Goal: Task Accomplishment & Management: Use online tool/utility

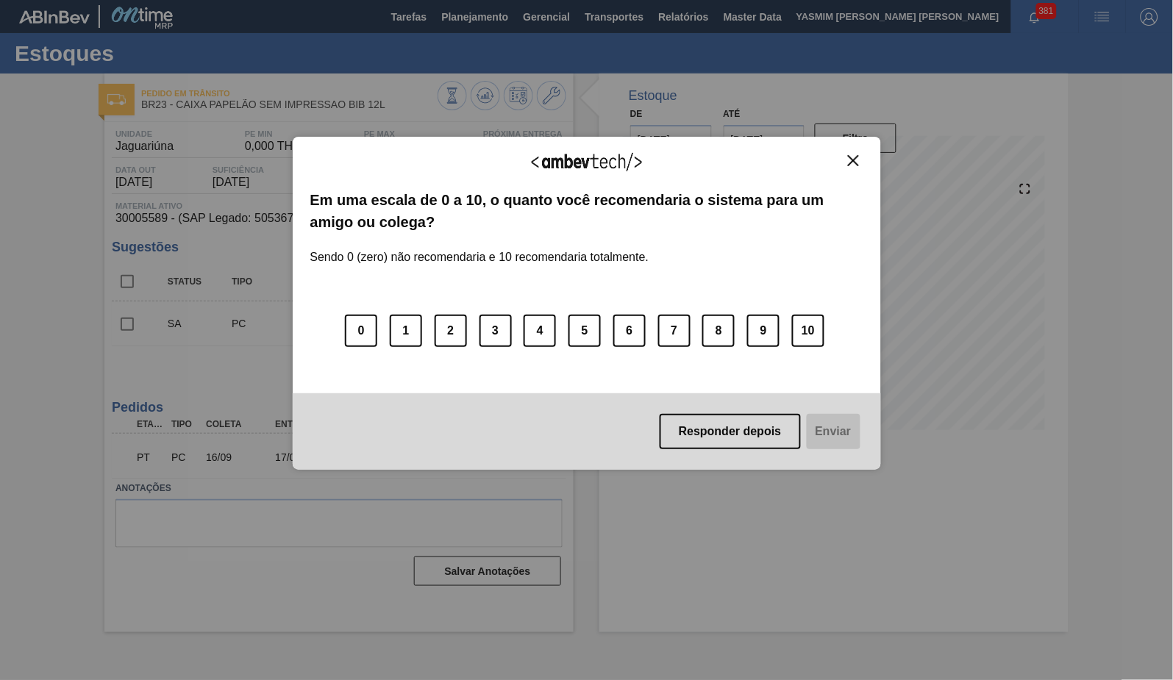
click at [626, 450] on div "Responder depois Enviar" at bounding box center [587, 431] width 588 height 76
click at [724, 424] on button "Responder depois" at bounding box center [730, 431] width 141 height 35
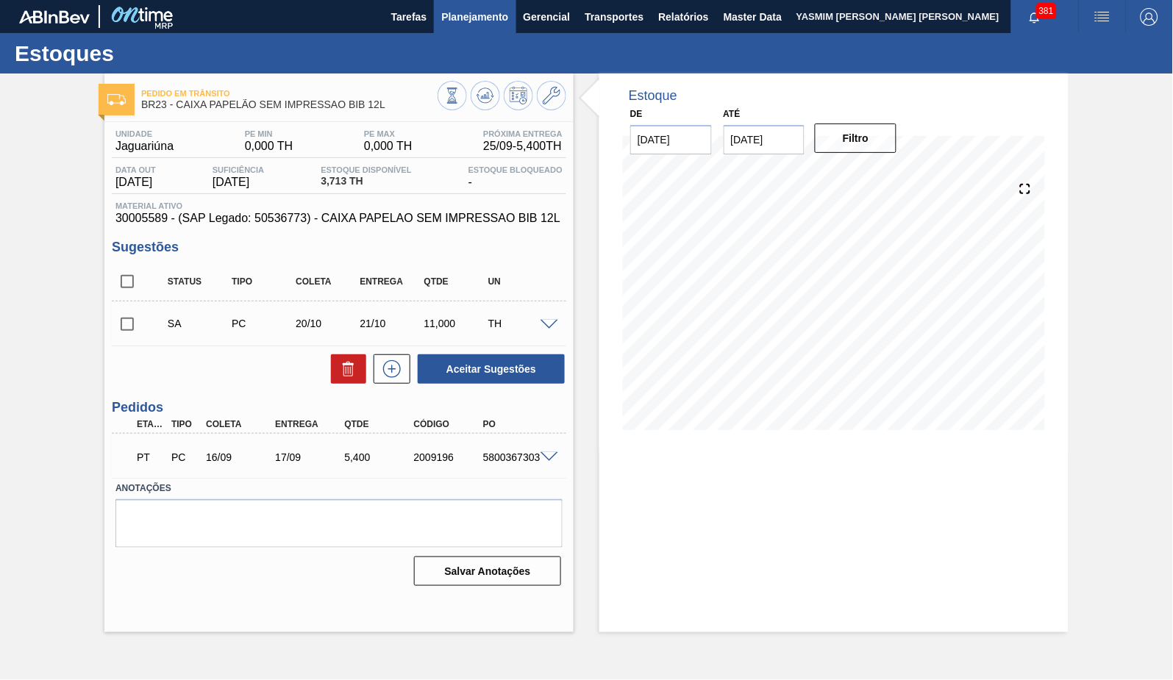
click at [455, 30] on button "Planejamento" at bounding box center [475, 16] width 82 height 33
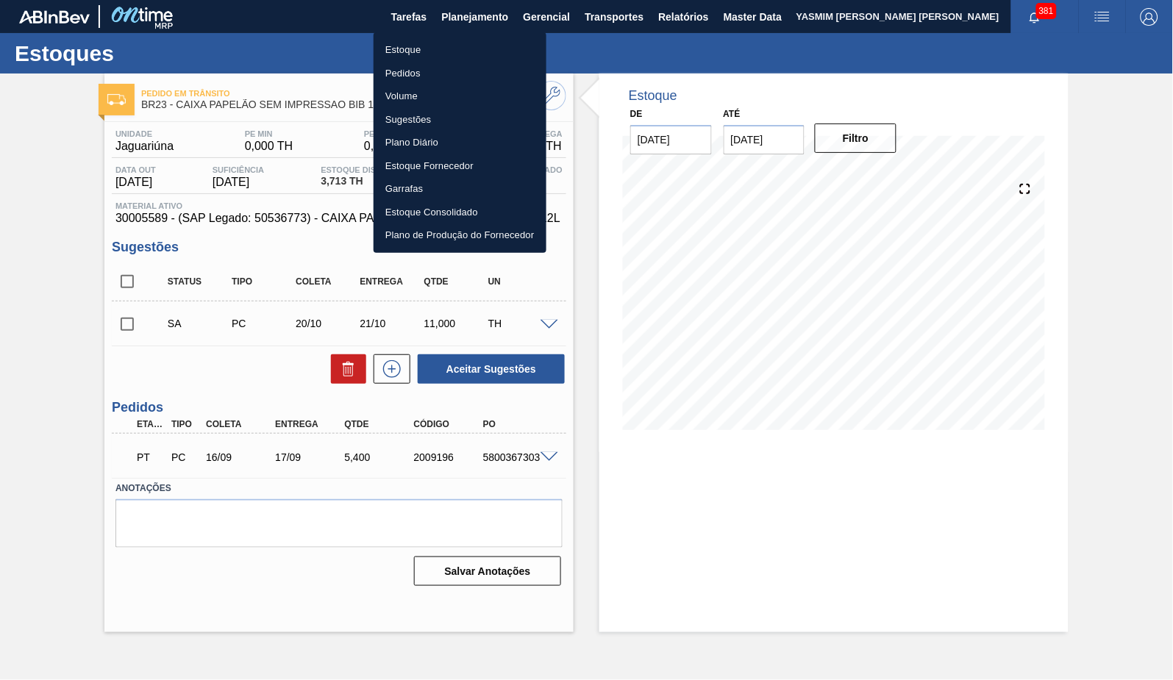
click at [413, 48] on li "Estoque" at bounding box center [460, 50] width 173 height 24
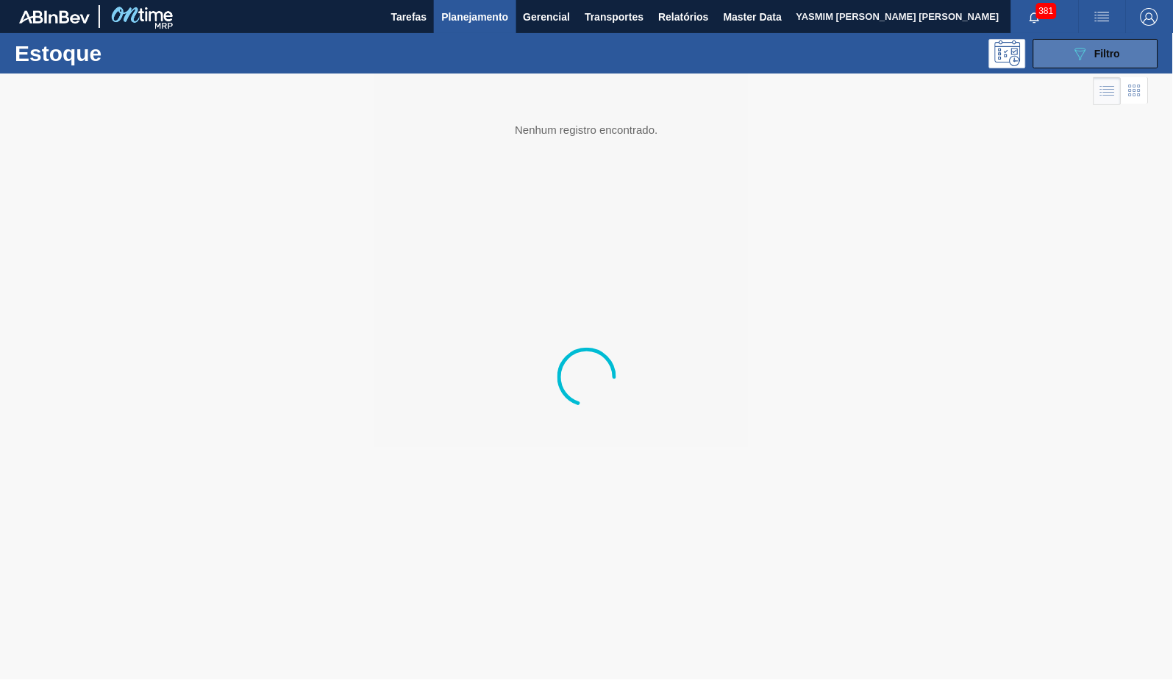
click at [1074, 52] on icon "089F7B8B-B2A5-4AFE-B5C0-19BA573D28AC" at bounding box center [1080, 54] width 18 height 18
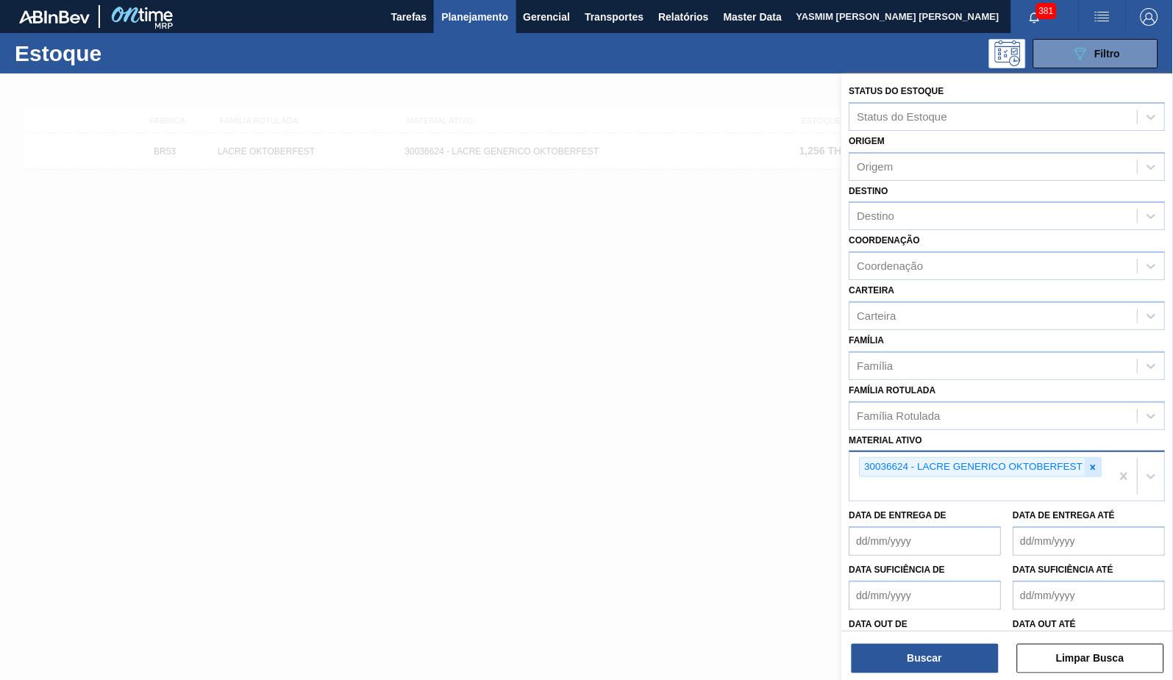
click at [1095, 470] on div at bounding box center [1093, 467] width 16 height 18
drag, startPoint x: 1085, startPoint y: 464, endPoint x: 1101, endPoint y: 468, distance: 15.9
click at [1101, 468] on div at bounding box center [1093, 467] width 16 height 18
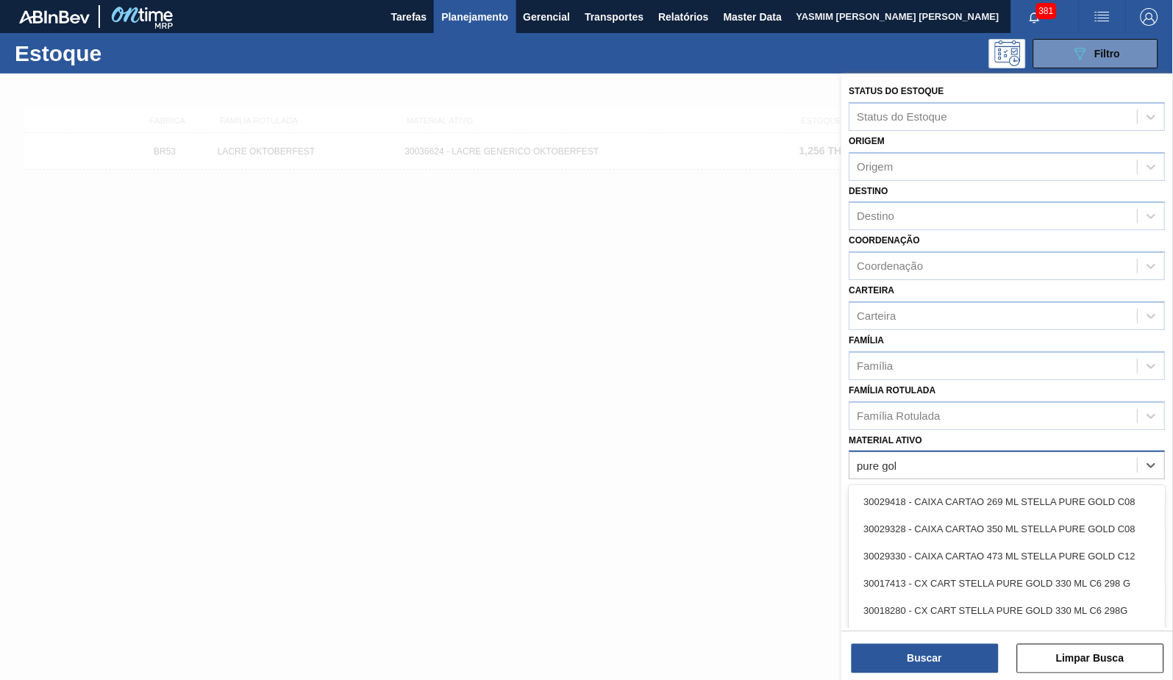
type ativo "pure gold"
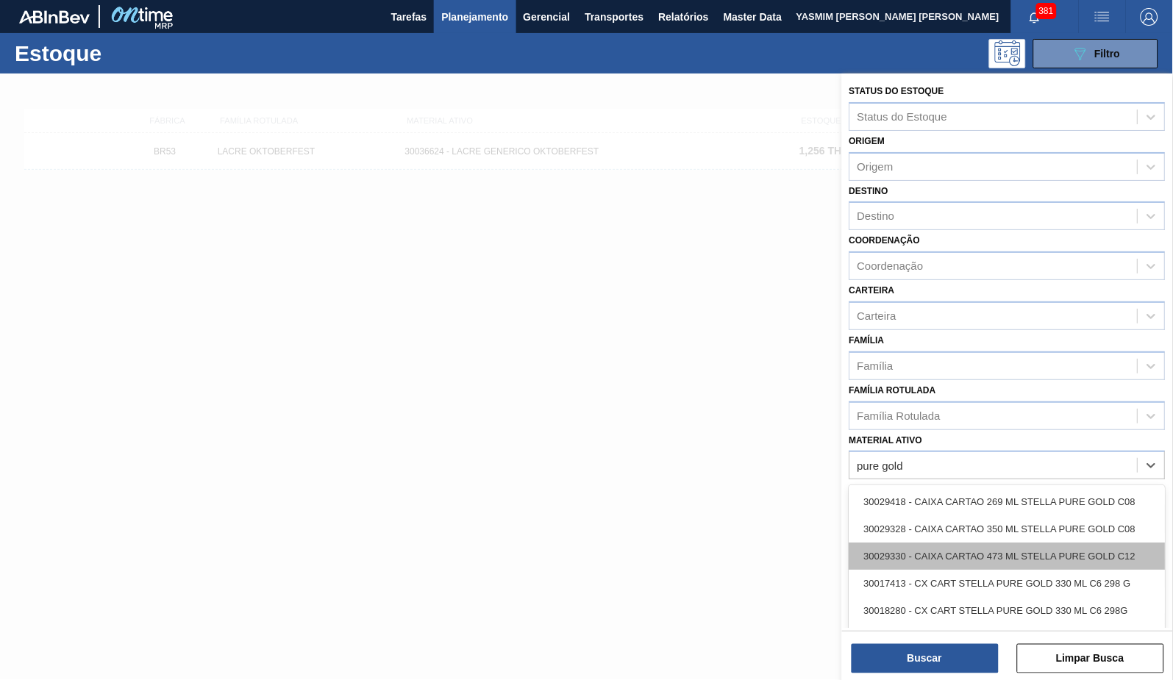
click at [1010, 552] on div "30029330 - CAIXA CARTAO 473 ML STELLA PURE GOLD C12" at bounding box center [1007, 556] width 316 height 27
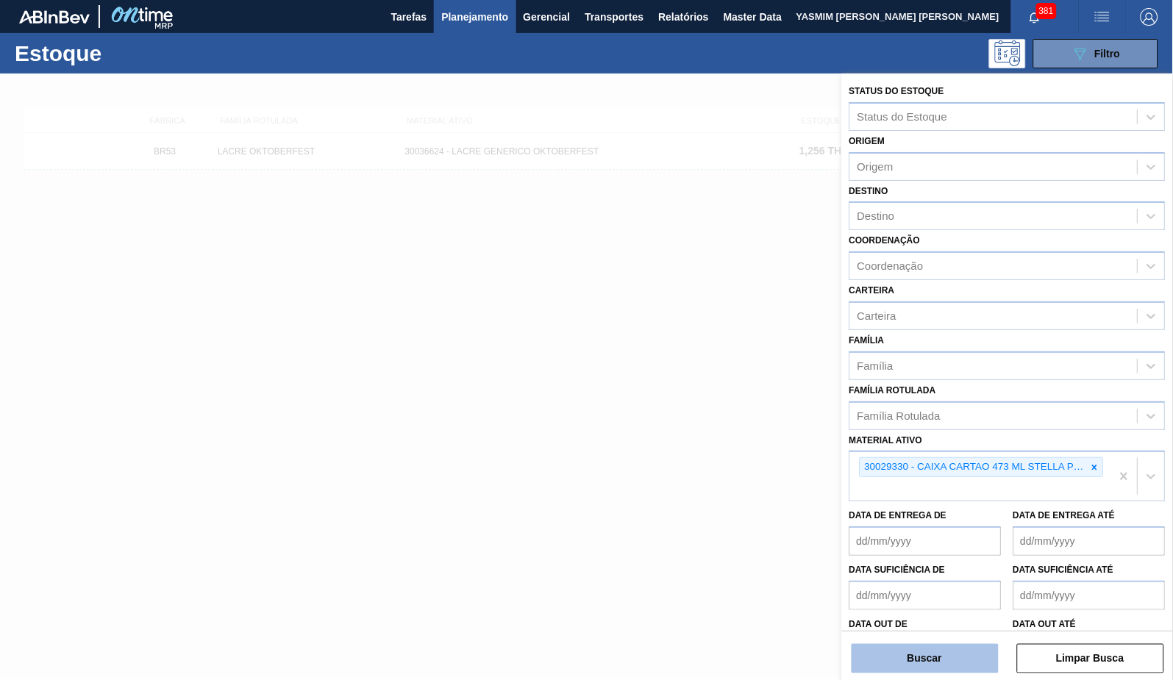
click at [965, 672] on button "Buscar" at bounding box center [924, 658] width 147 height 29
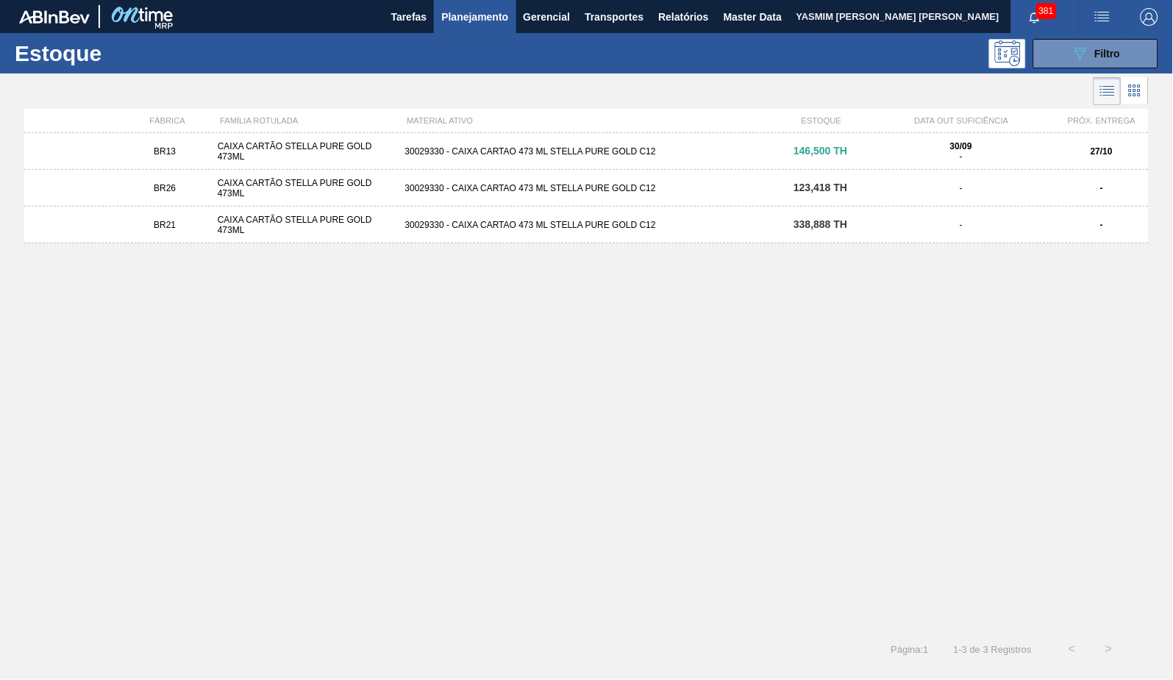
drag, startPoint x: 758, startPoint y: 149, endPoint x: 847, endPoint y: 130, distance: 90.8
click at [758, 149] on div "30029330 - CAIXA CARTAO 473 ML STELLA PURE GOLD C12" at bounding box center [586, 151] width 375 height 10
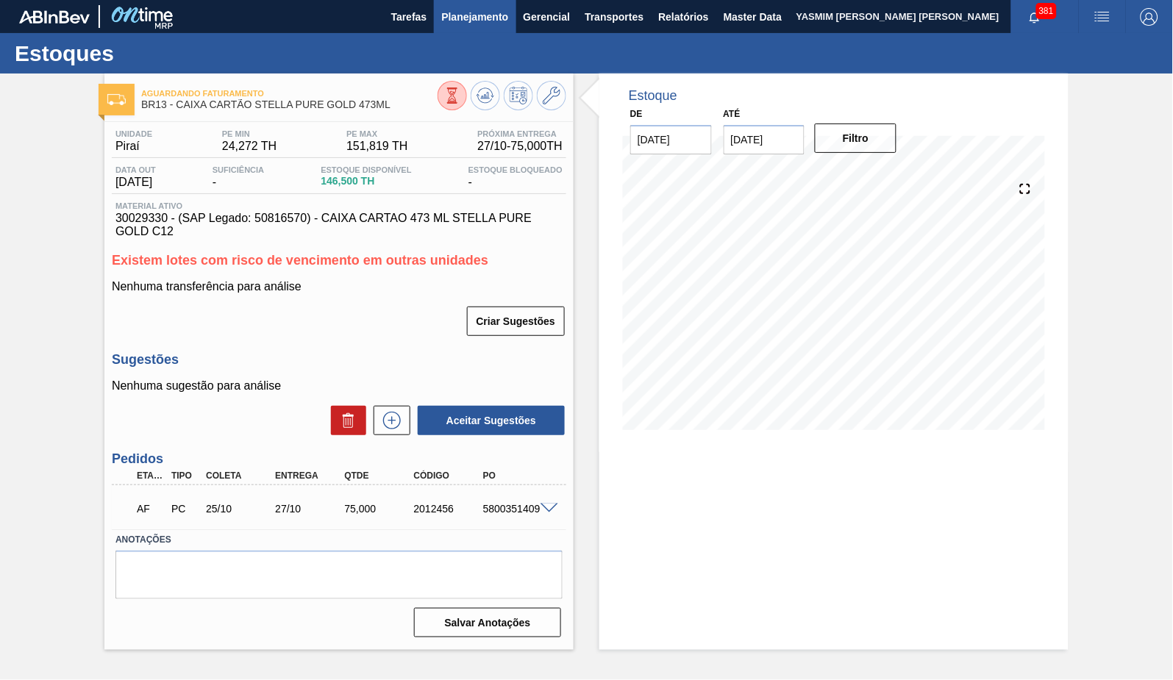
click at [472, 14] on span "Planejamento" at bounding box center [474, 17] width 67 height 18
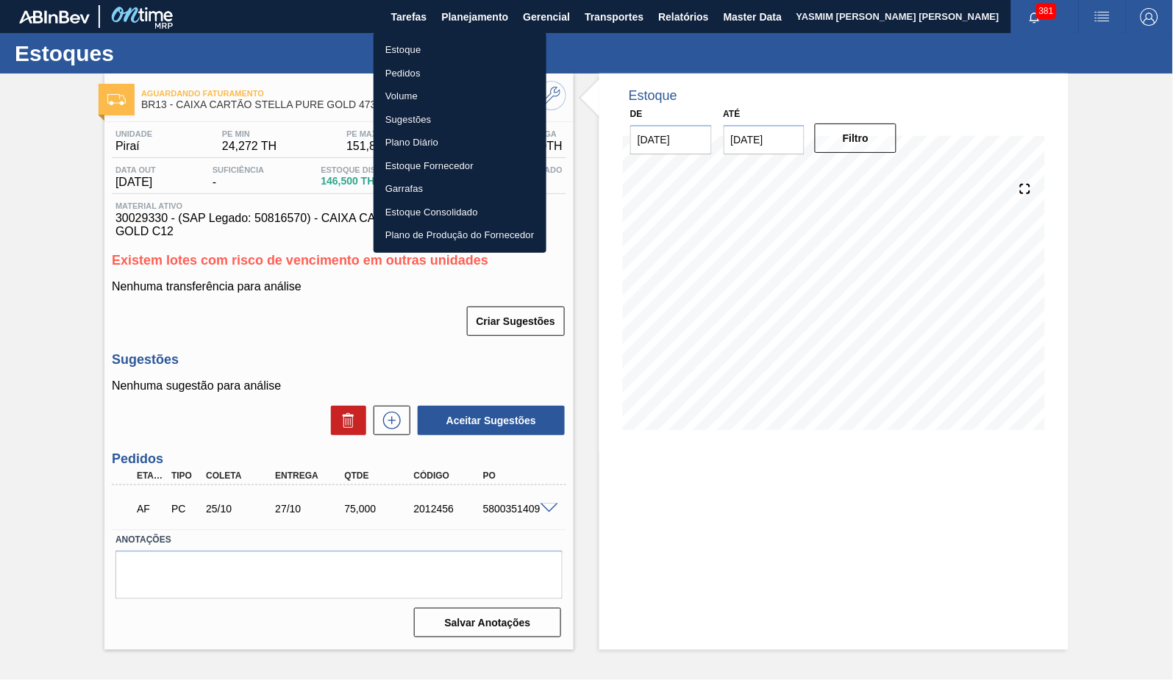
click at [418, 52] on li "Estoque" at bounding box center [460, 50] width 173 height 24
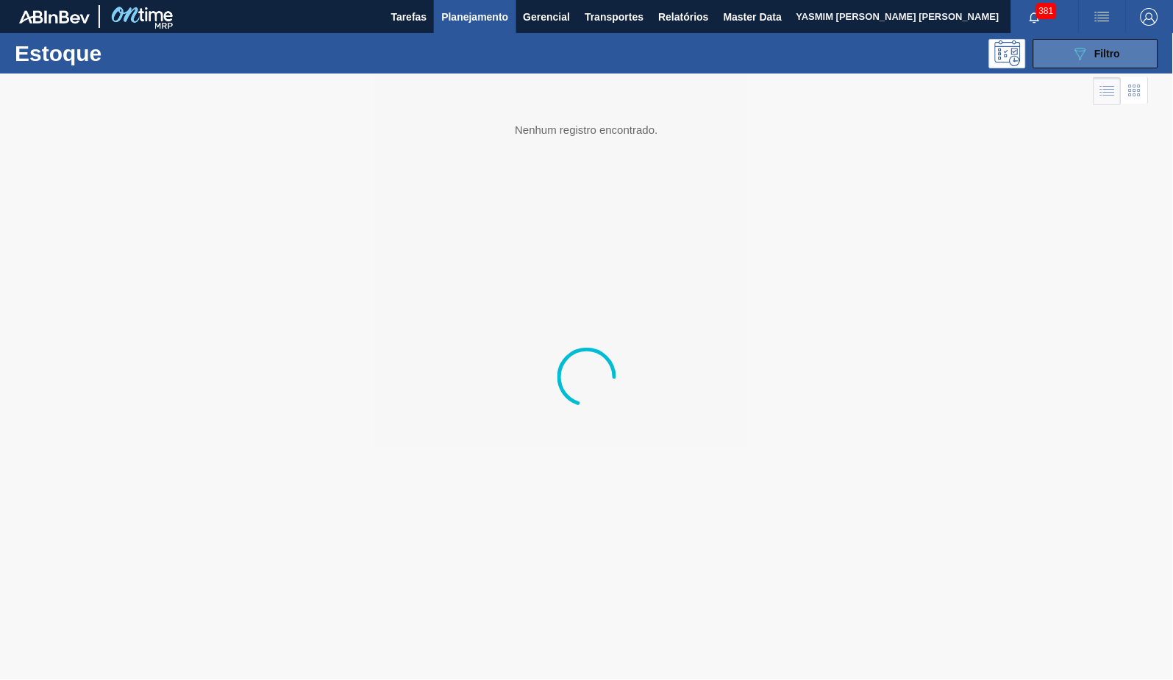
click at [1117, 51] on span "Filtro" at bounding box center [1108, 54] width 26 height 12
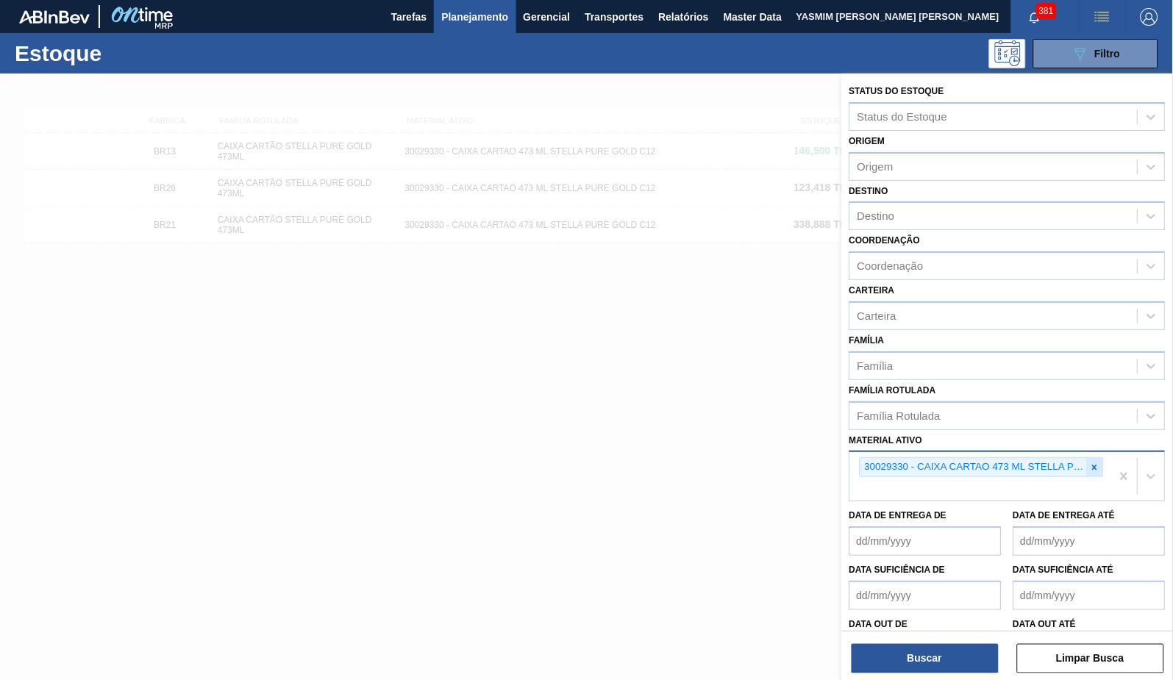
click at [1096, 465] on icon at bounding box center [1095, 467] width 5 height 5
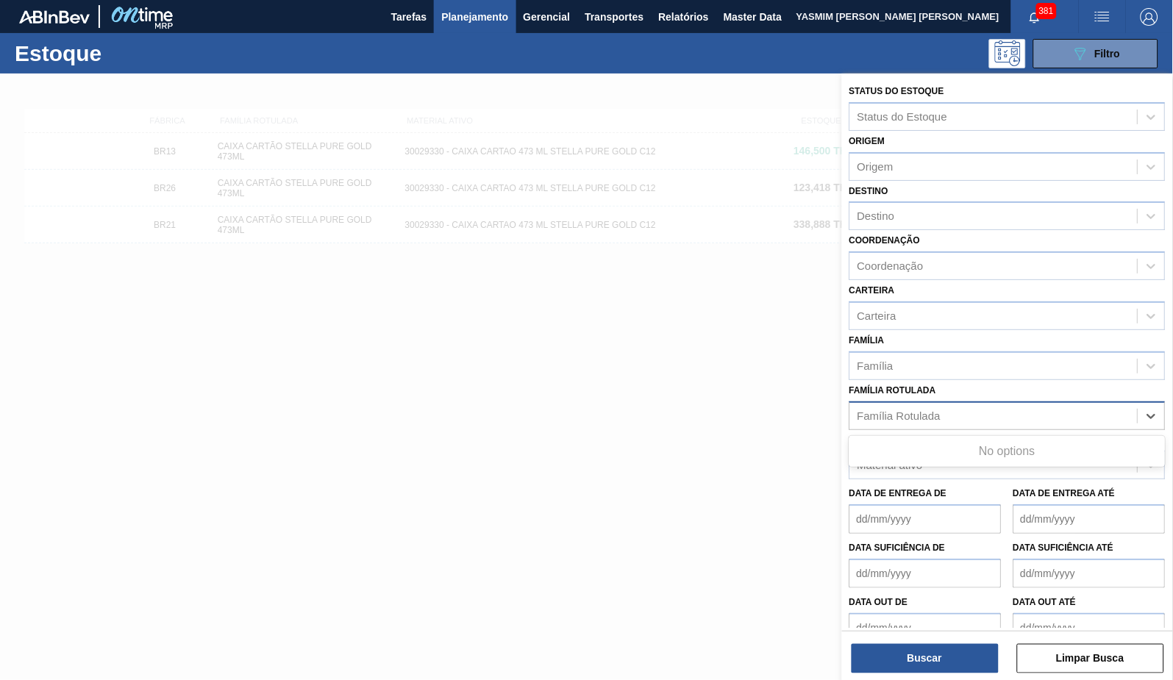
click at [1030, 416] on div "Família Rotulada" at bounding box center [993, 415] width 287 height 21
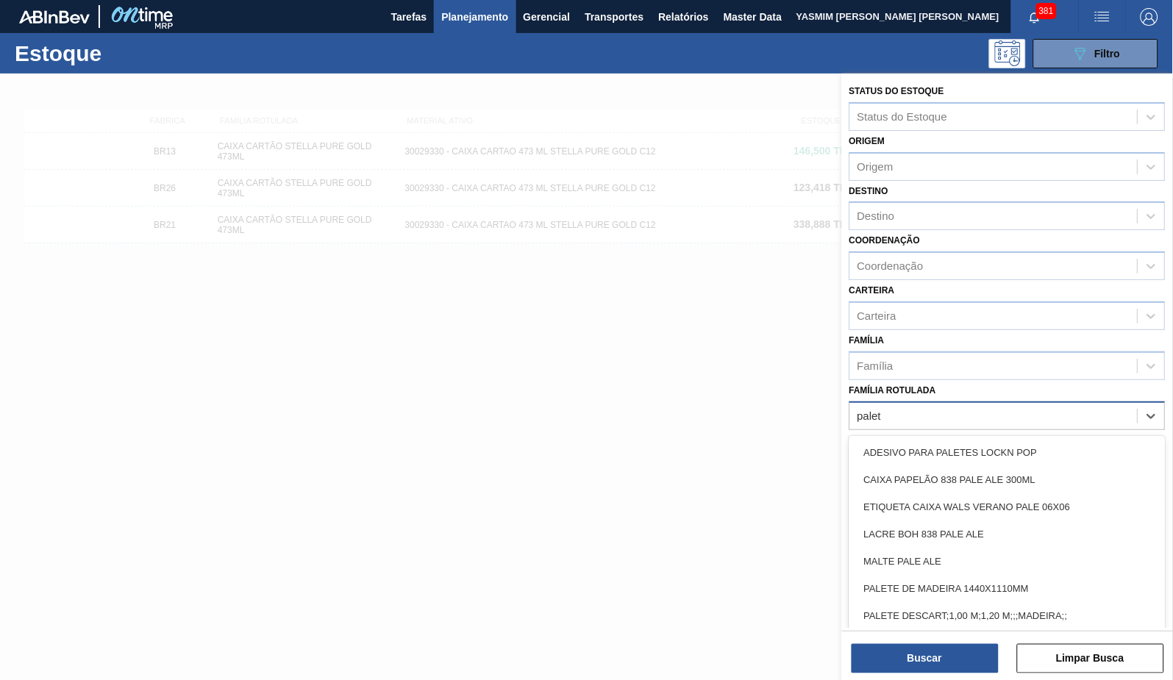
type Rotulada "palete"
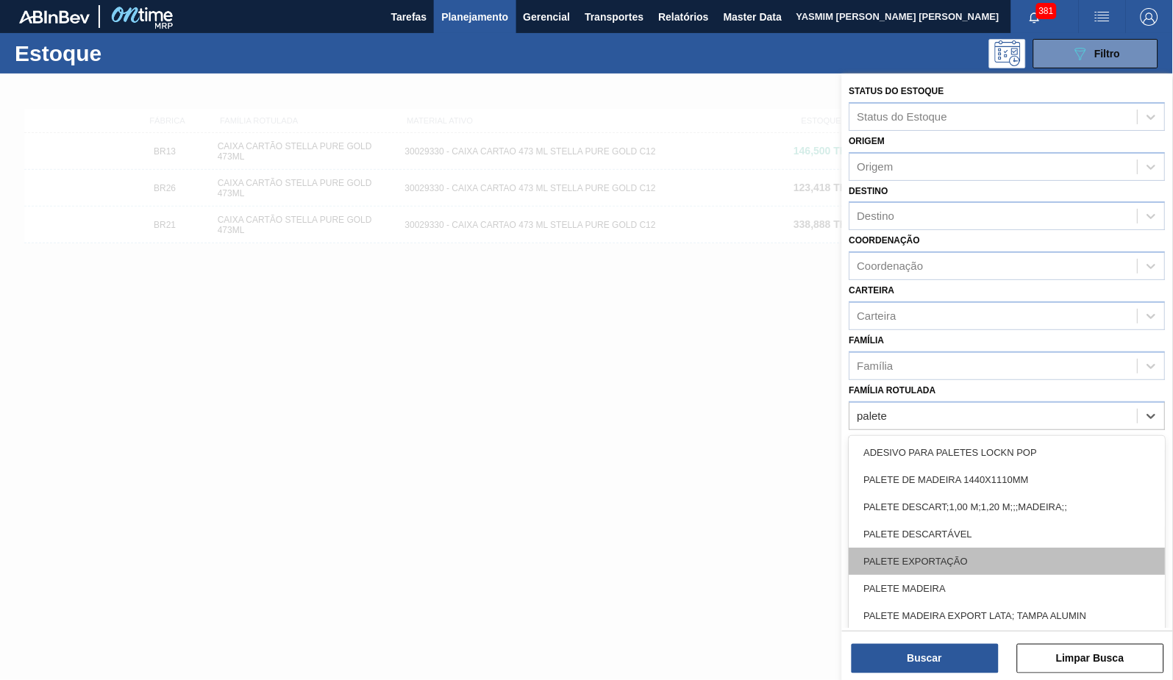
scroll to position [2, 0]
click at [1049, 546] on div "PALETE EXPORTAÇÃO" at bounding box center [1007, 559] width 316 height 27
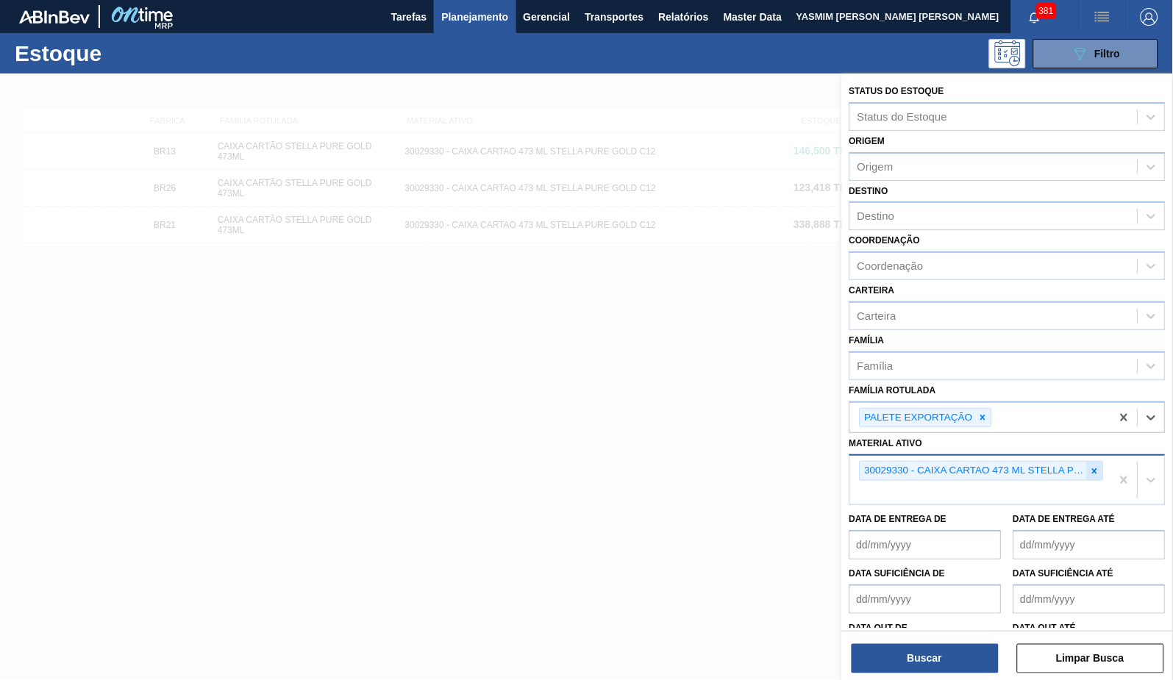
click at [1096, 466] on icon at bounding box center [1095, 471] width 10 height 10
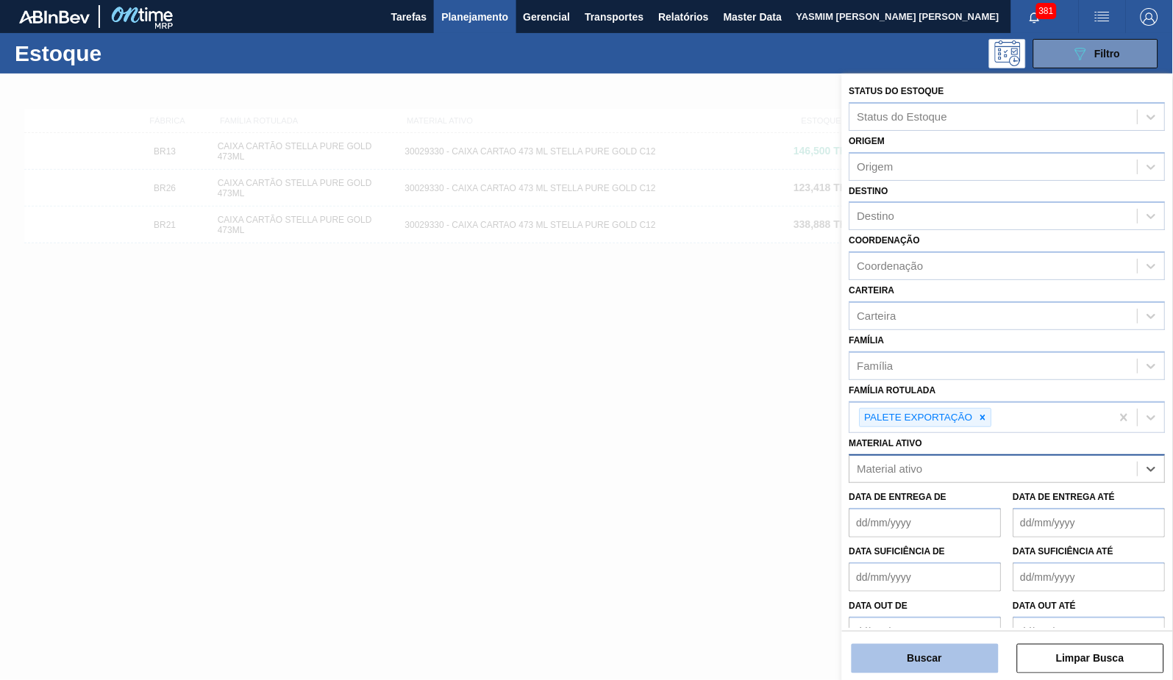
click at [910, 647] on button "Buscar" at bounding box center [924, 658] width 147 height 29
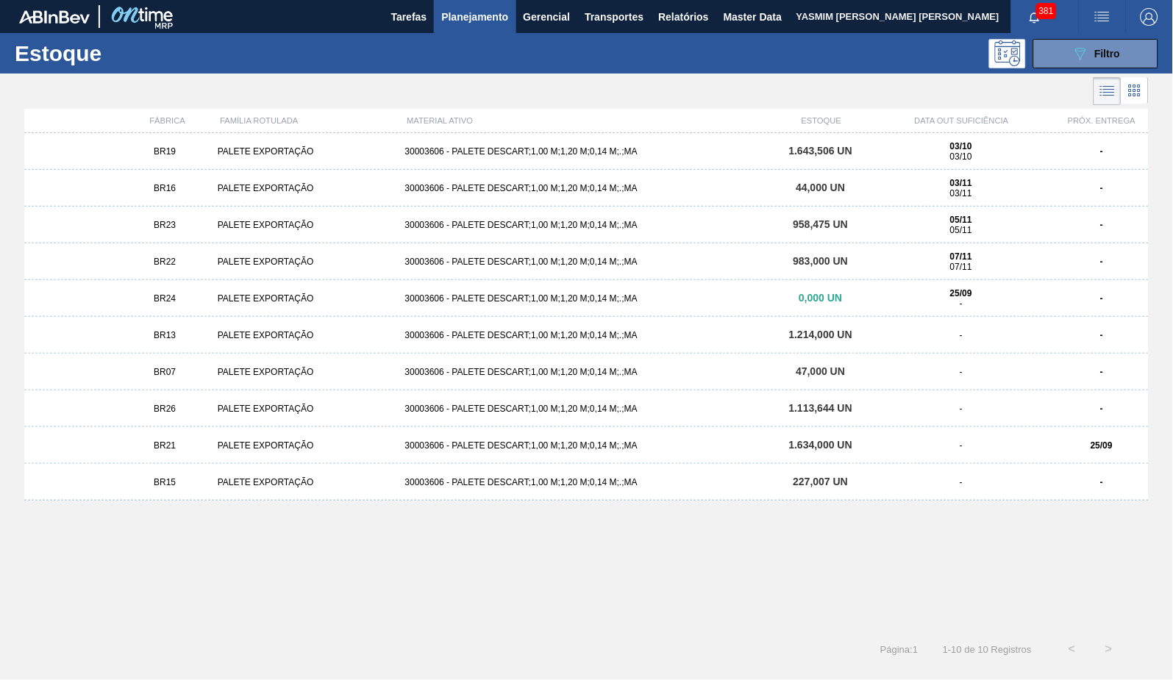
click at [173, 145] on div "BR19 PALETE EXPORTAÇÃO 30003606 - PALETE DESCART;1,00 M;1,20 M;0,14 M;.;MA 1.64…" at bounding box center [586, 151] width 1124 height 37
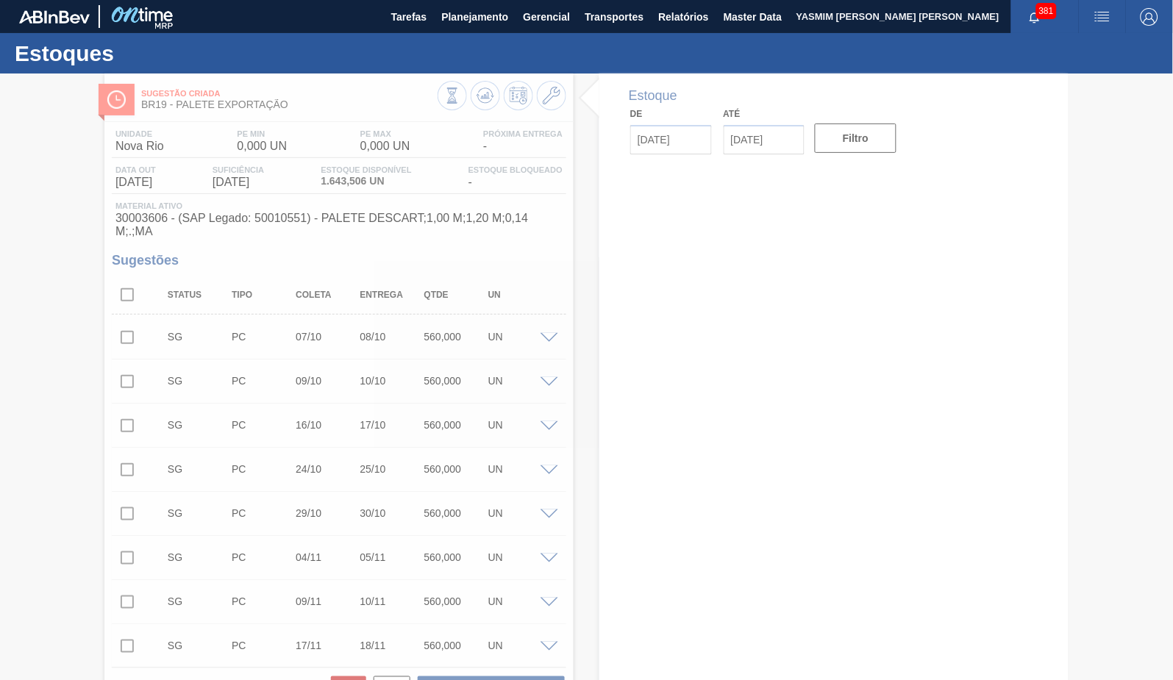
type input "[DATE]"
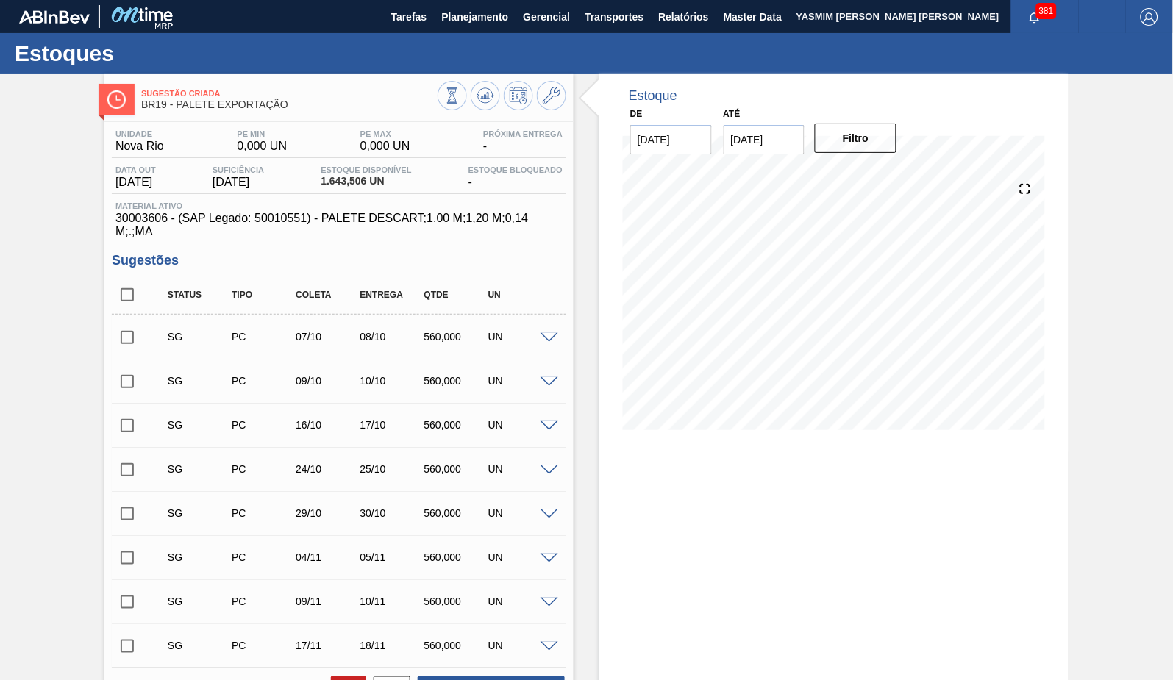
drag, startPoint x: 434, startPoint y: 185, endPoint x: 319, endPoint y: 182, distance: 114.7
click at [319, 182] on div "Data out [DATE] Suficiência [DATE] Estoque Disponível 1.643,506 UN Estoque Bloq…" at bounding box center [339, 179] width 454 height 29
click at [345, 215] on span "30003606 - (SAP Legado: 50010551) - PALETE DESCART;1,00 M;1,20 M;0,14 M;.;MA" at bounding box center [338, 225] width 447 height 26
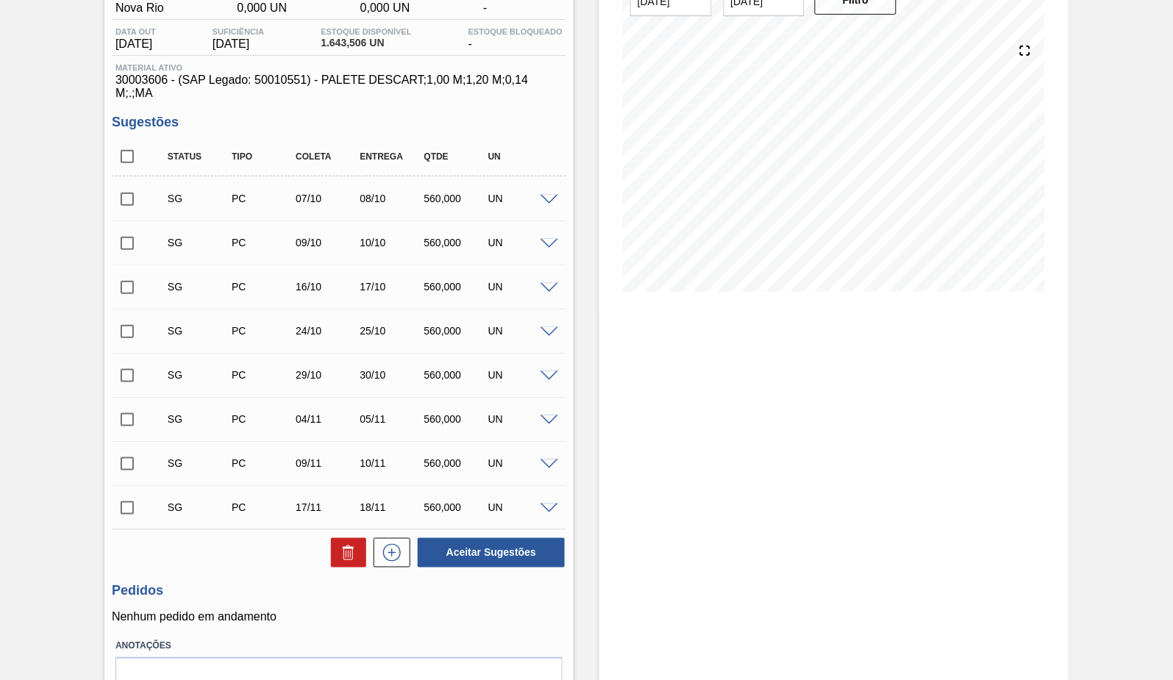
scroll to position [217, 0]
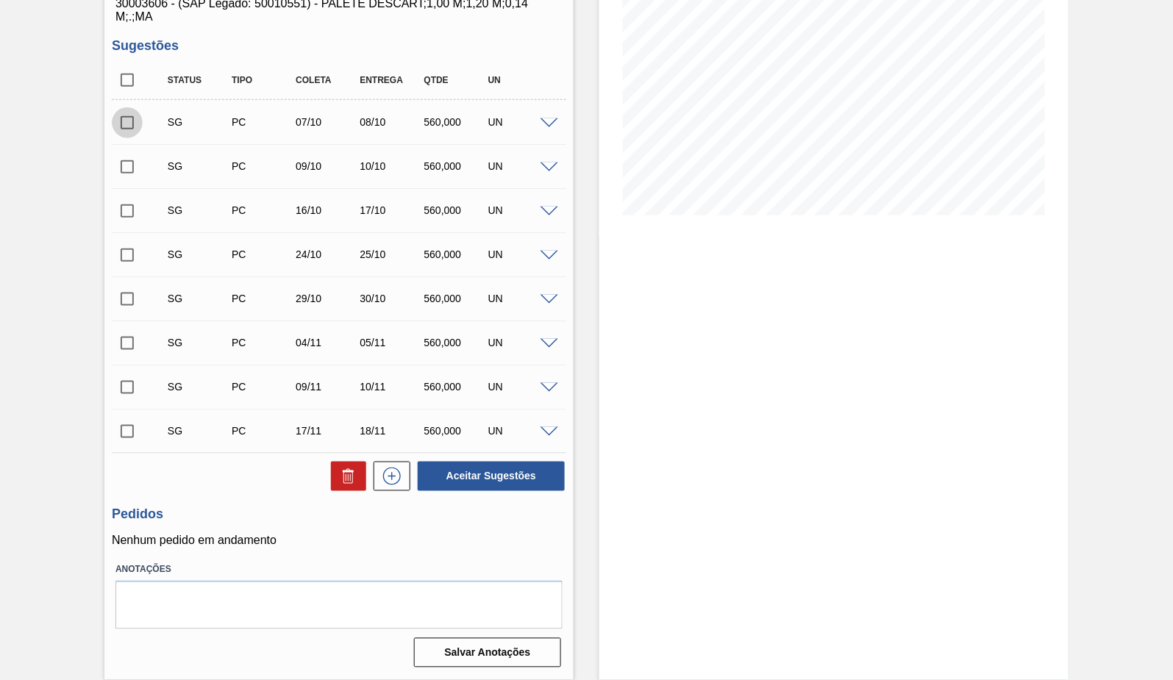
click at [129, 124] on input "checkbox" at bounding box center [127, 122] width 31 height 31
checkbox input "true"
click at [546, 121] on span at bounding box center [549, 123] width 18 height 11
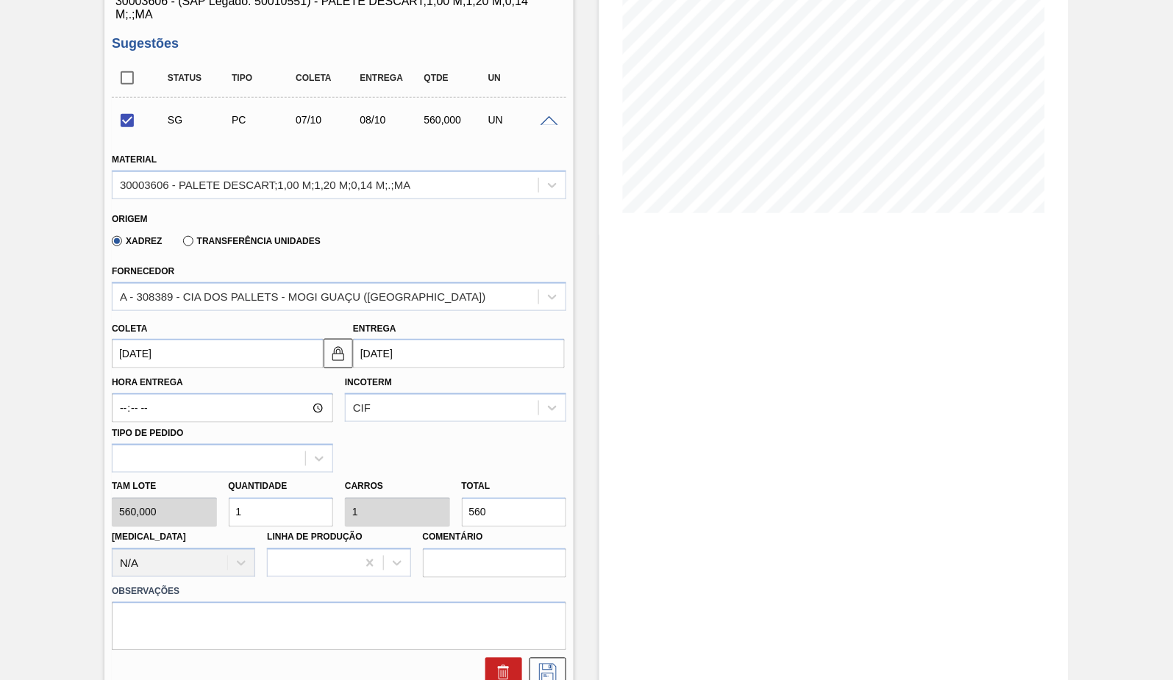
click at [544, 121] on span at bounding box center [549, 121] width 18 height 11
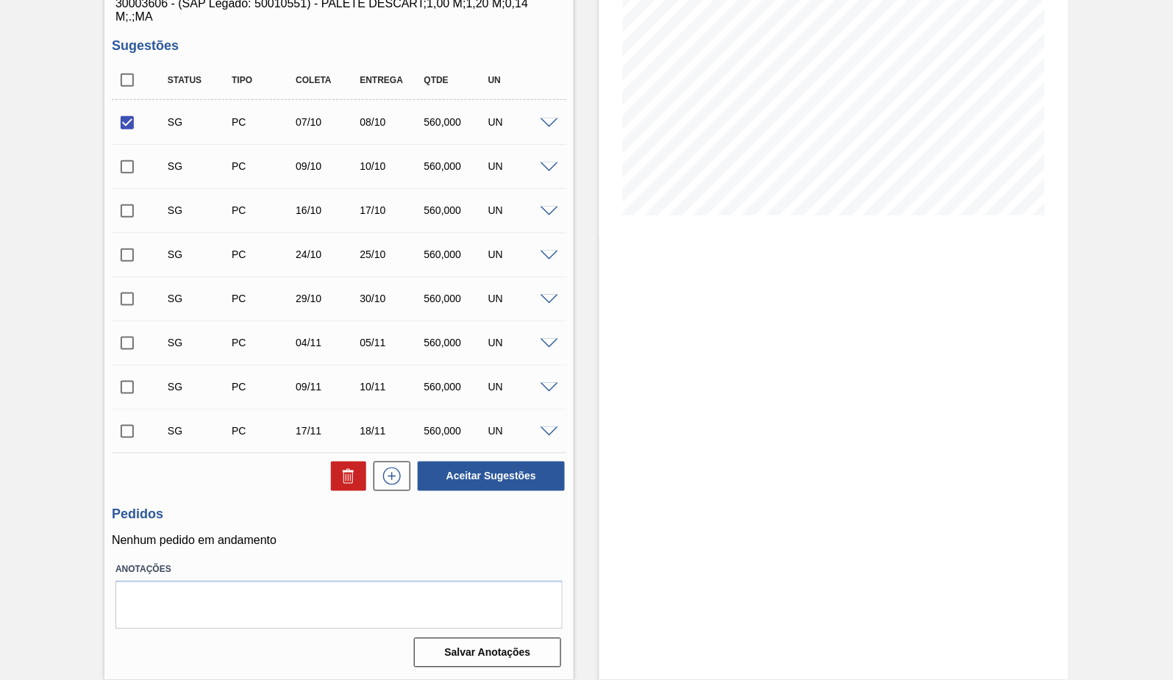
click at [138, 154] on input "checkbox" at bounding box center [127, 166] width 31 height 31
checkbox input "true"
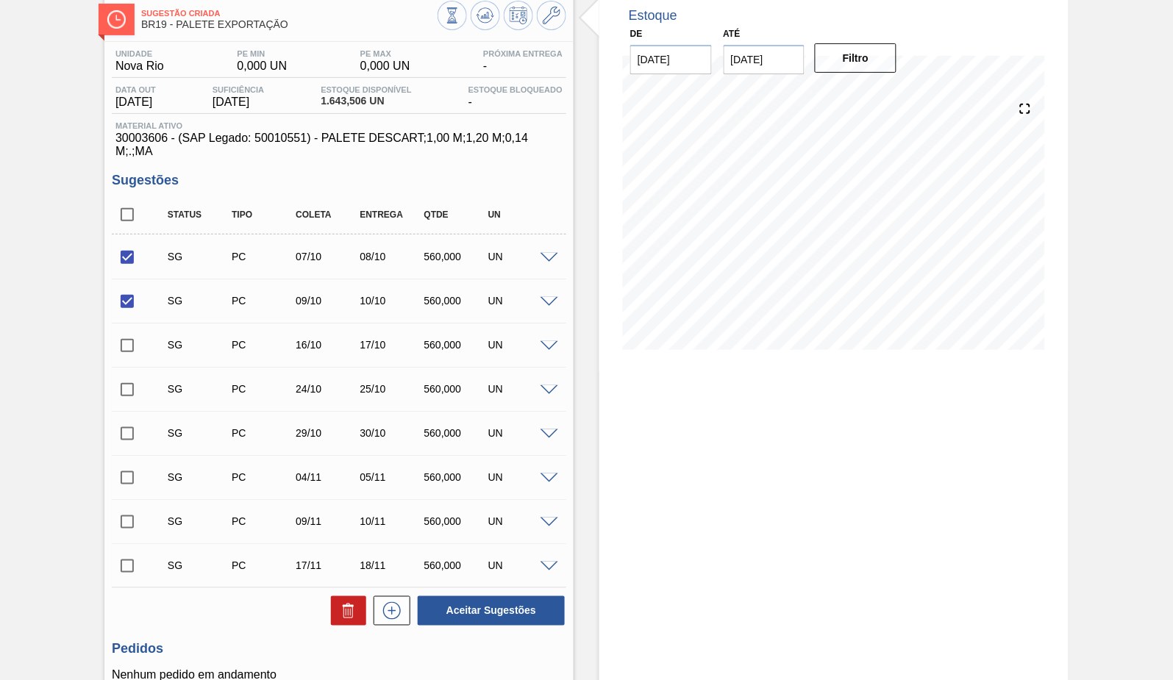
scroll to position [0, 0]
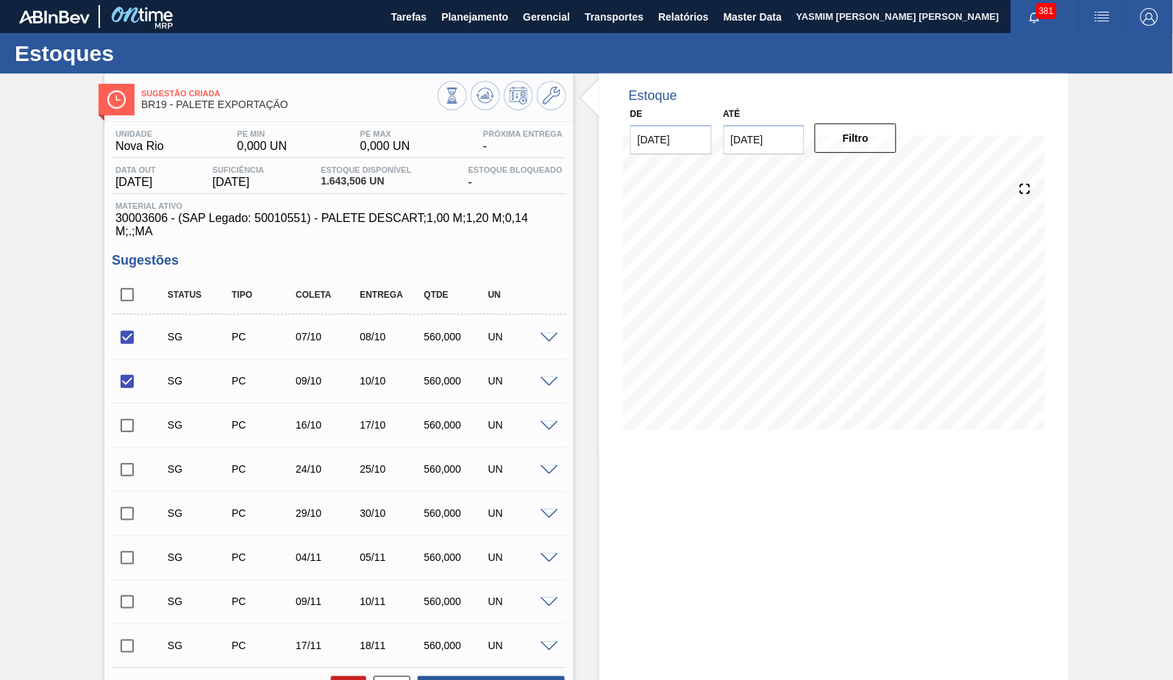
click at [549, 340] on span at bounding box center [549, 338] width 18 height 11
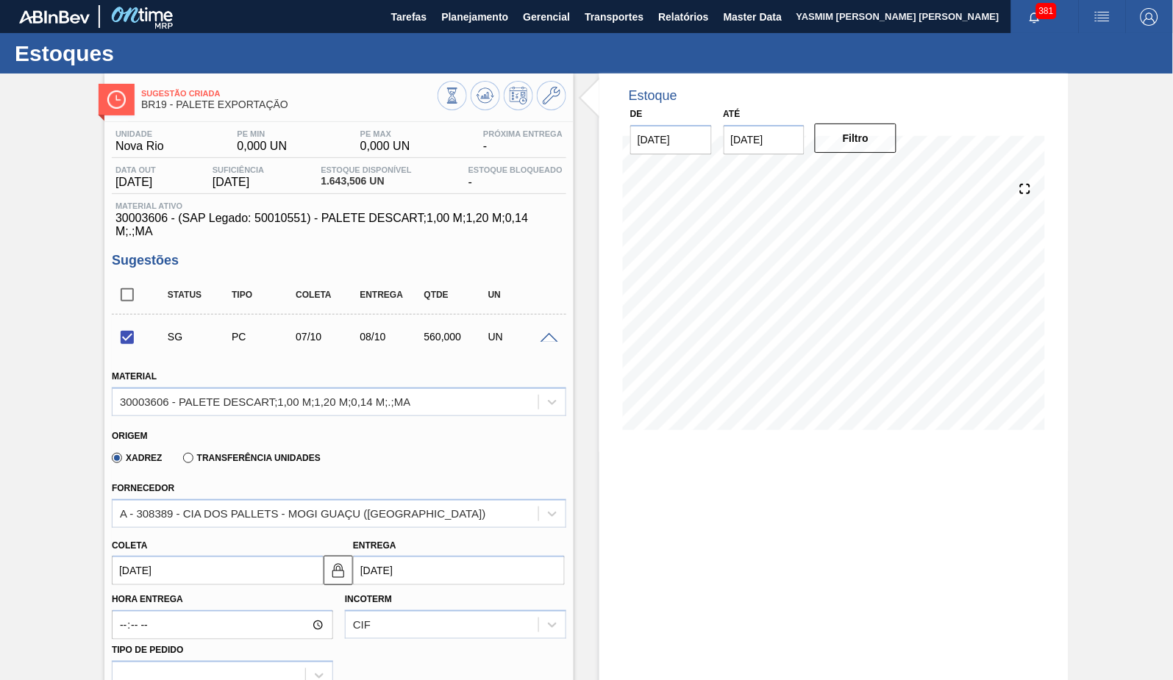
scroll to position [490, 0]
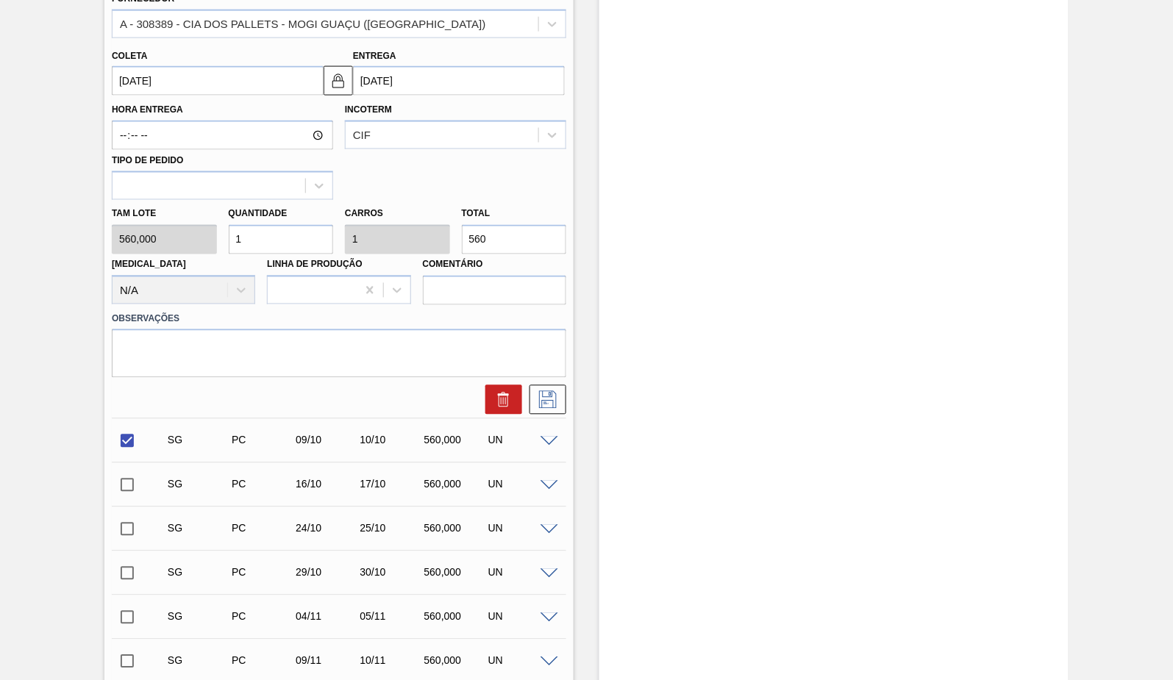
click at [186, 79] on input "[DATE]" at bounding box center [218, 80] width 212 height 29
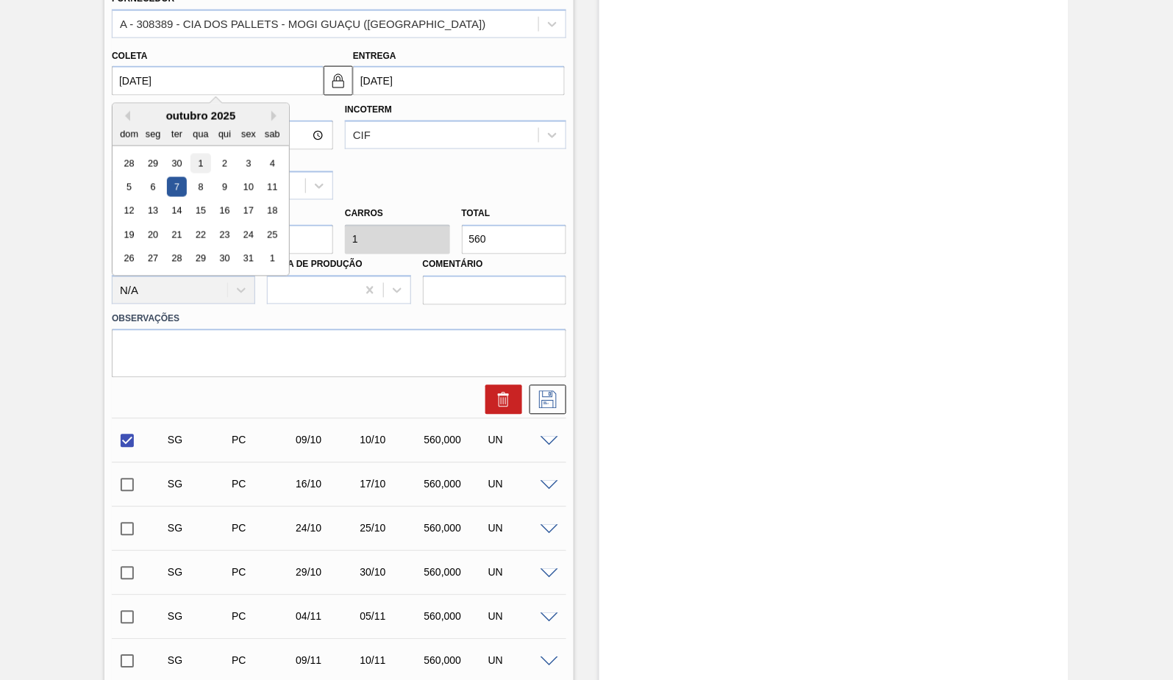
click at [200, 156] on div "1" at bounding box center [200, 164] width 20 height 20
checkbox input "false"
type input "[DATE]"
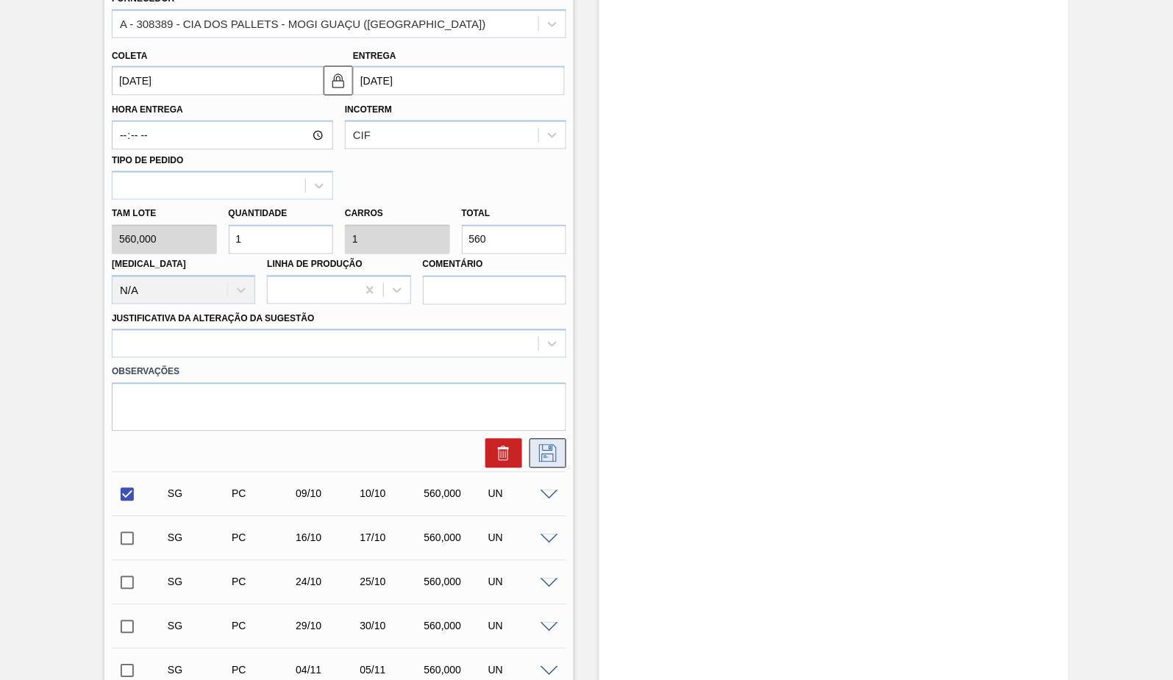
click at [553, 440] on button at bounding box center [547, 453] width 37 height 29
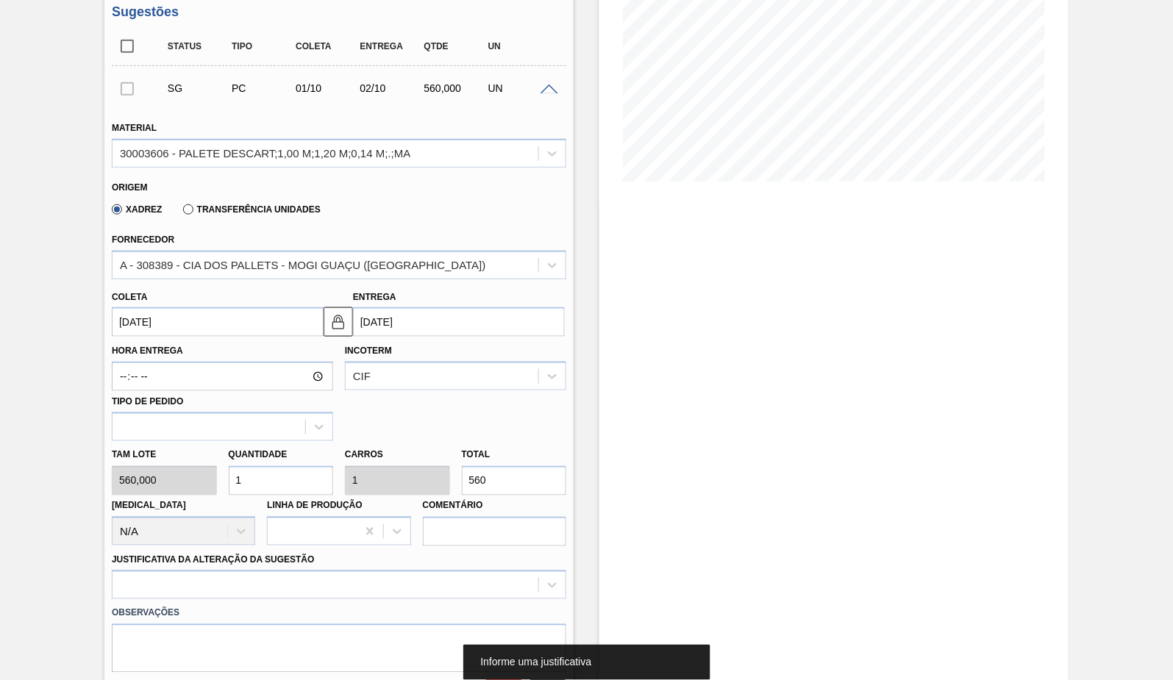
scroll to position [245, 0]
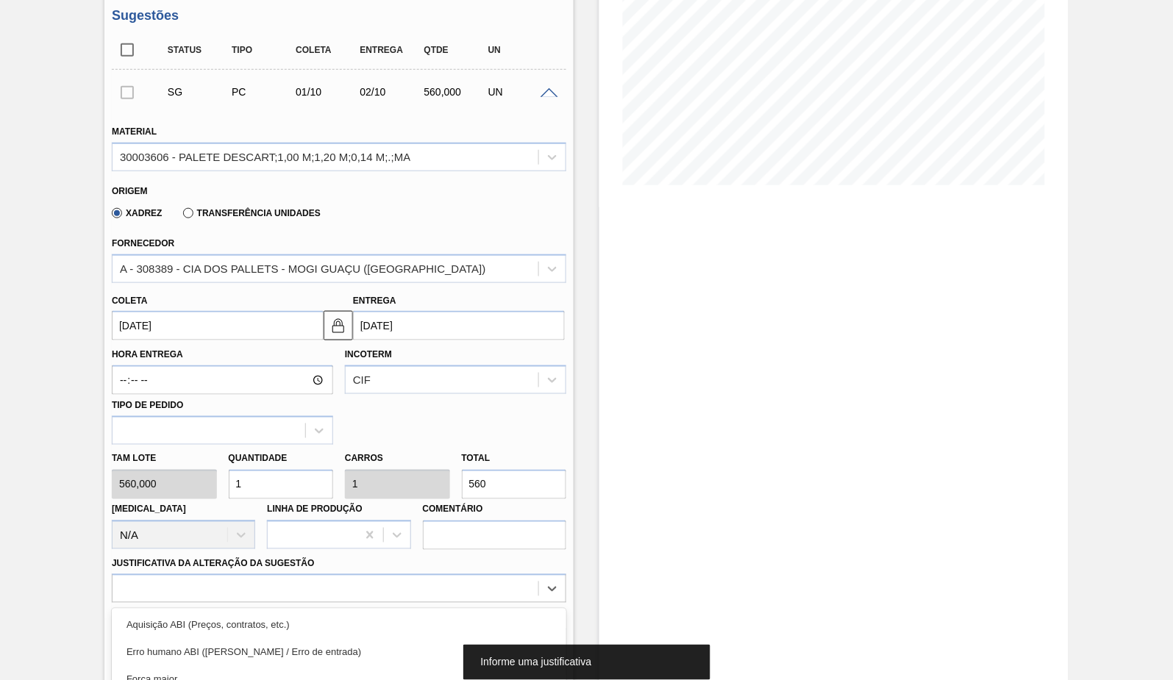
click at [251, 586] on div "option Master data incorreto ABI (LT, MOQ, etc.) focused, 5 of 18. 18 results a…" at bounding box center [339, 588] width 454 height 29
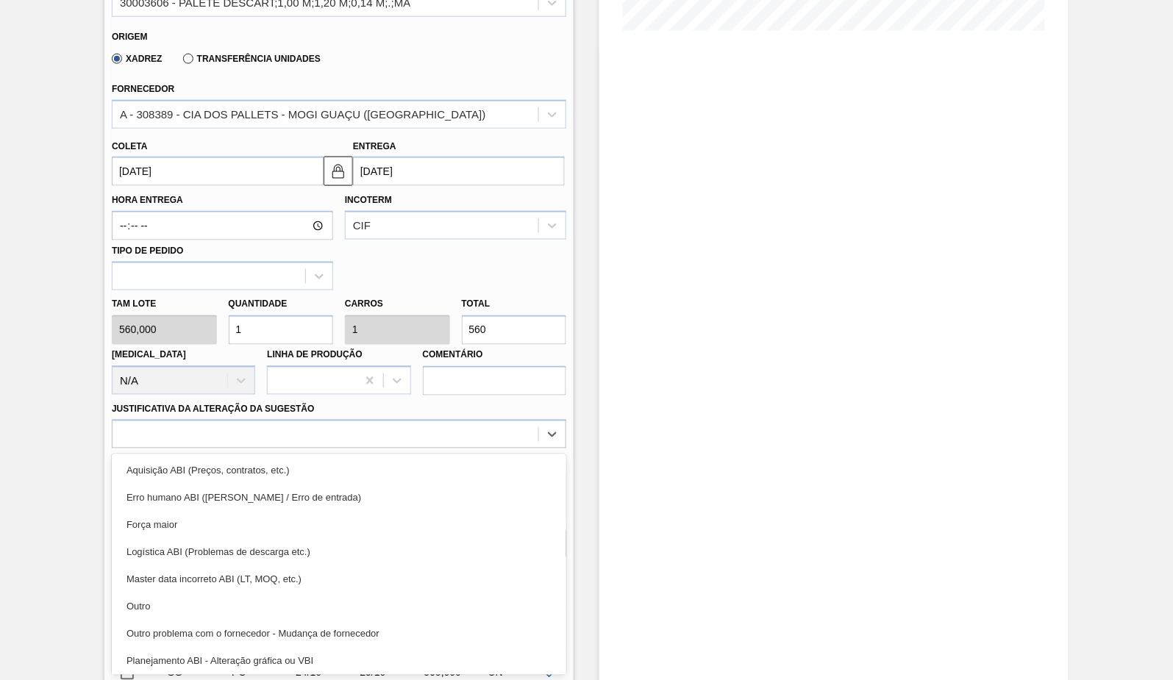
click at [225, 607] on div "Outro" at bounding box center [339, 606] width 454 height 27
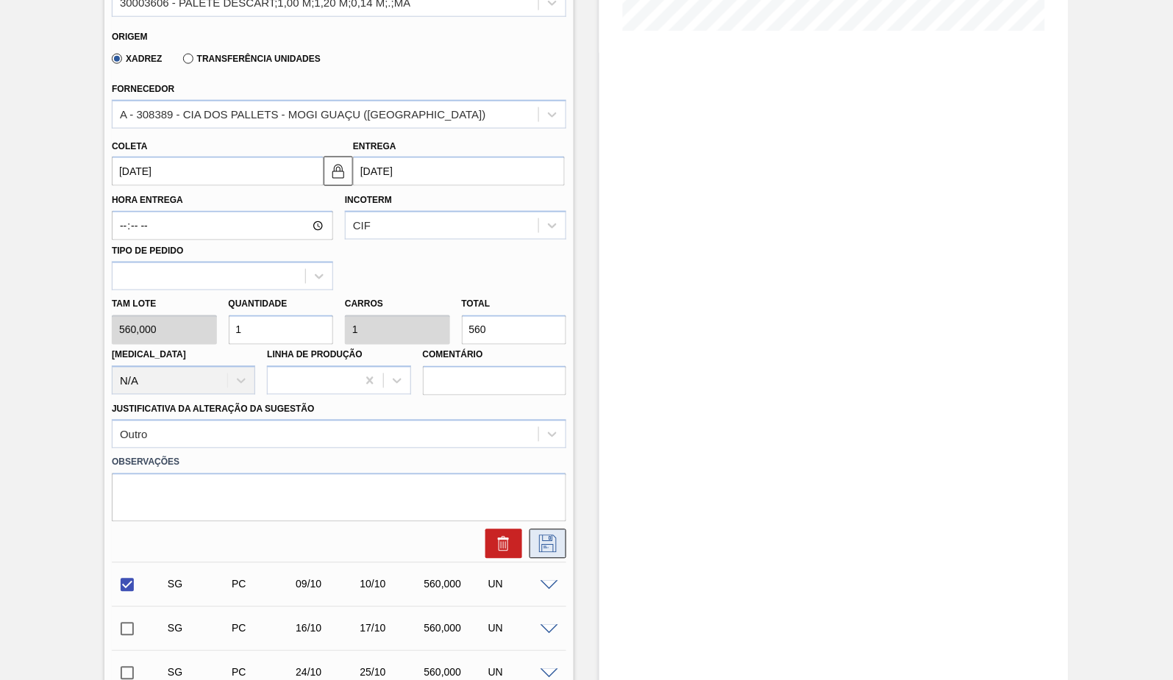
drag, startPoint x: 517, startPoint y: 535, endPoint x: 556, endPoint y: 531, distance: 39.1
click at [556, 531] on div at bounding box center [339, 543] width 466 height 29
click at [556, 531] on button at bounding box center [547, 543] width 37 height 29
checkbox input "true"
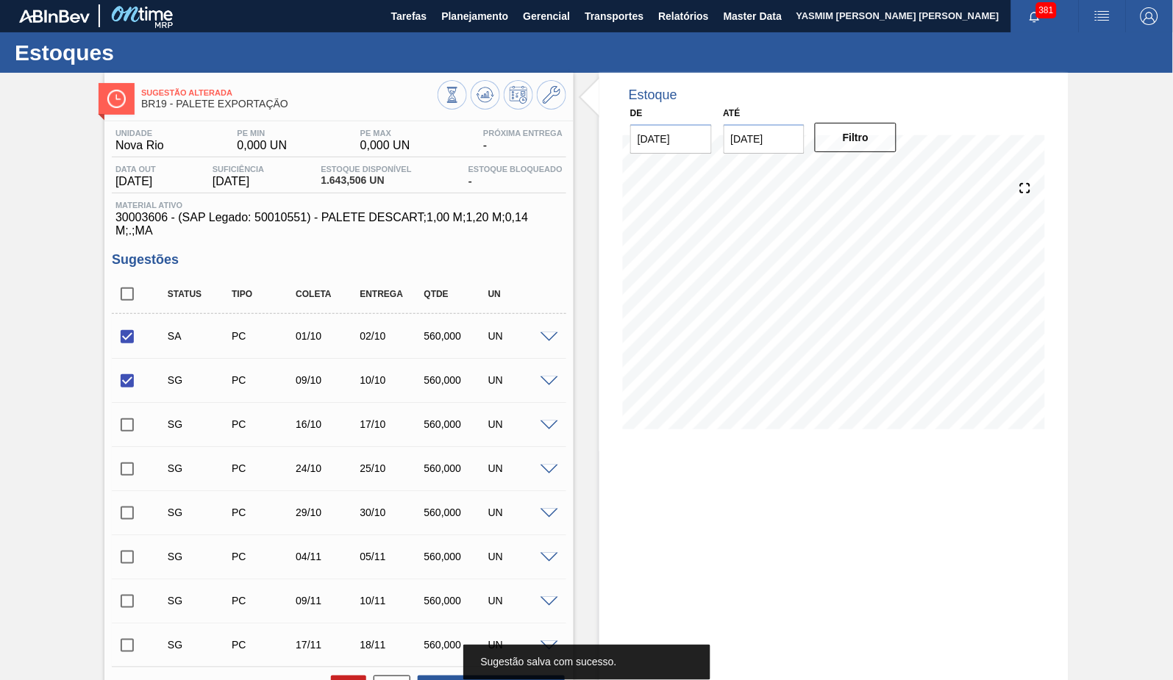
scroll to position [0, 0]
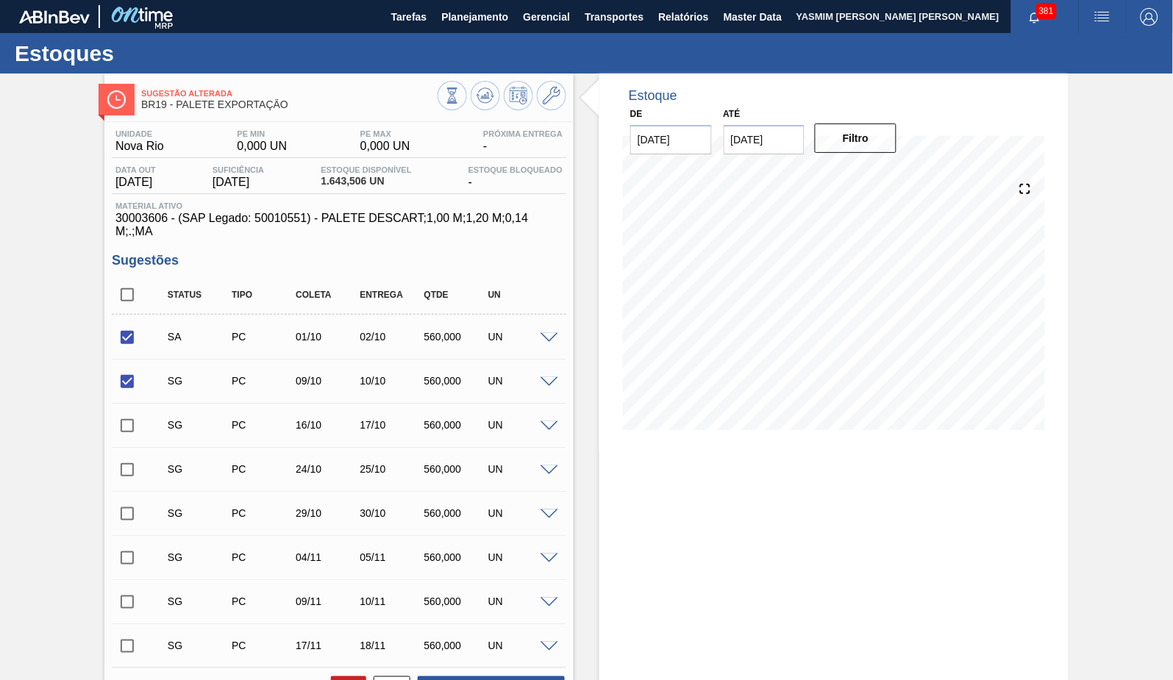
click at [543, 386] on span at bounding box center [549, 382] width 18 height 11
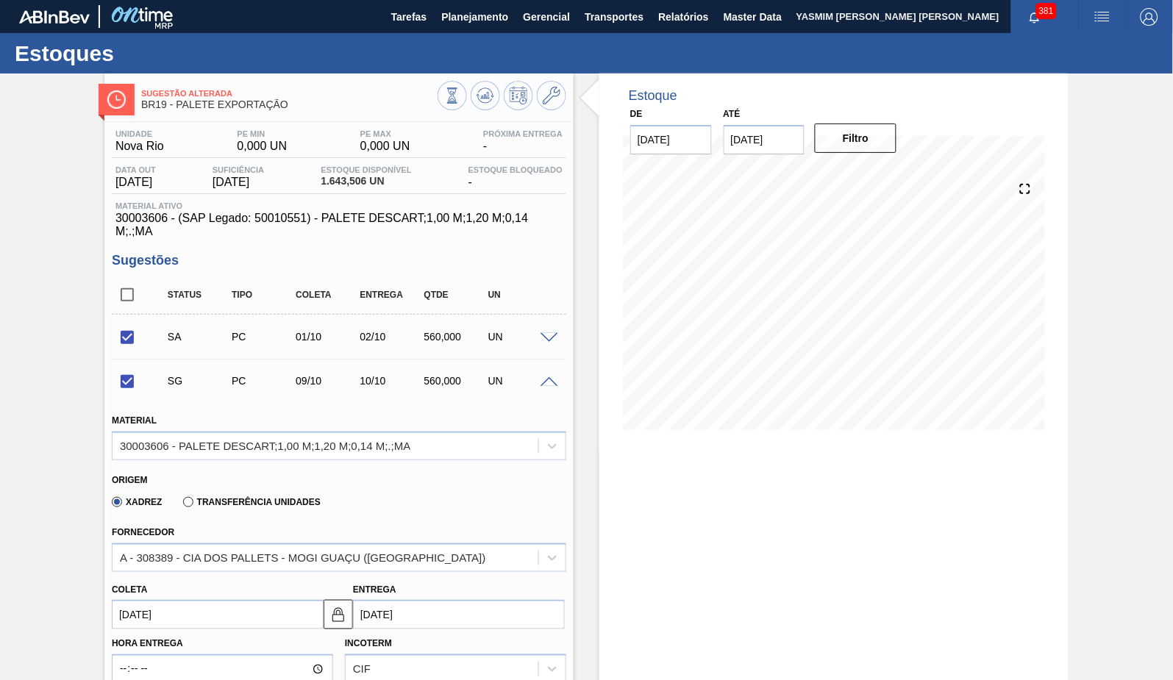
scroll to position [163, 0]
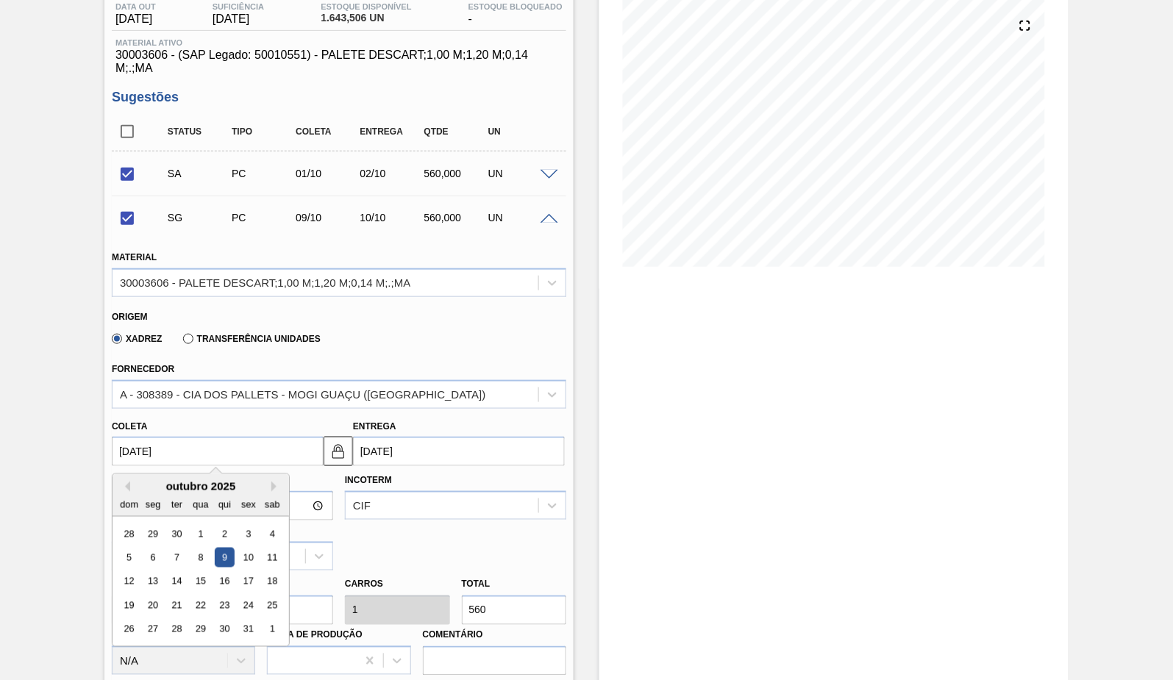
click at [235, 462] on input "[DATE]" at bounding box center [218, 451] width 212 height 29
click at [157, 555] on div "6" at bounding box center [153, 558] width 20 height 20
checkbox input "false"
type input "[DATE]"
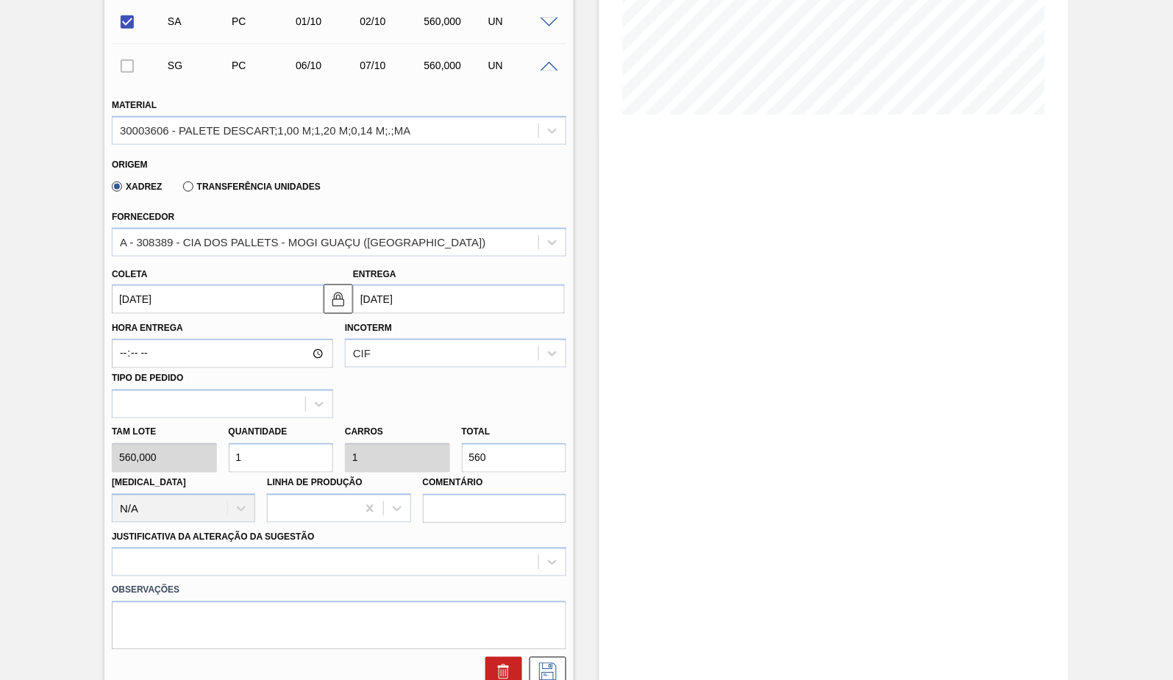
scroll to position [408, 0]
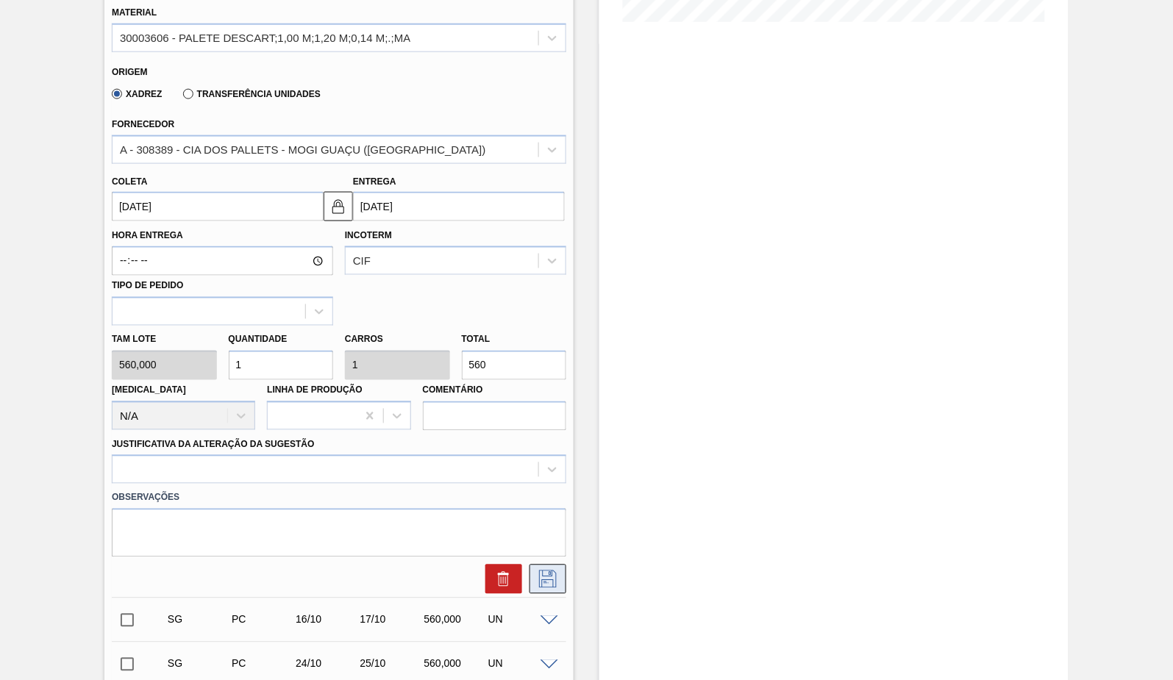
click at [538, 582] on icon at bounding box center [548, 580] width 24 height 18
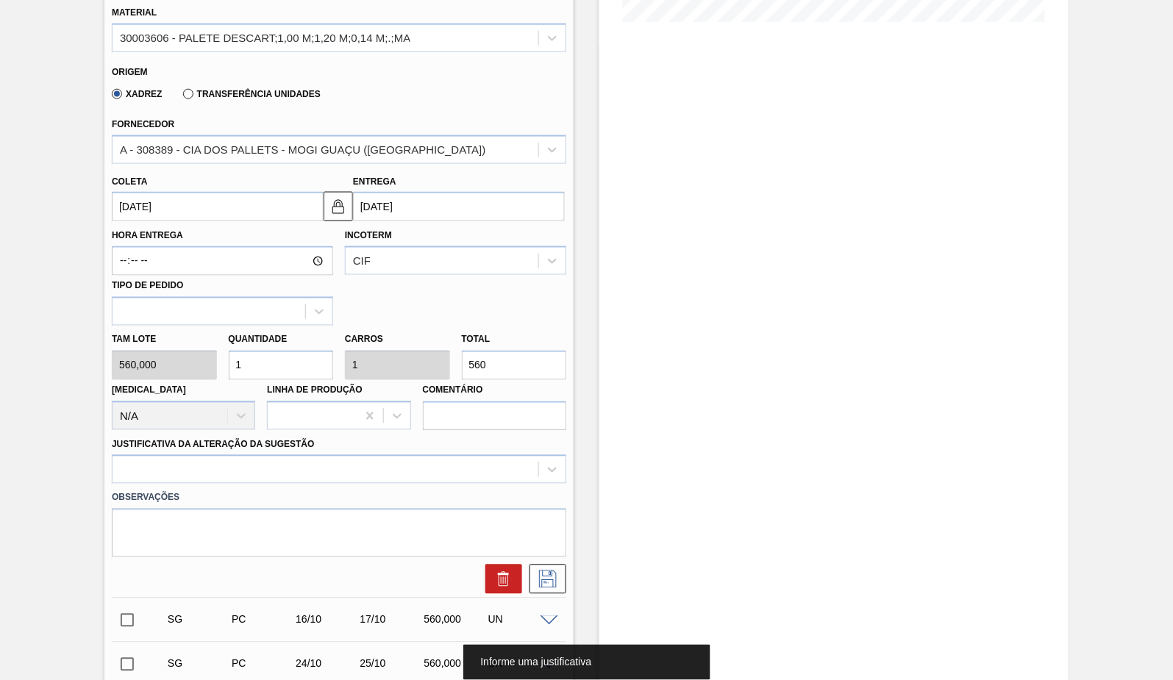
click at [183, 484] on div "Observações" at bounding box center [339, 521] width 466 height 74
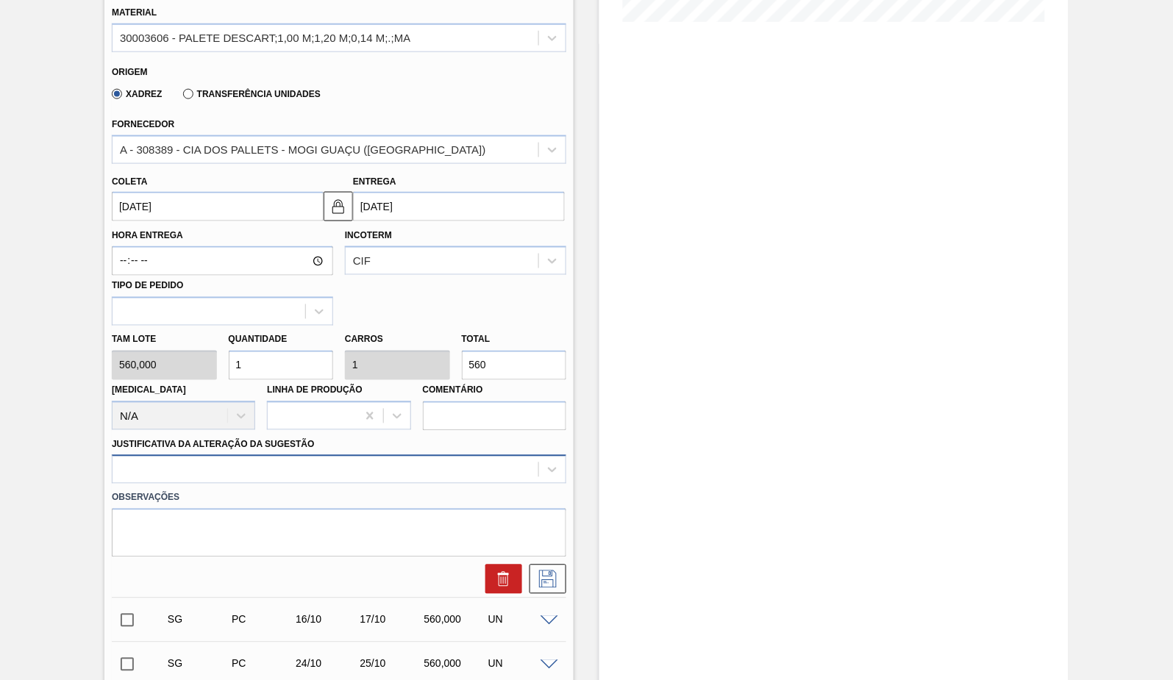
scroll to position [444, 0]
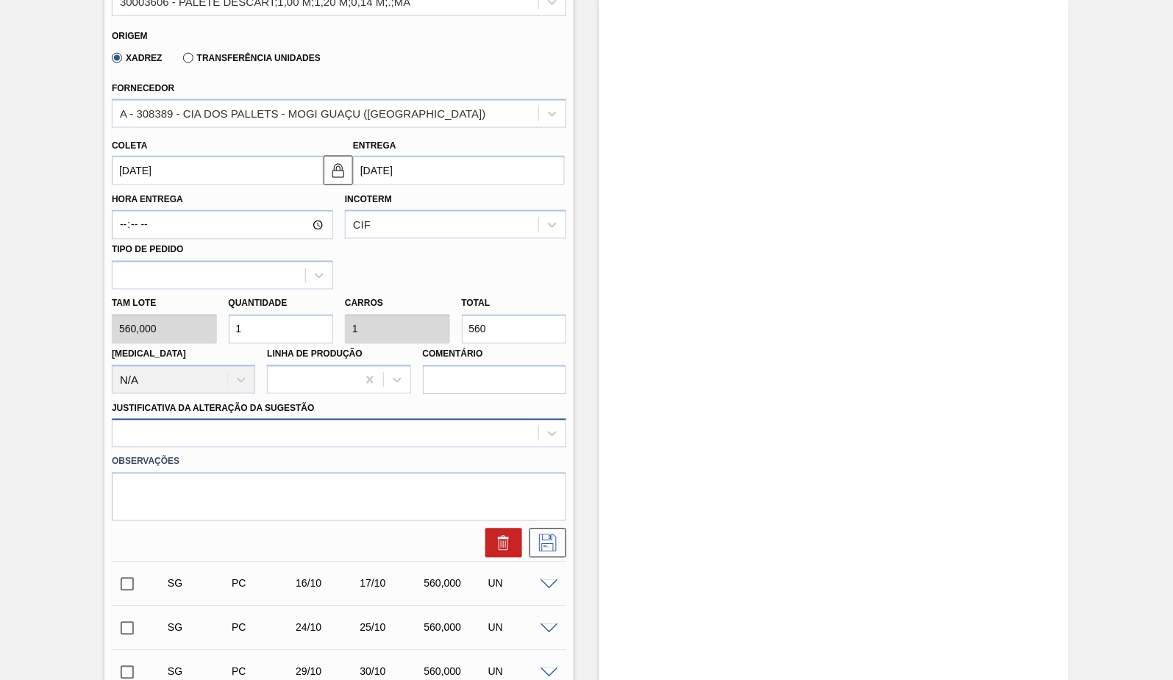
click at [221, 448] on div at bounding box center [339, 433] width 454 height 29
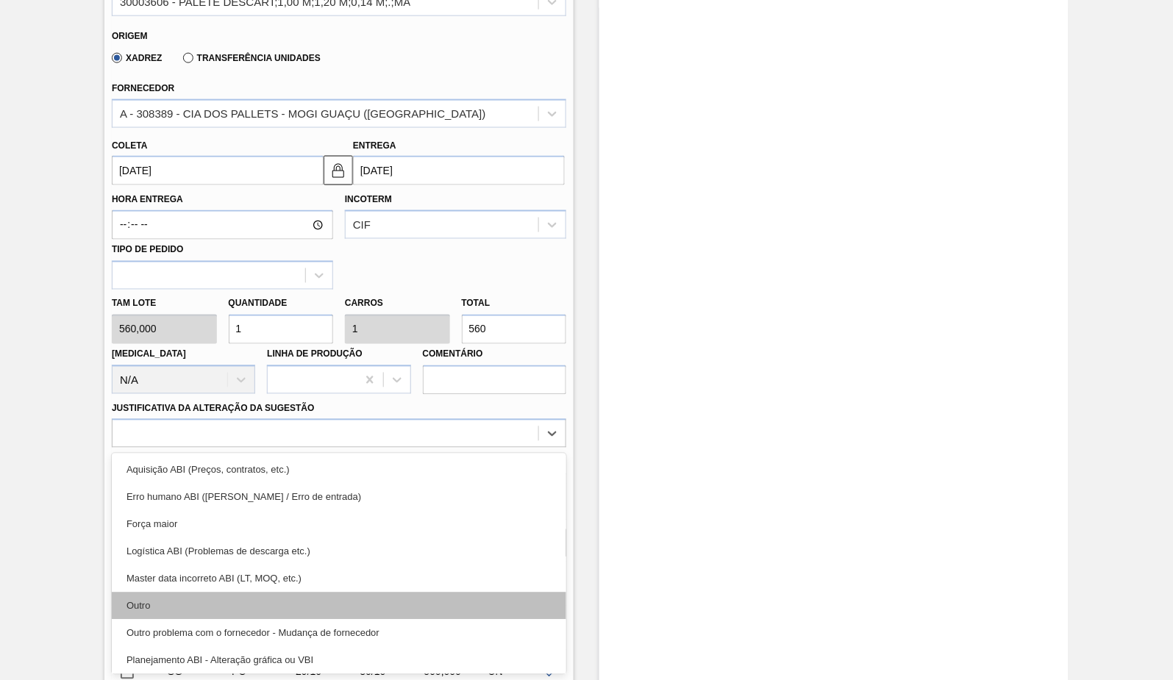
click at [209, 613] on div "Outro" at bounding box center [339, 606] width 454 height 27
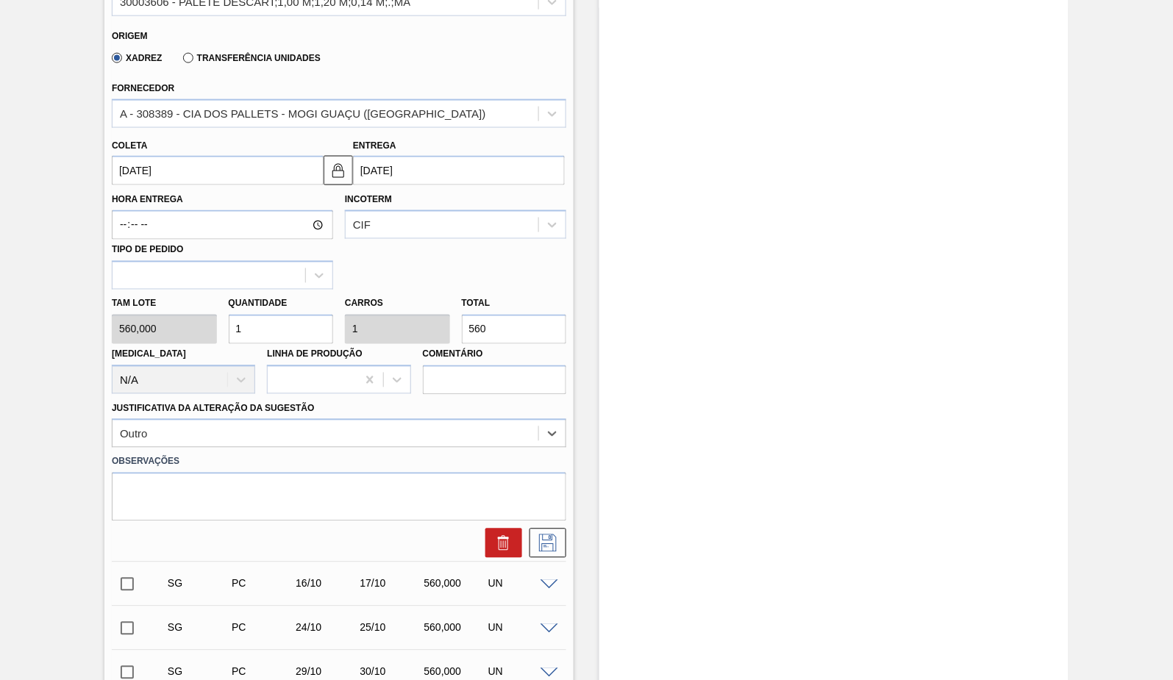
click at [532, 563] on div "SG PC 16/10 17/10 560,000 UN Material 30003606 - PALETE DESCART;1,00 M;1,20 M;0…" at bounding box center [339, 584] width 454 height 44
click at [550, 546] on icon at bounding box center [548, 544] width 24 height 18
checkbox input "true"
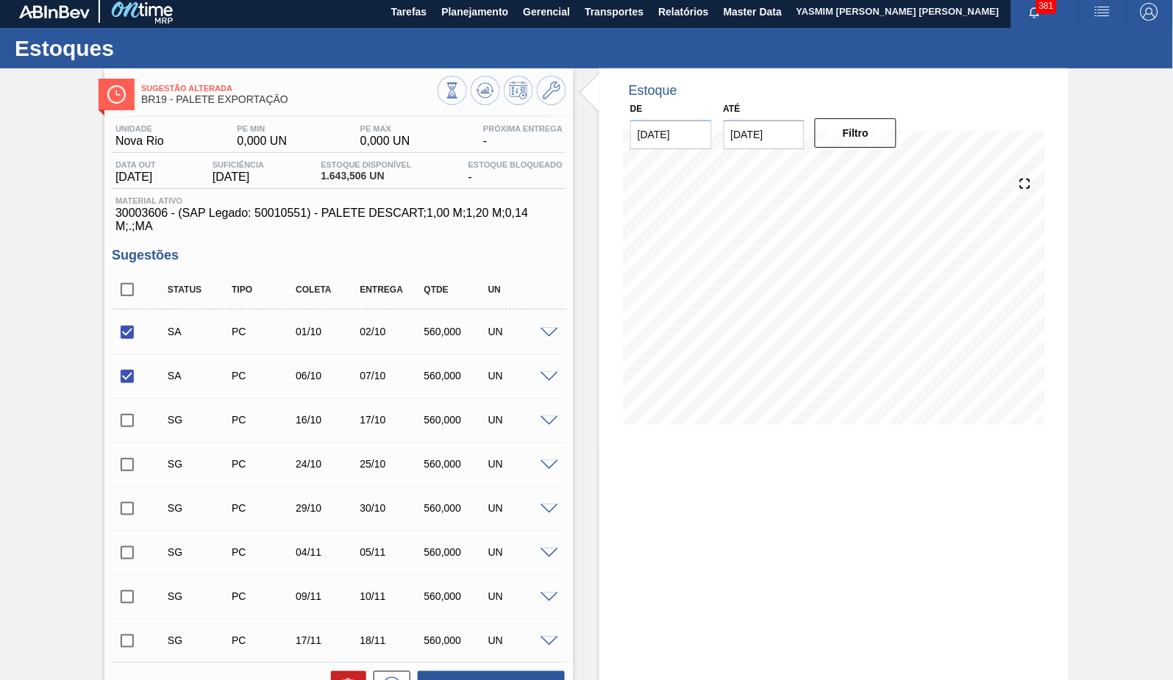
scroll to position [0, 0]
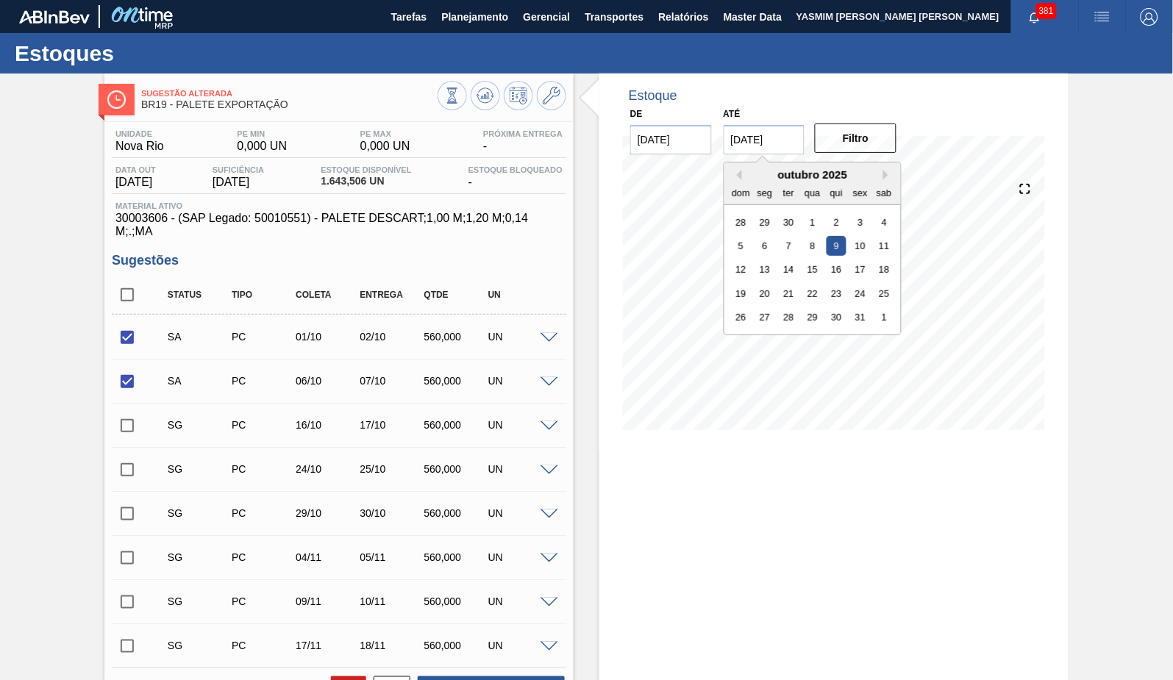
click at [758, 140] on input "[DATE]" at bounding box center [765, 139] width 82 height 29
click at [892, 174] on button "Next Month" at bounding box center [888, 175] width 10 height 10
click at [746, 168] on div "novembro 2025" at bounding box center [812, 174] width 176 height 12
click at [736, 171] on button "Previous Month" at bounding box center [737, 175] width 10 height 10
click at [883, 171] on button "Next Month" at bounding box center [888, 175] width 10 height 10
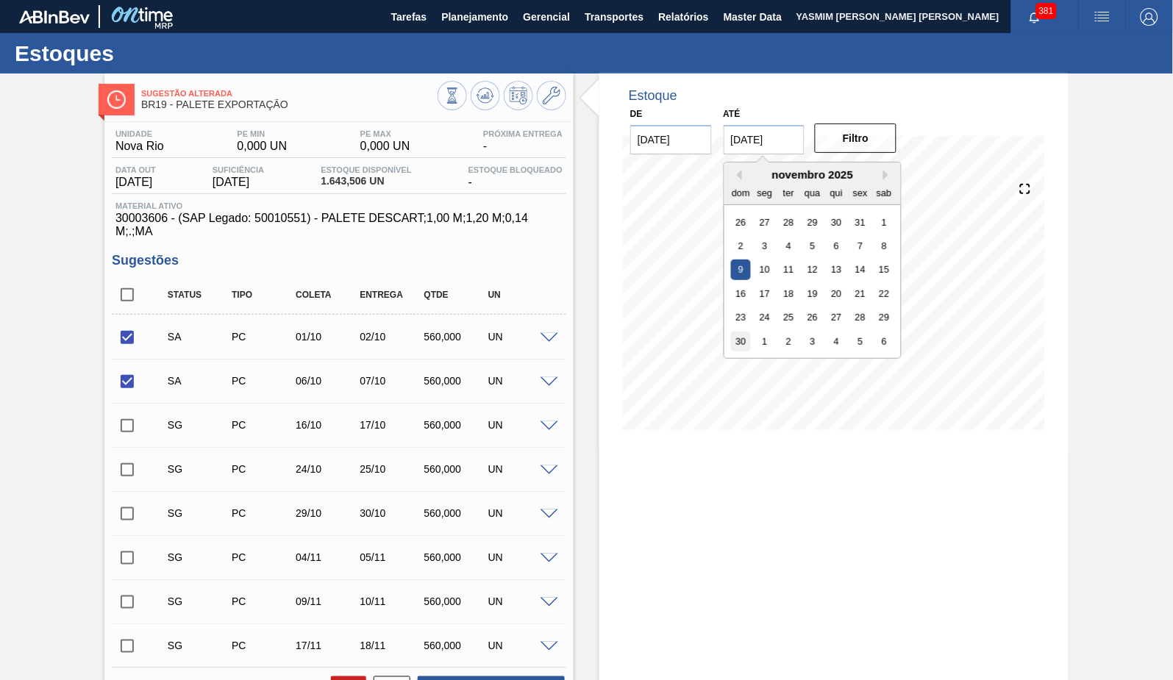
click at [743, 340] on div "30" at bounding box center [741, 342] width 20 height 20
type input "[DATE]"
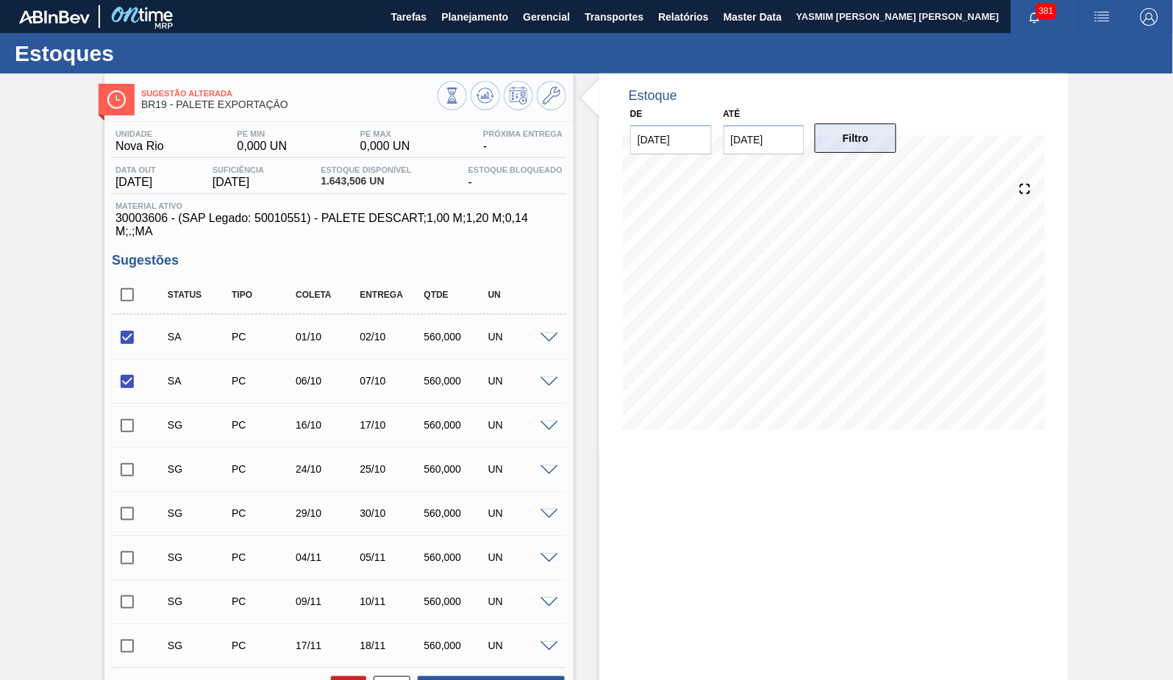
click at [868, 151] on button "Filtro" at bounding box center [856, 138] width 82 height 29
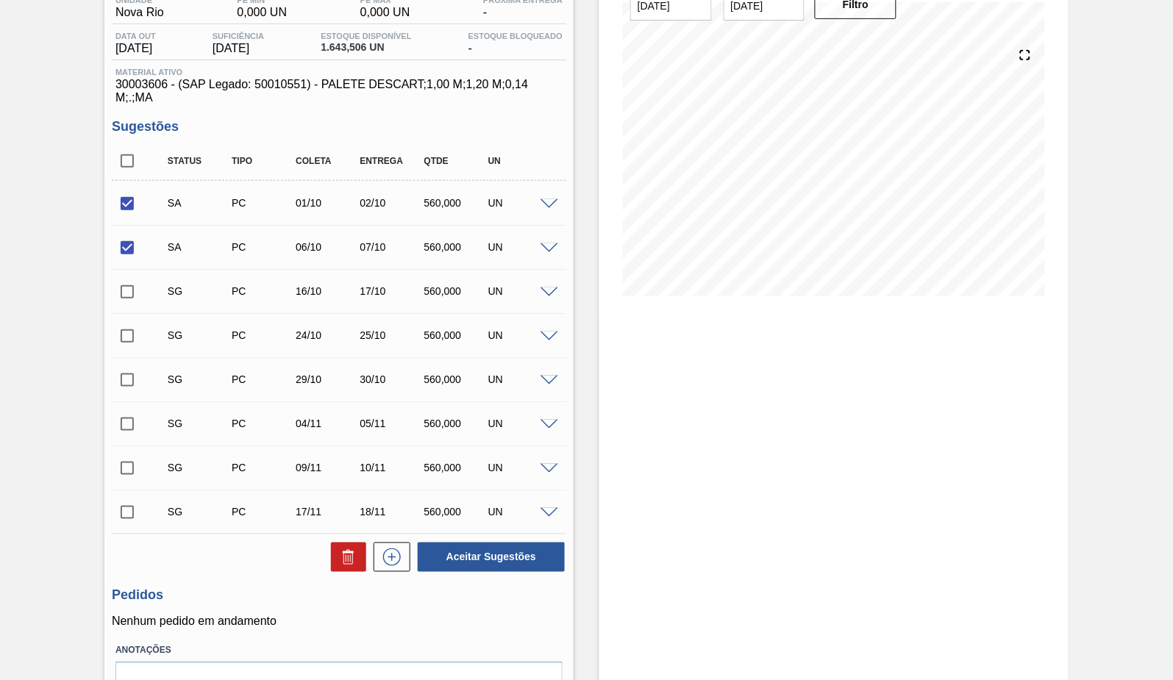
scroll to position [163, 0]
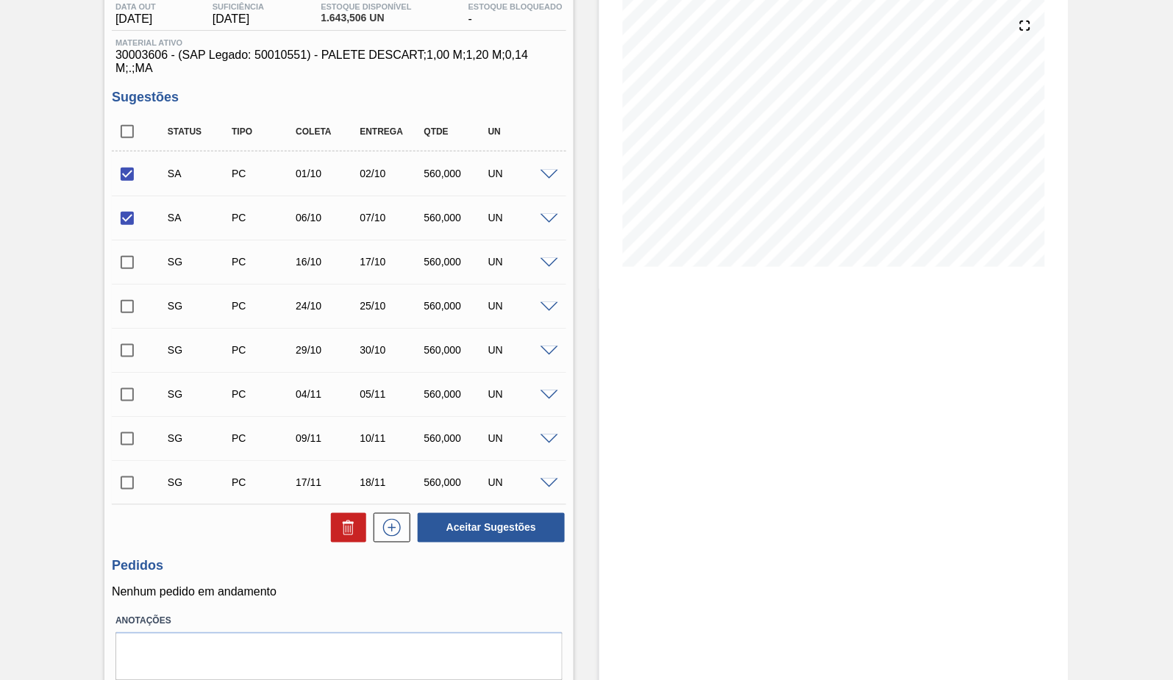
click at [544, 258] on div at bounding box center [551, 262] width 29 height 11
click at [545, 261] on span at bounding box center [549, 263] width 18 height 11
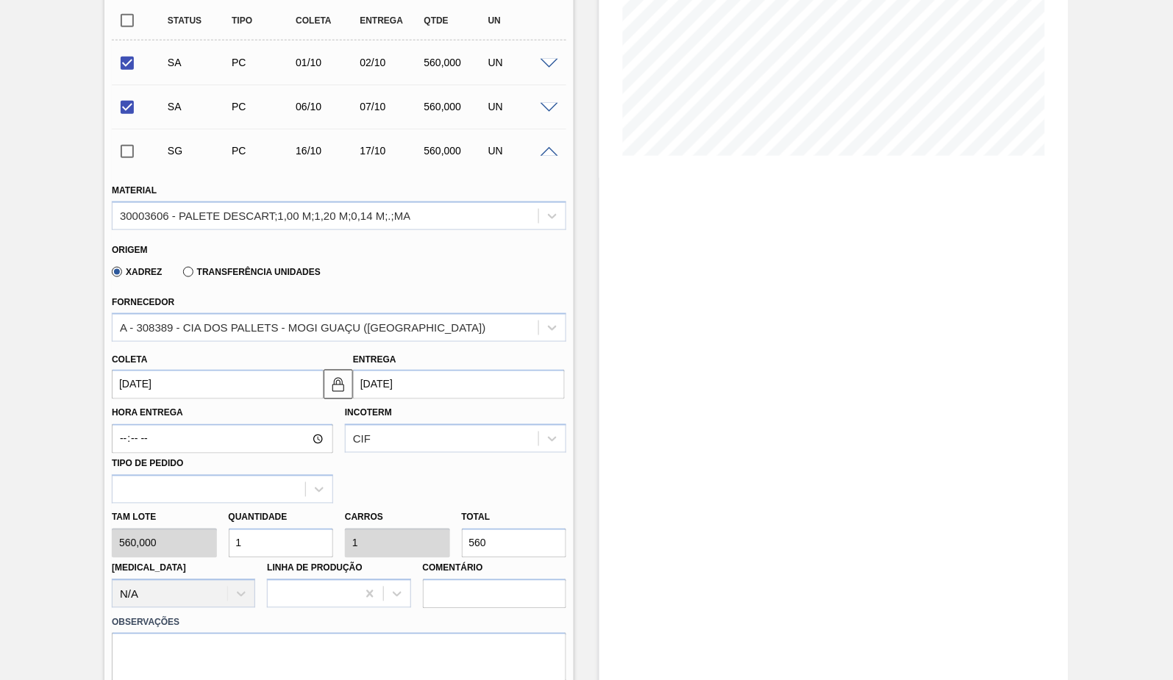
scroll to position [326, 0]
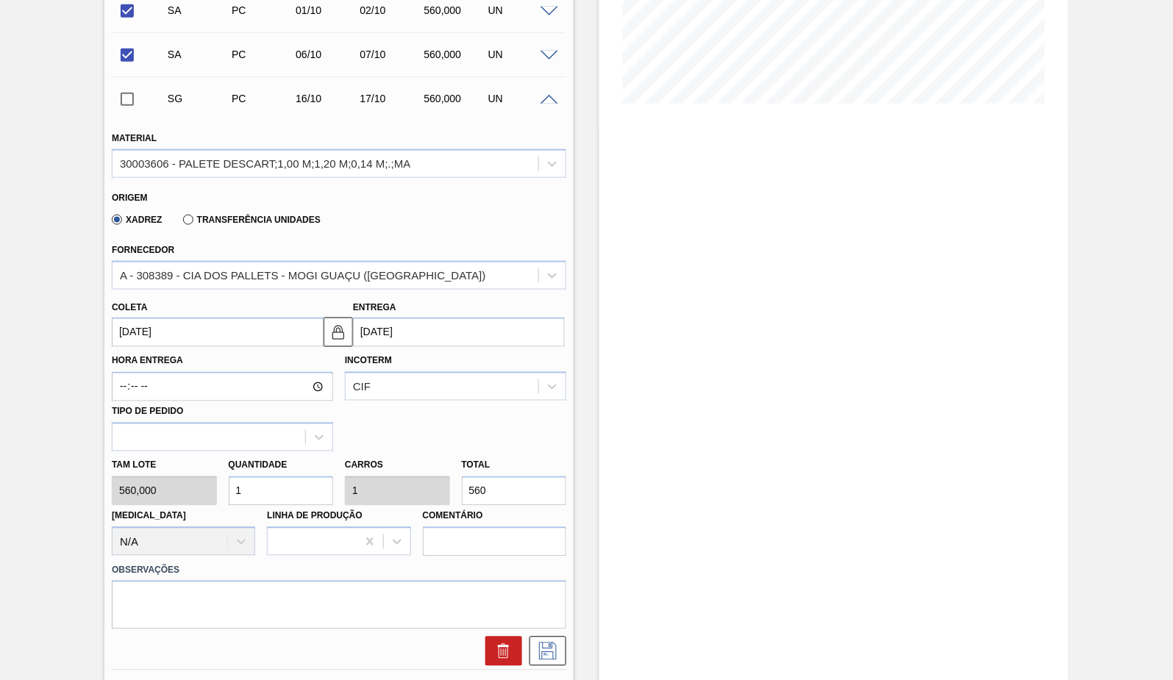
click at [228, 332] on input "[DATE]" at bounding box center [218, 332] width 212 height 29
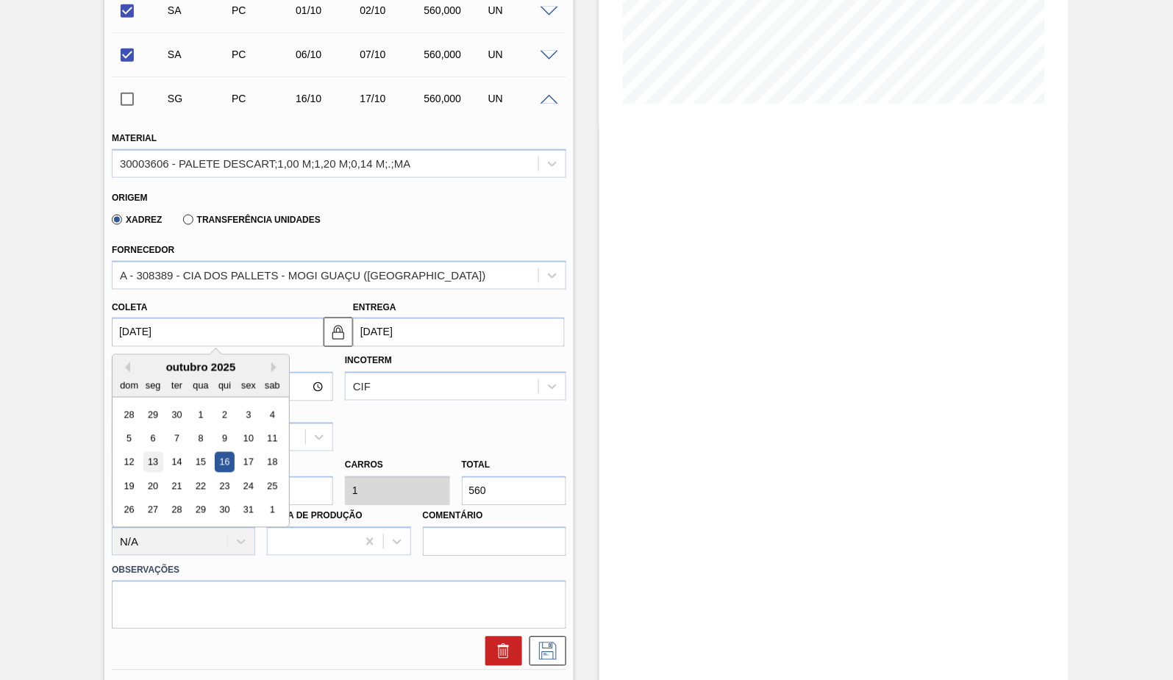
click at [151, 460] on div "13" at bounding box center [153, 463] width 20 height 20
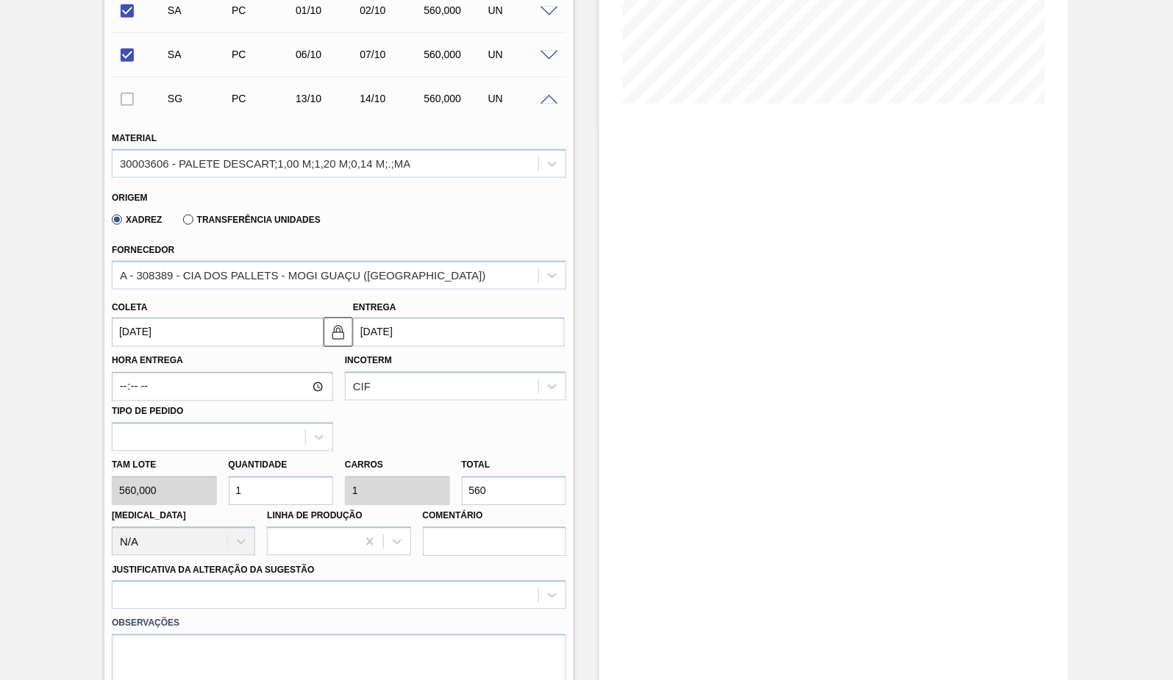
type input "[DATE]"
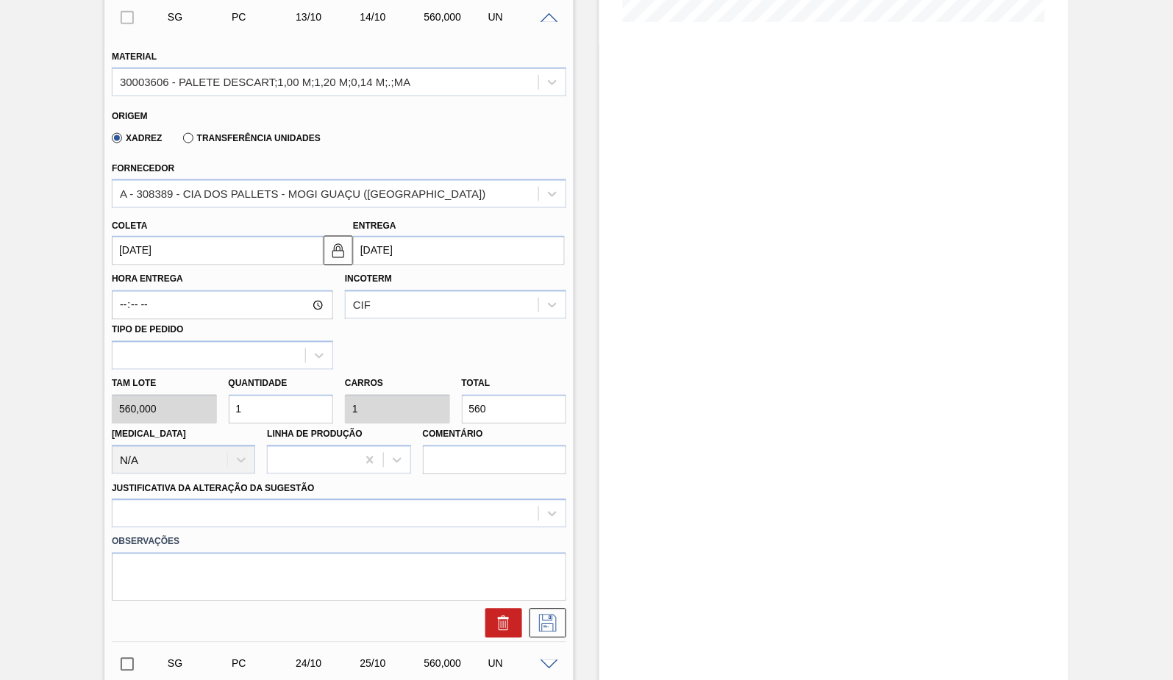
click at [446, 532] on label "Observações" at bounding box center [339, 542] width 454 height 21
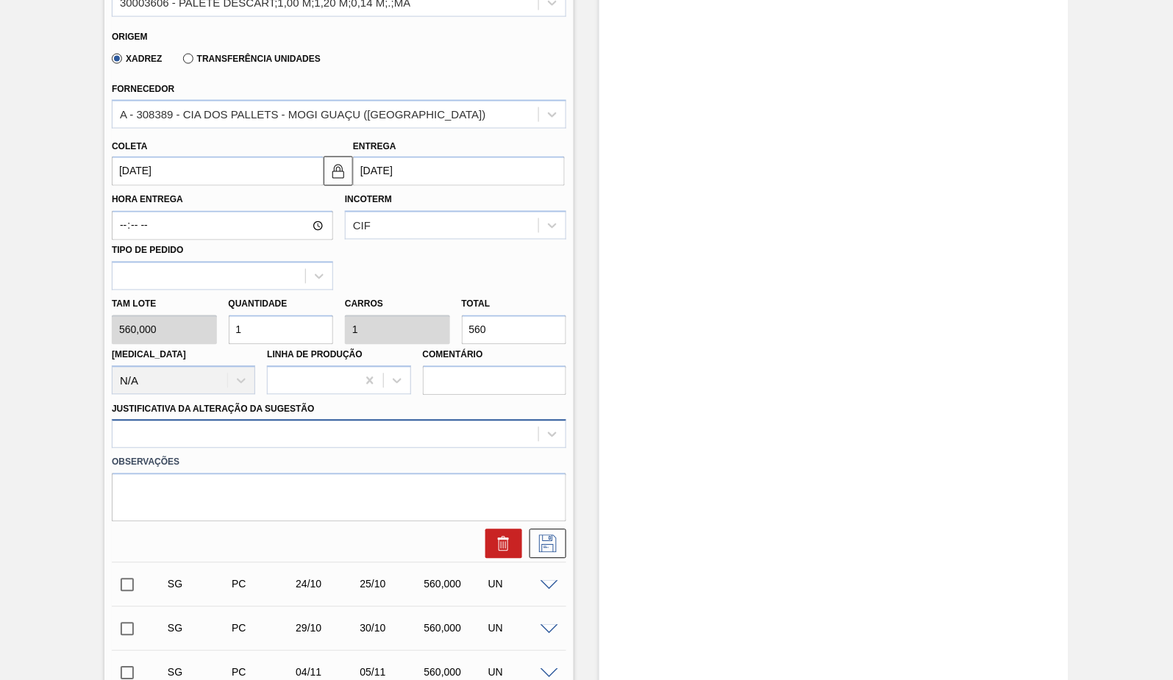
click at [402, 449] on div at bounding box center [339, 434] width 454 height 29
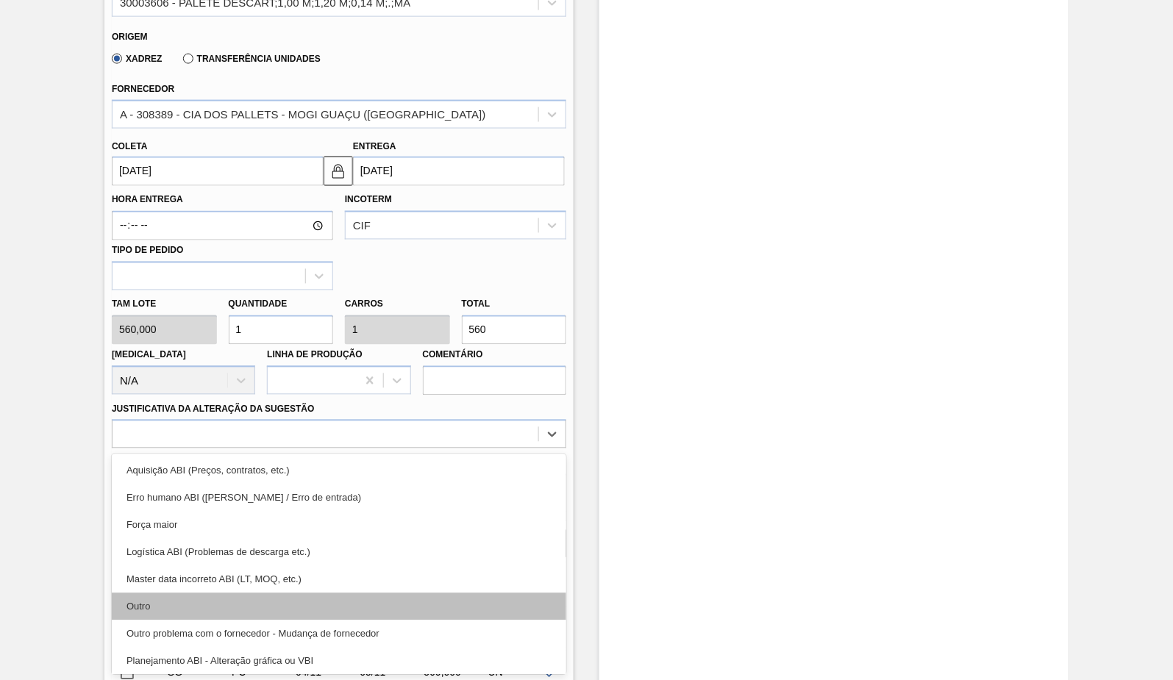
click at [237, 600] on div "Outro" at bounding box center [339, 606] width 454 height 27
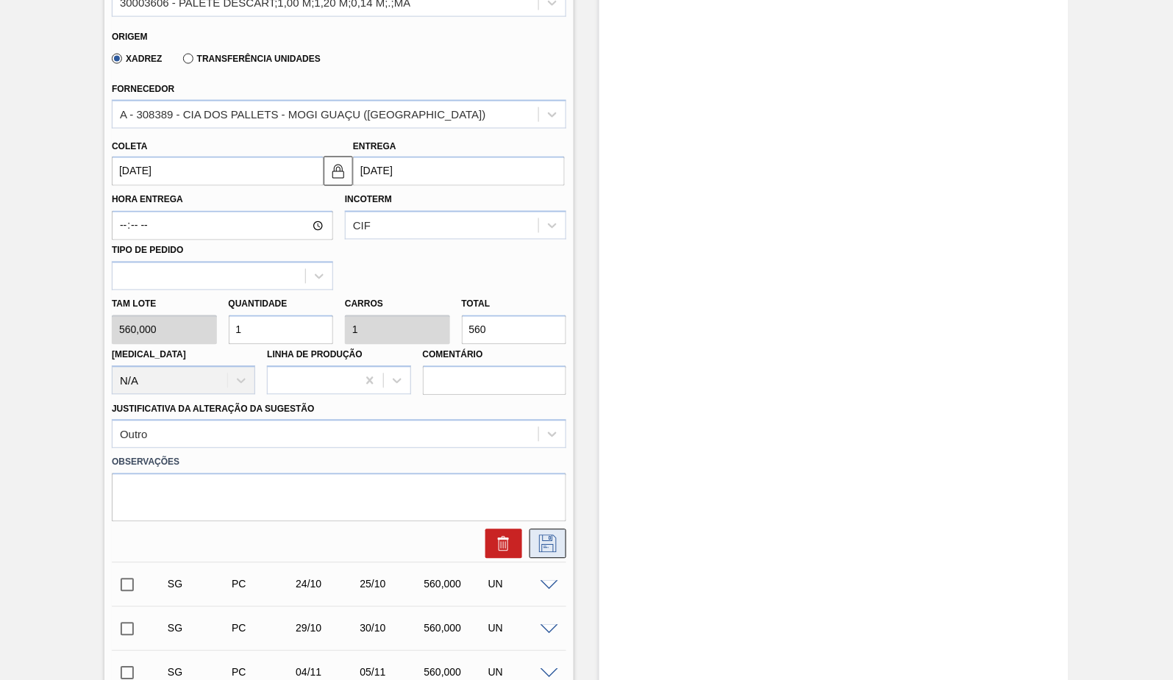
click at [553, 539] on icon at bounding box center [548, 544] width 24 height 18
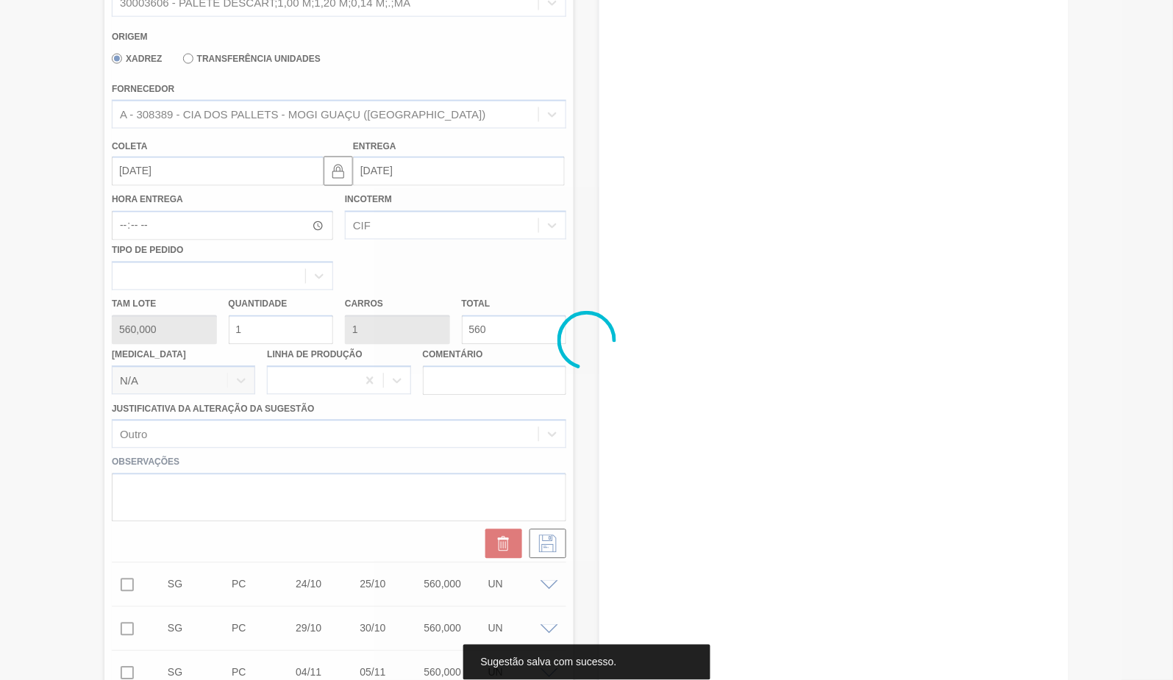
scroll to position [217, 0]
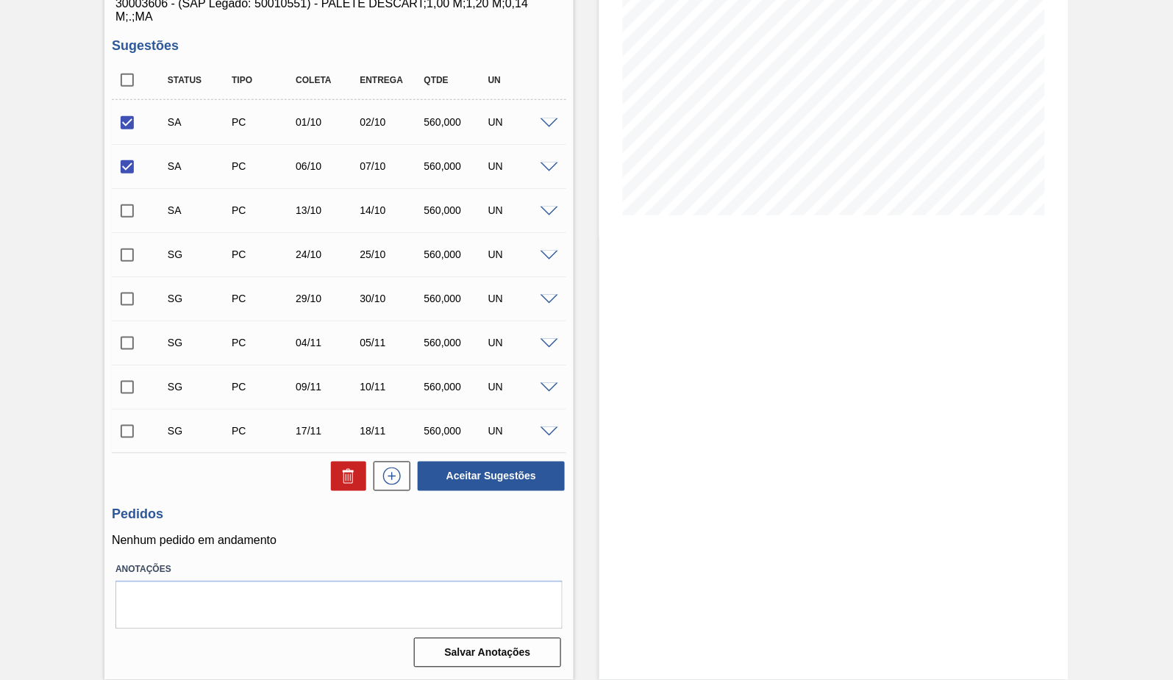
click at [551, 212] on span at bounding box center [549, 212] width 18 height 11
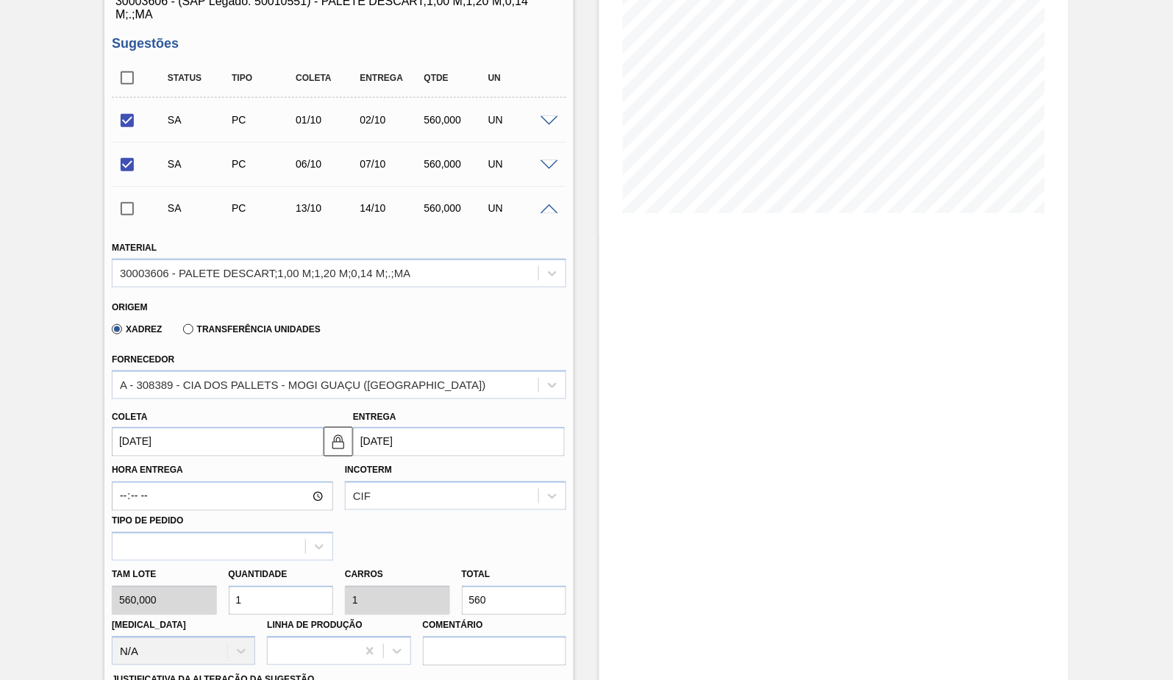
click at [545, 206] on span at bounding box center [549, 209] width 18 height 11
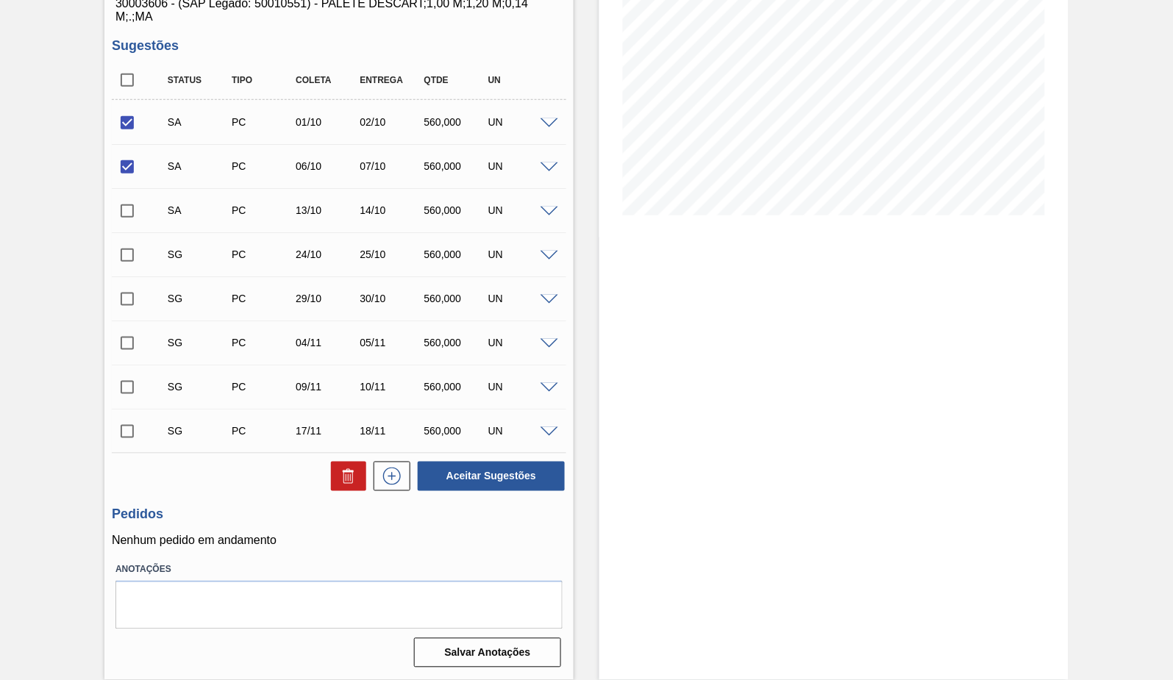
click at [557, 256] on span at bounding box center [549, 256] width 18 height 11
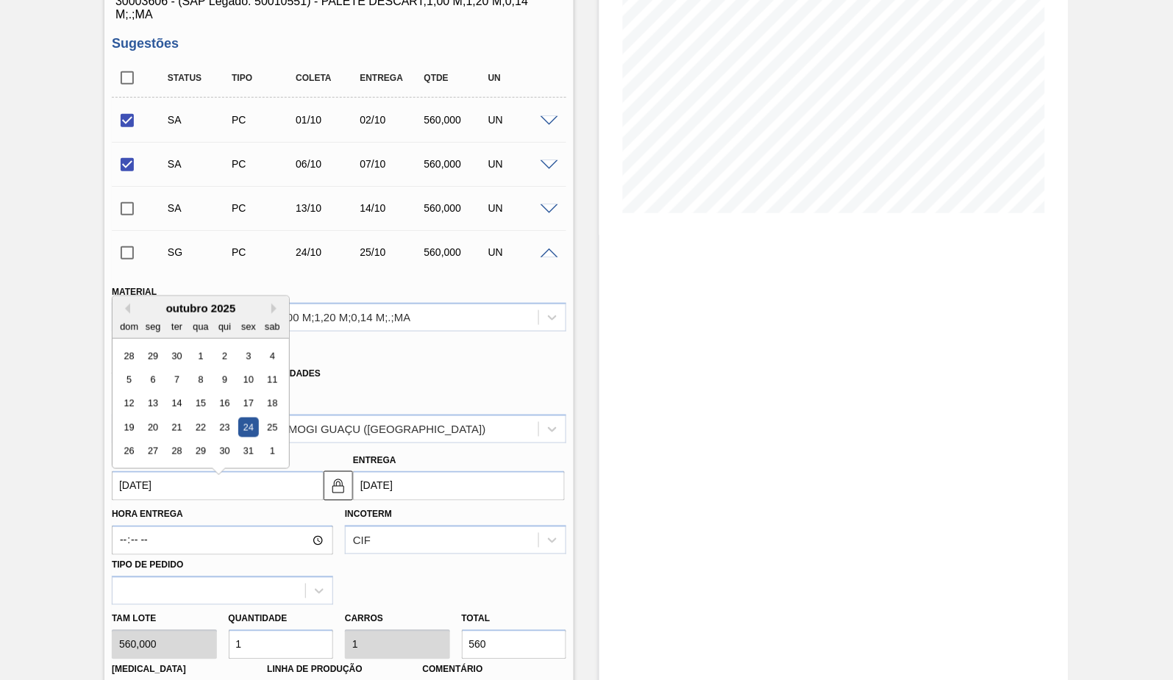
click at [199, 486] on input "[DATE]" at bounding box center [218, 485] width 212 height 29
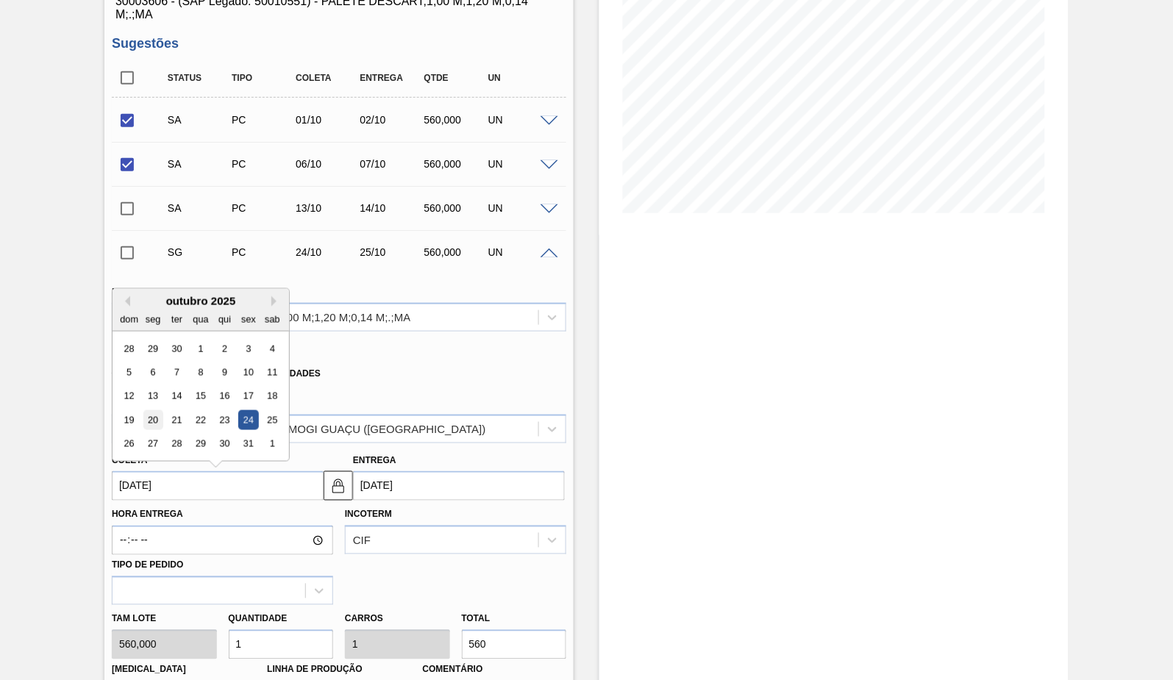
click at [152, 416] on div "20" at bounding box center [153, 420] width 20 height 20
type input "[DATE]"
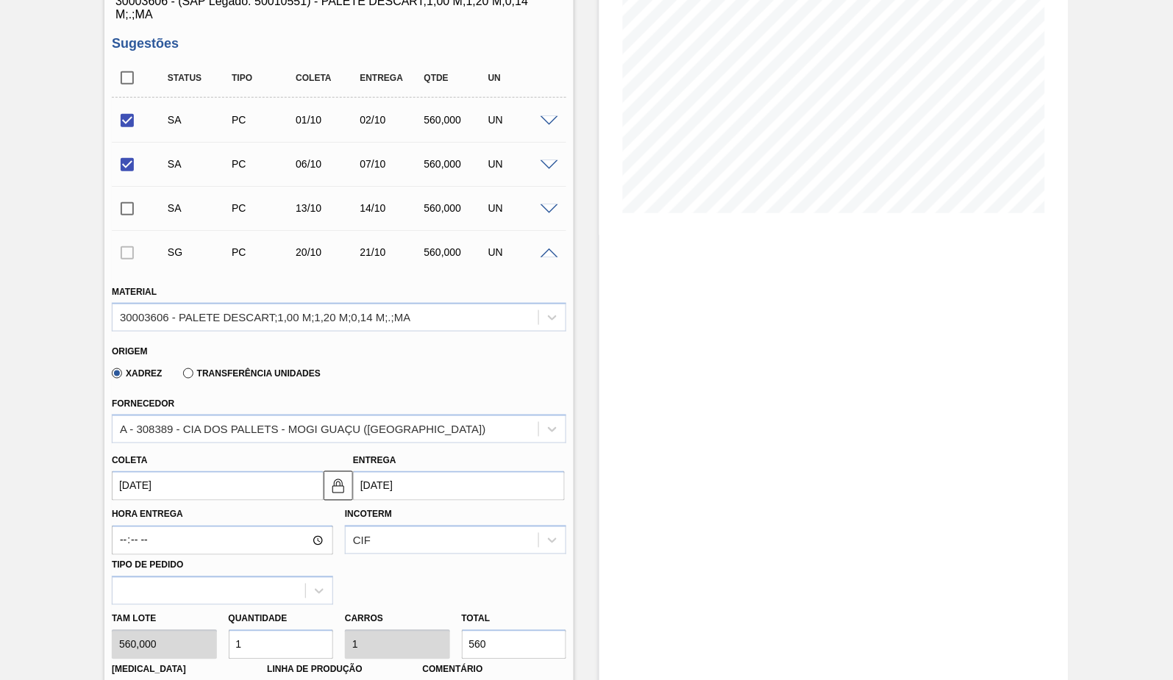
scroll to position [625, 0]
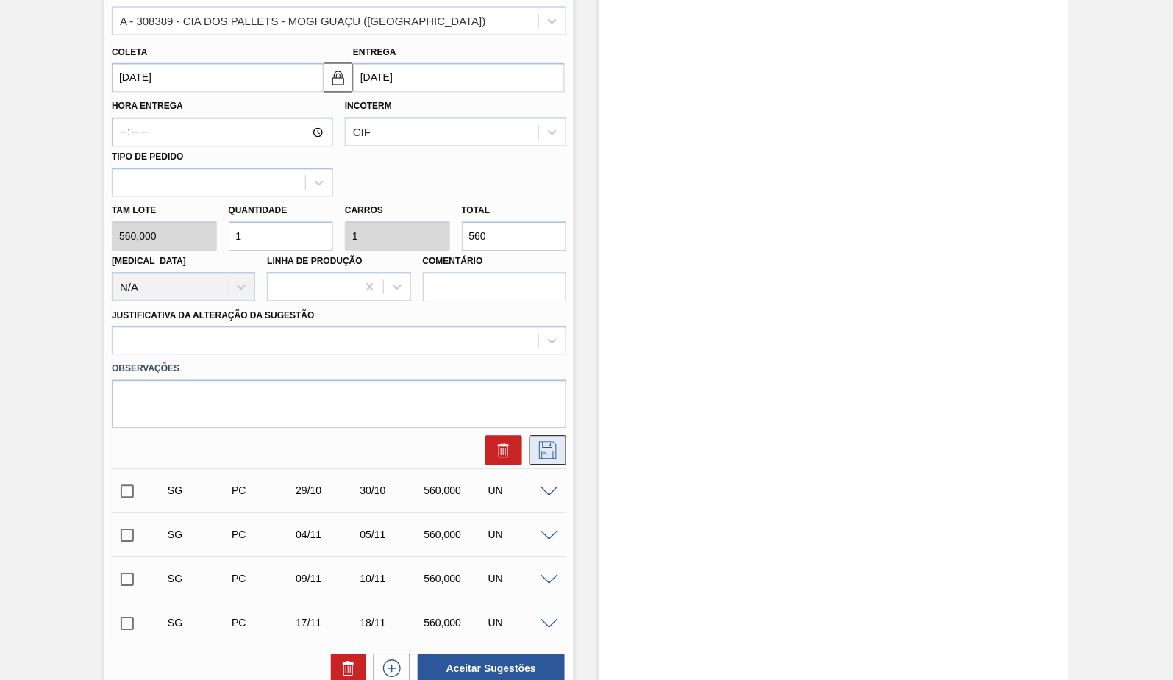
click at [543, 446] on icon at bounding box center [548, 451] width 24 height 18
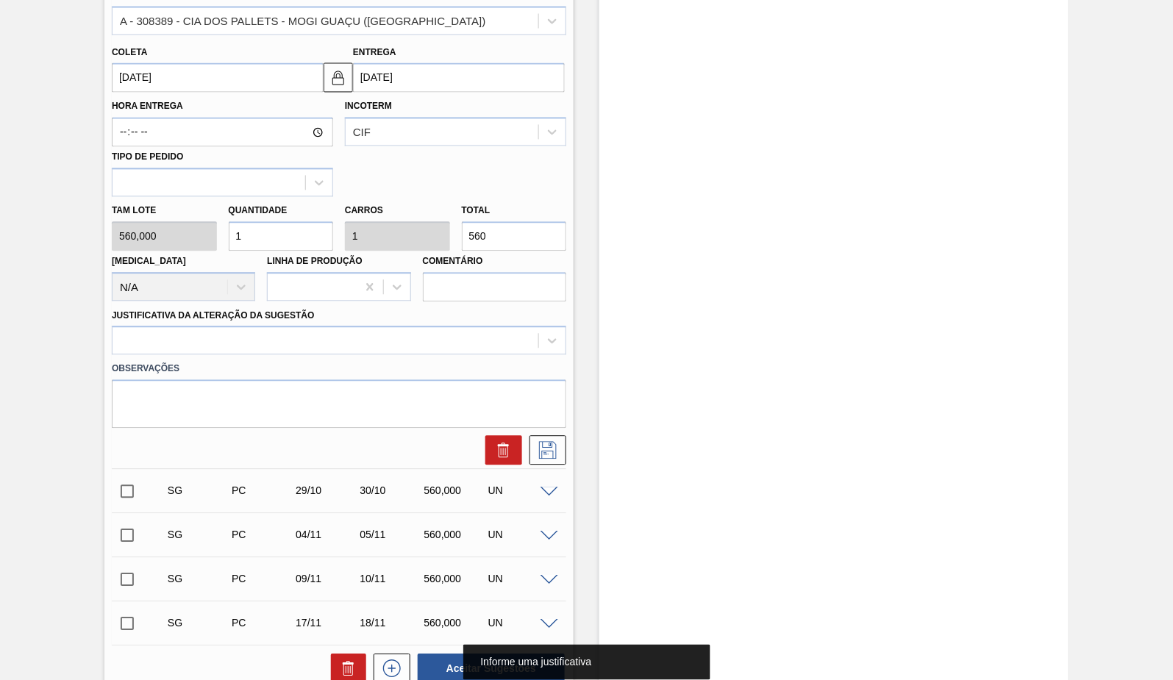
click at [316, 357] on div "Observações" at bounding box center [339, 392] width 466 height 74
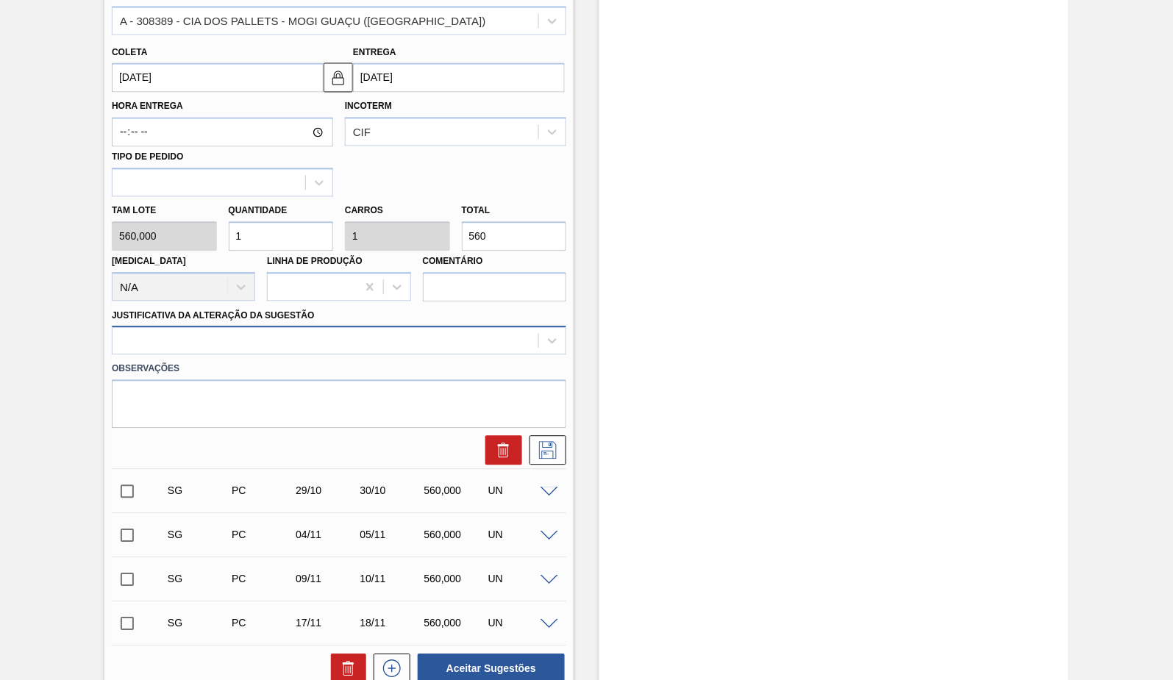
click at [293, 334] on div at bounding box center [325, 341] width 426 height 21
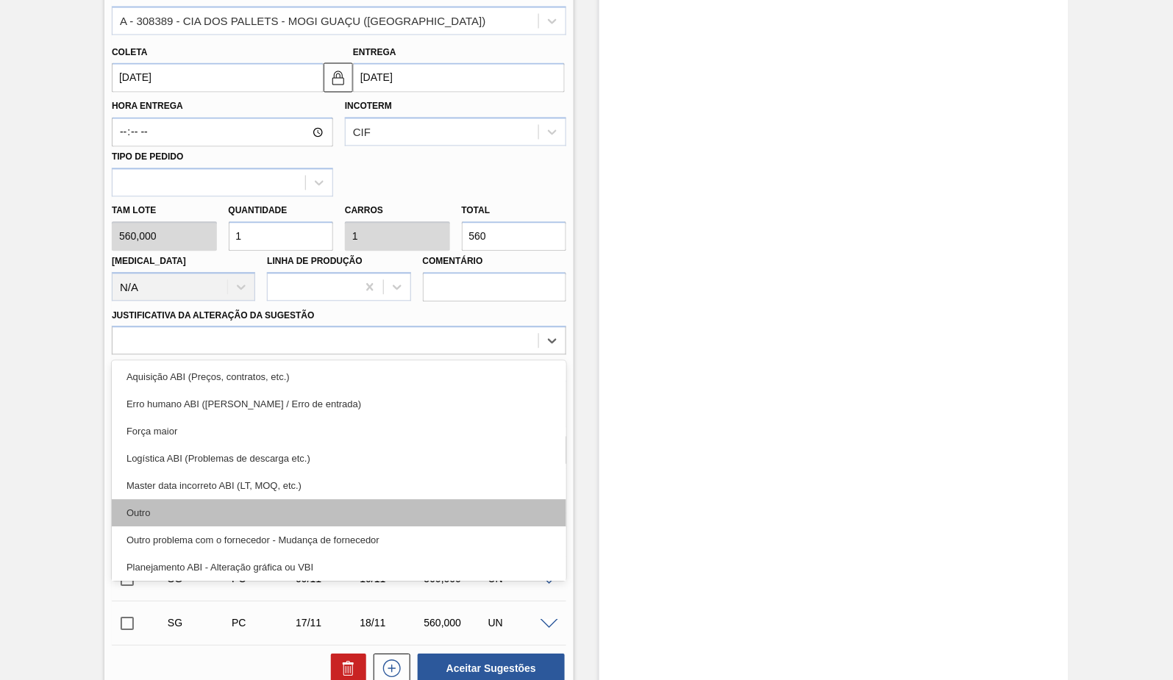
click at [249, 518] on div "Outro" at bounding box center [339, 513] width 454 height 27
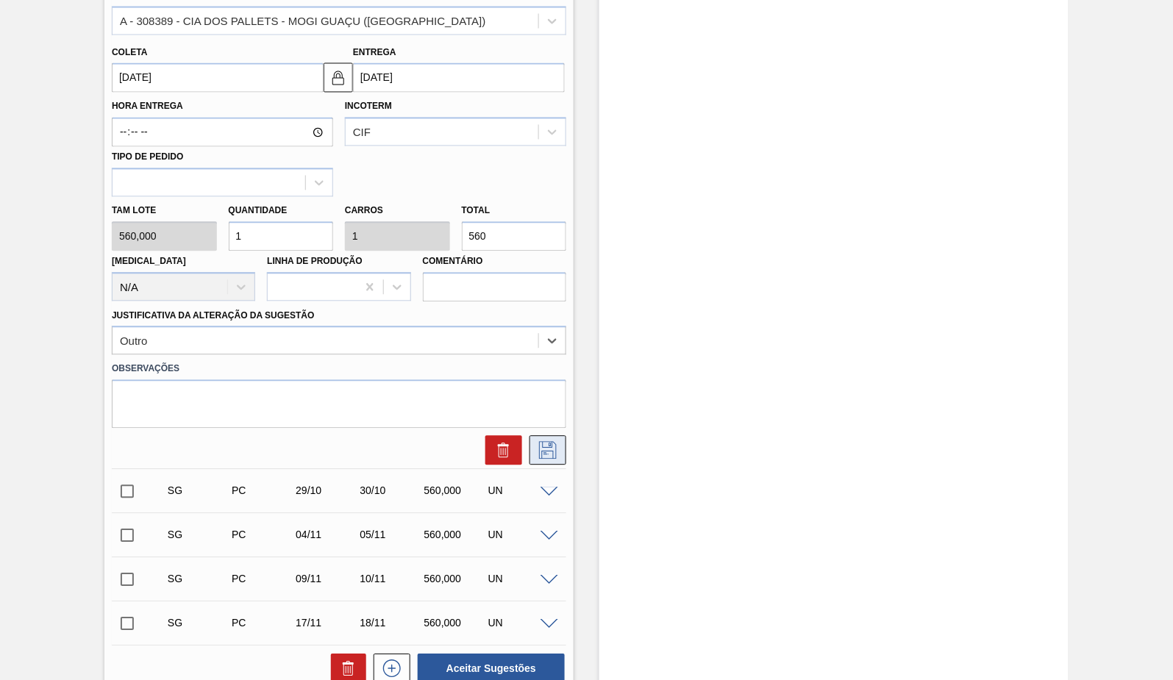
click at [554, 445] on icon at bounding box center [548, 451] width 24 height 18
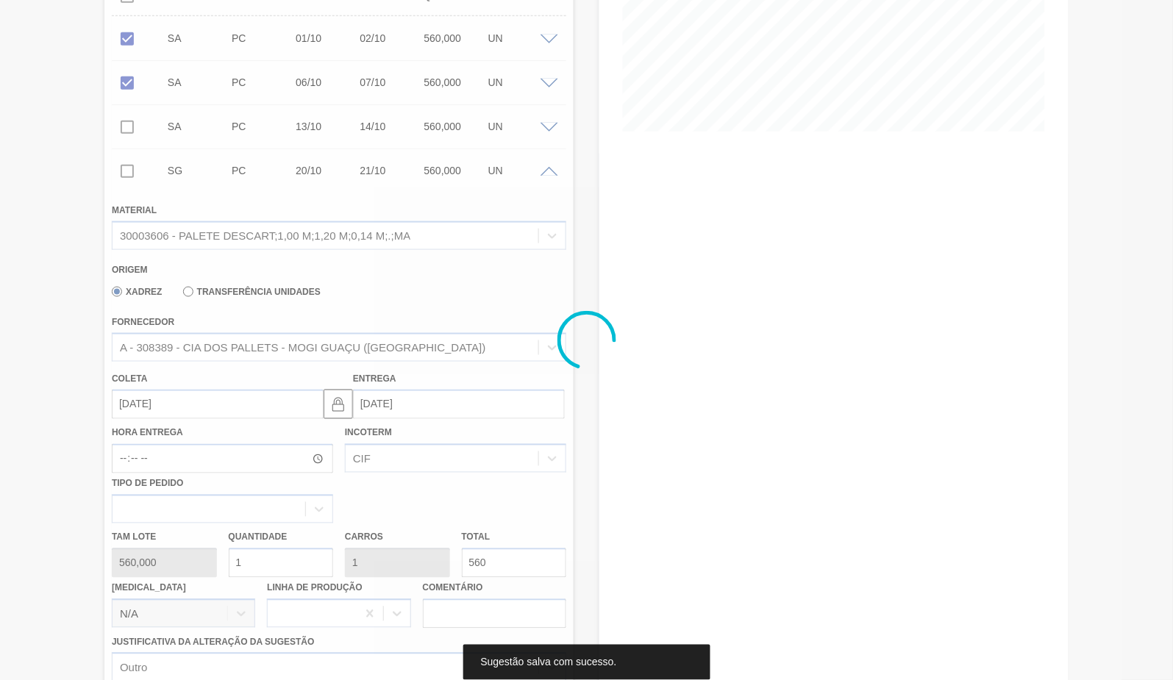
scroll to position [217, 0]
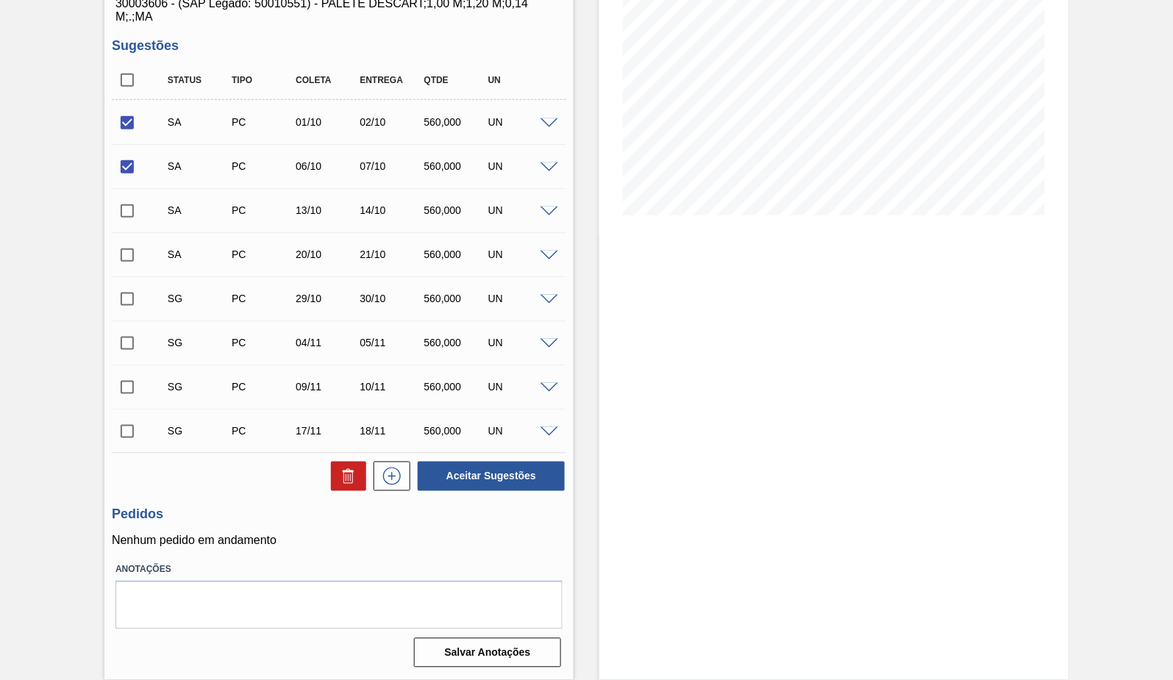
click at [546, 258] on span at bounding box center [549, 256] width 18 height 11
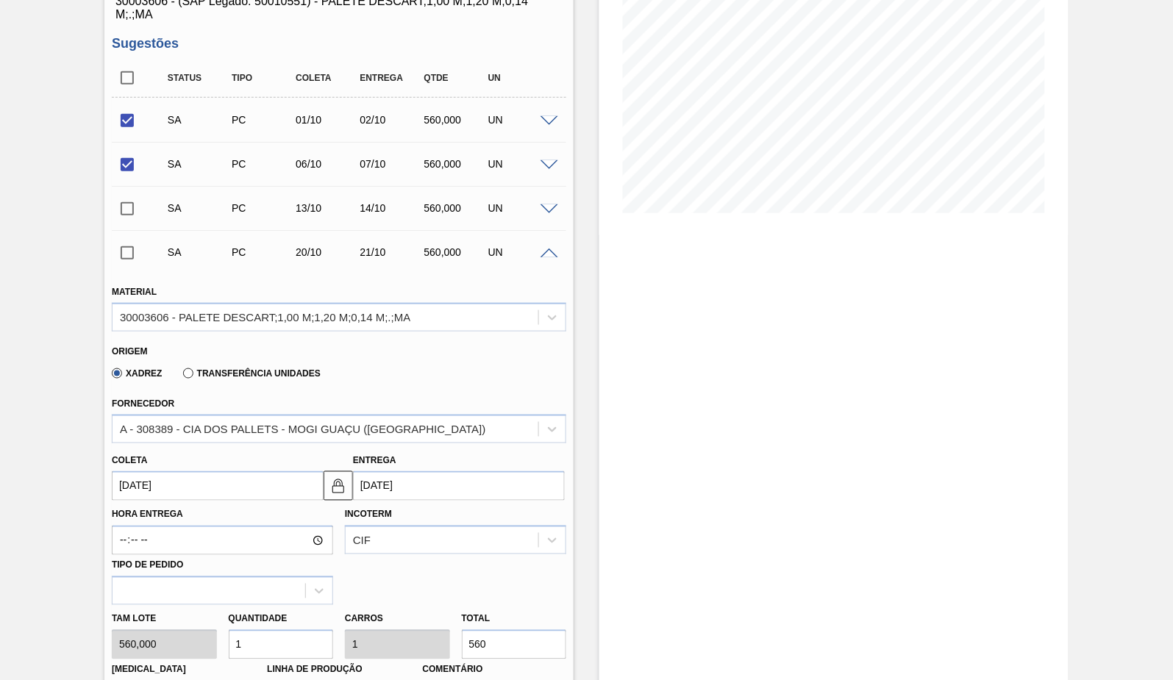
click at [546, 252] on span at bounding box center [549, 254] width 18 height 11
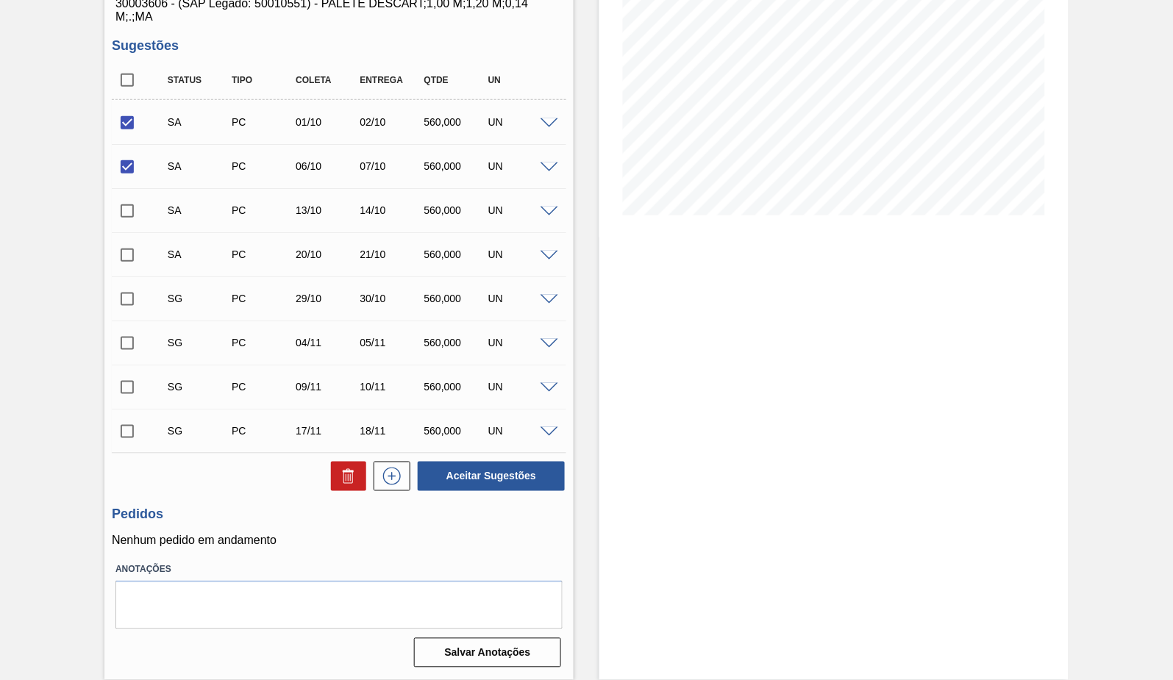
click at [549, 287] on div "SG PC 29/10 30/10 560,000 UN" at bounding box center [339, 298] width 454 height 37
click at [542, 300] on span at bounding box center [549, 300] width 18 height 11
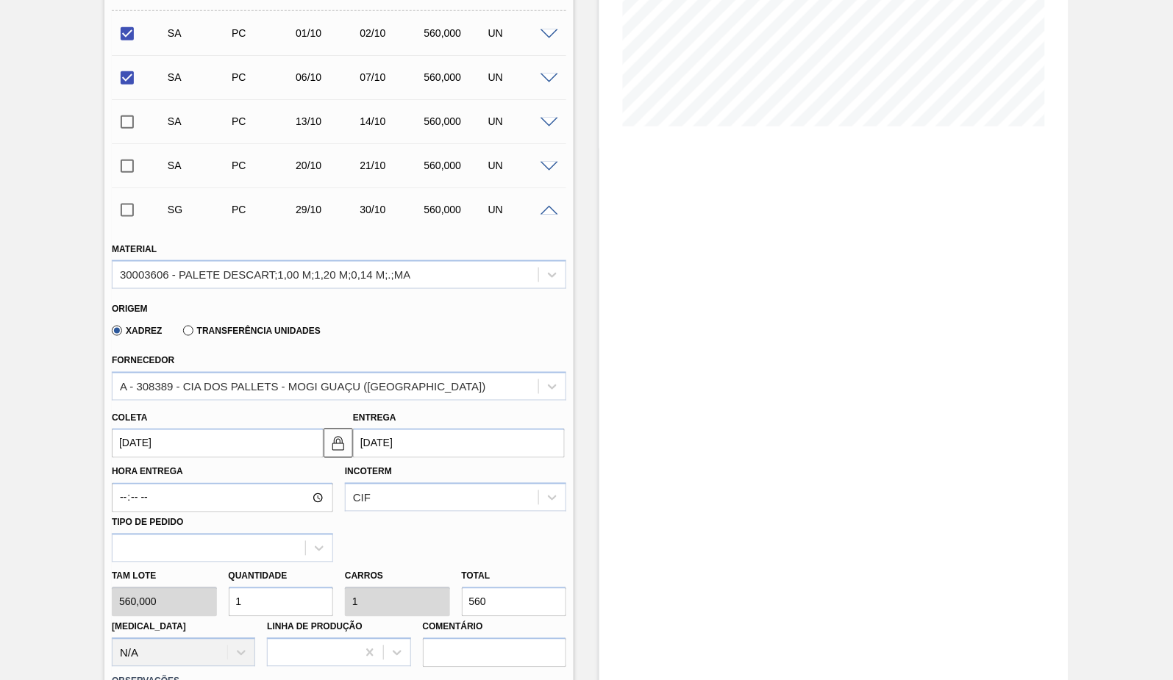
scroll to position [380, 0]
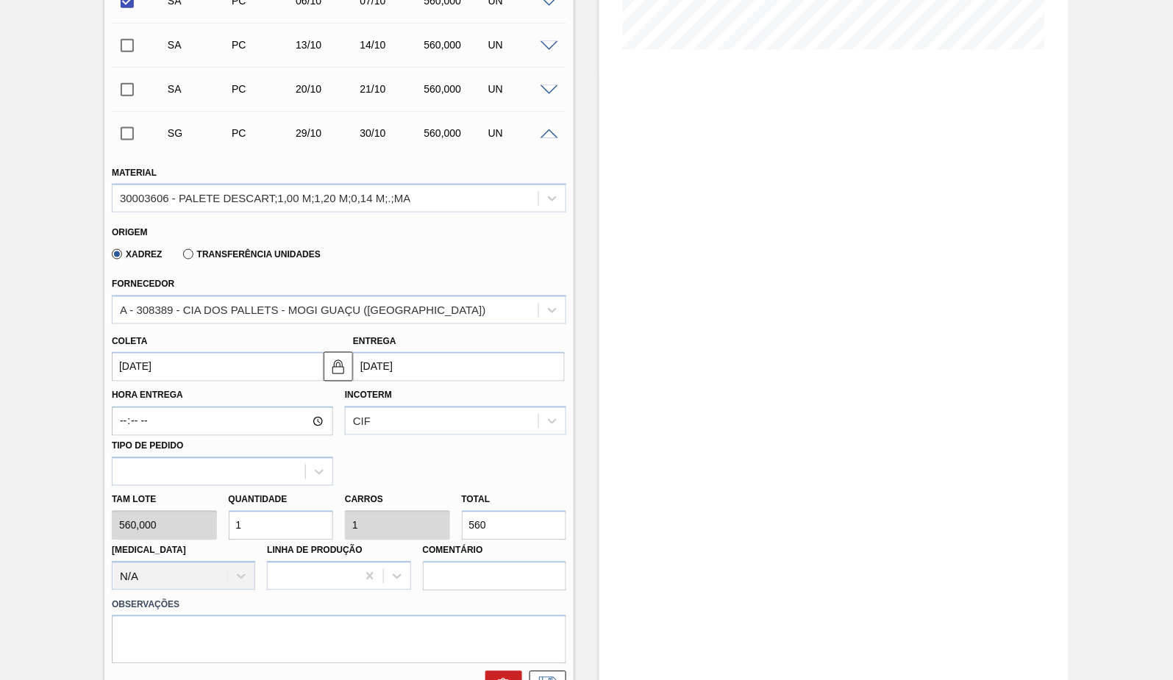
click at [152, 334] on div "[PERSON_NAME] [DATE]" at bounding box center [218, 357] width 212 height 51
click at [155, 359] on input "[DATE]" at bounding box center [218, 366] width 212 height 29
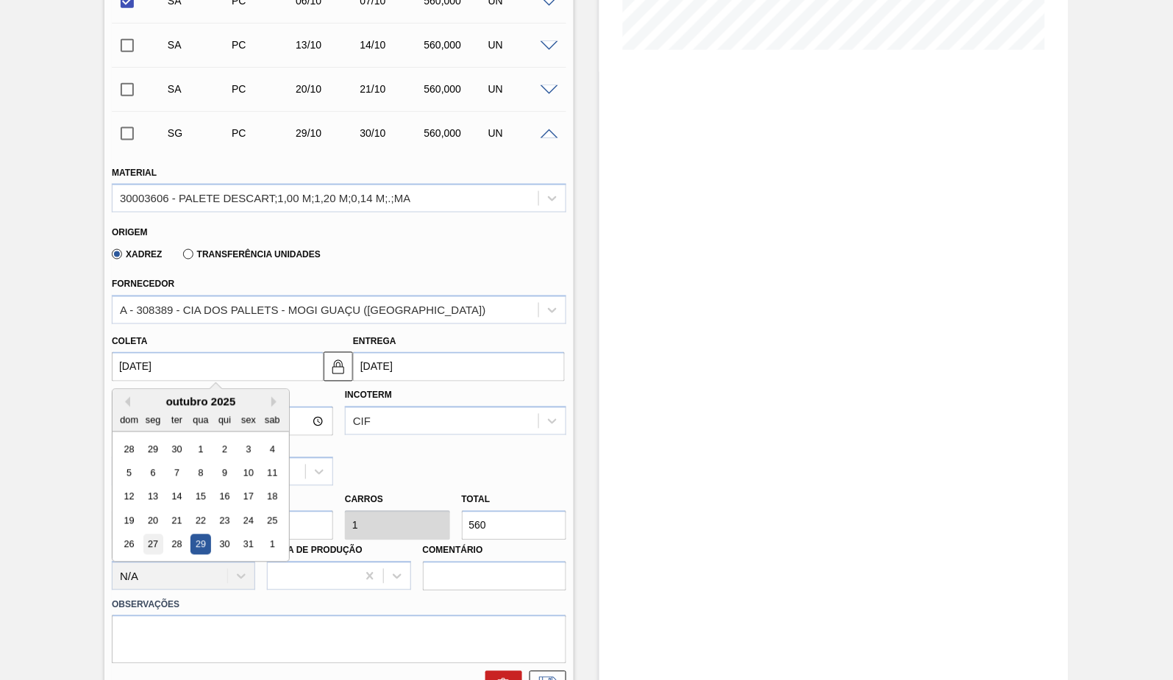
click at [154, 548] on div "27" at bounding box center [153, 545] width 20 height 20
type input "[DATE]"
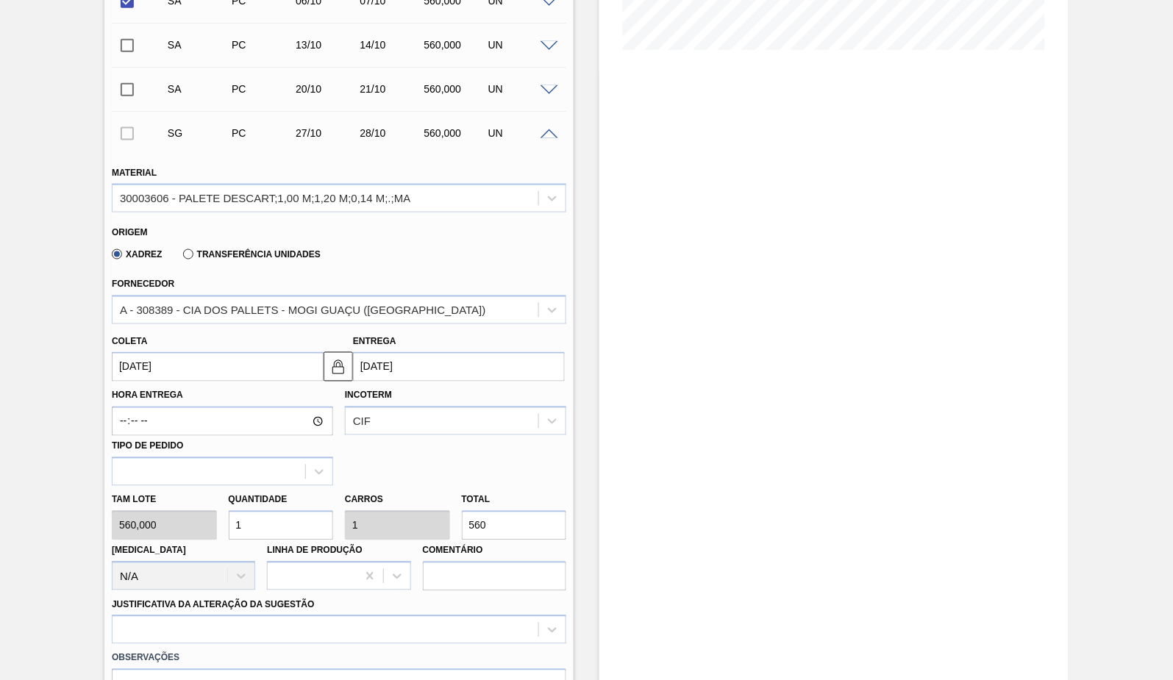
scroll to position [626, 0]
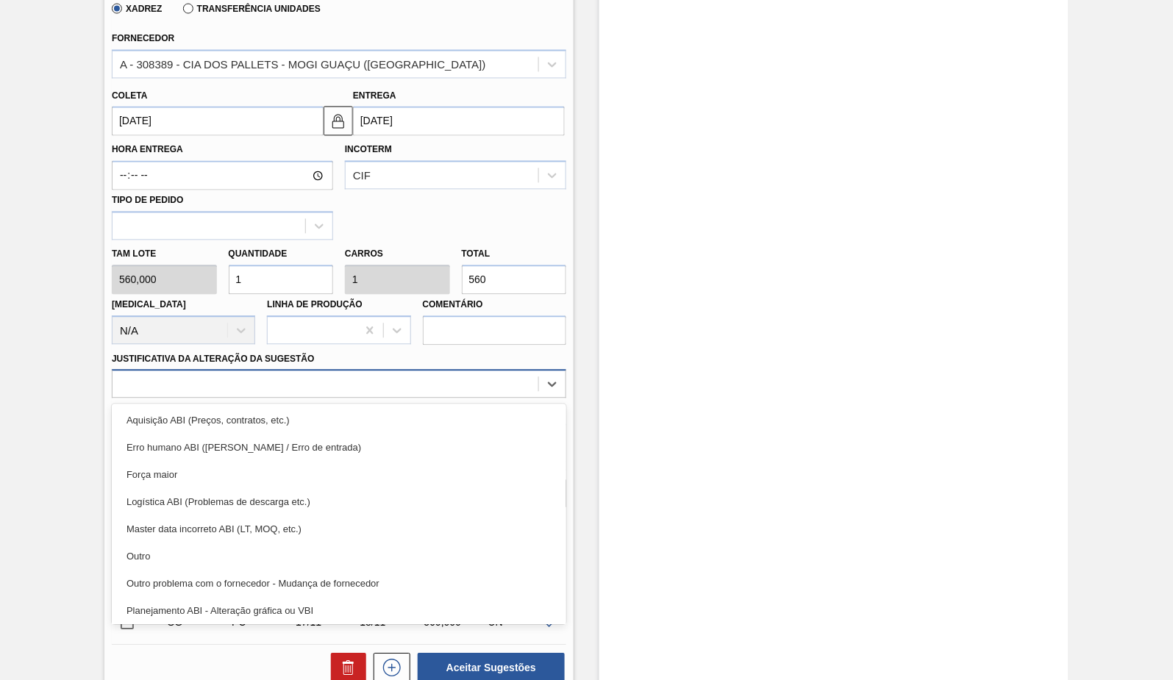
click at [303, 374] on div at bounding box center [325, 384] width 426 height 21
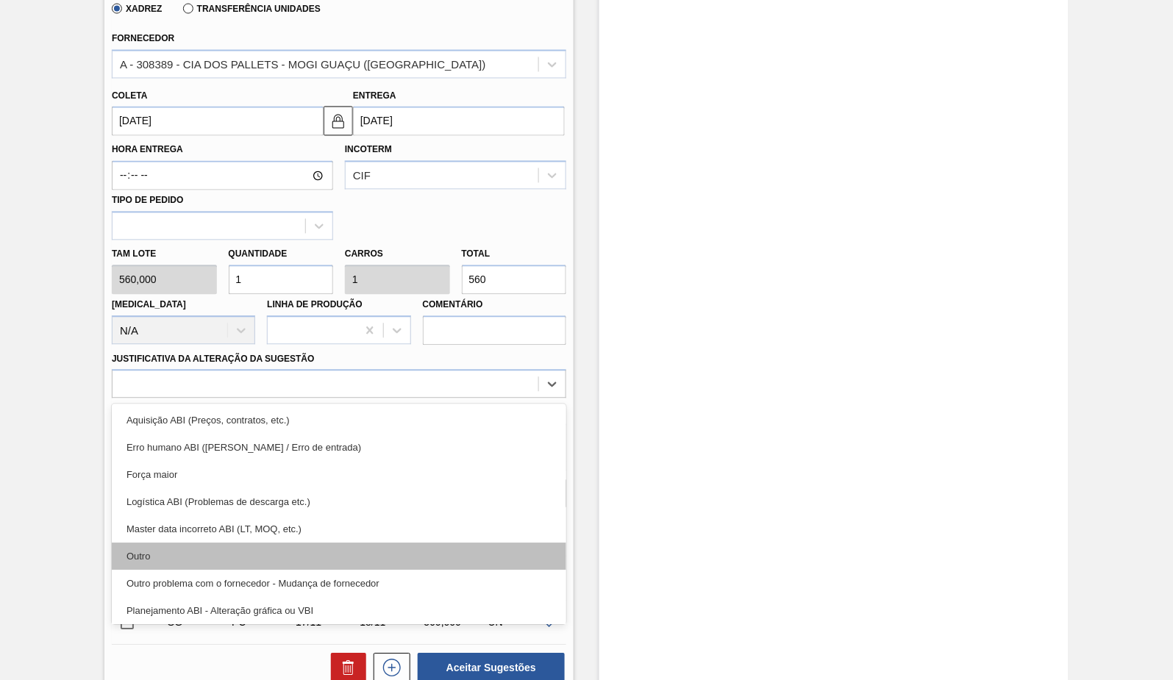
click at [226, 546] on div "Outro" at bounding box center [339, 556] width 454 height 27
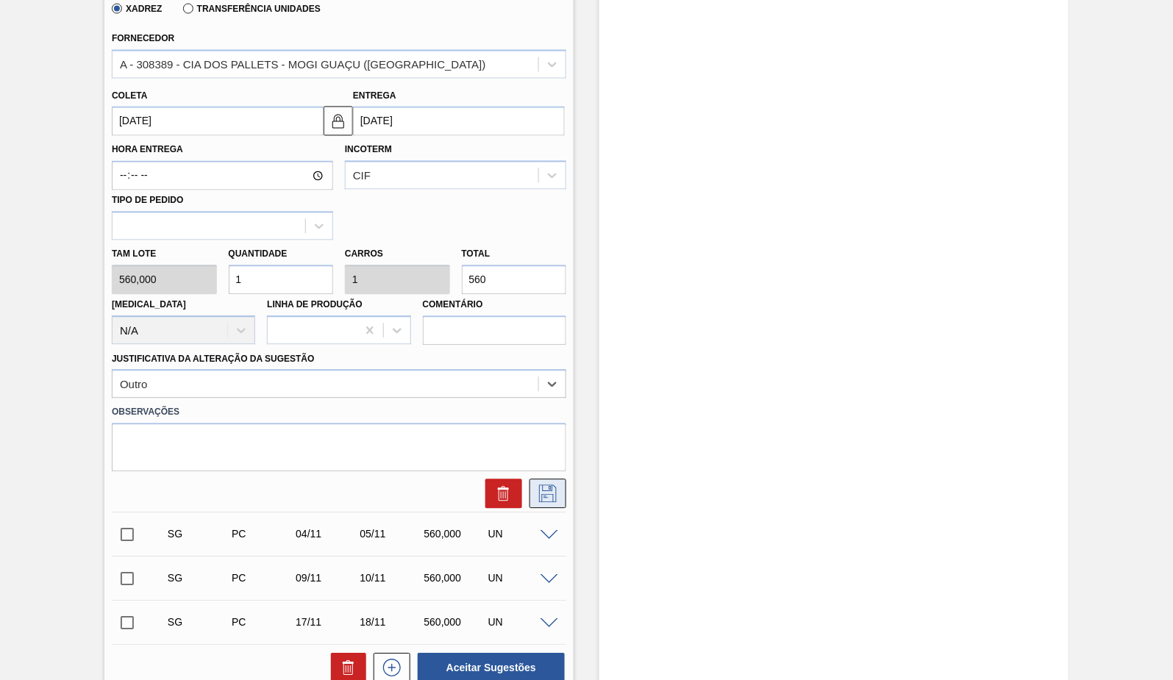
click at [547, 483] on button at bounding box center [547, 493] width 37 height 29
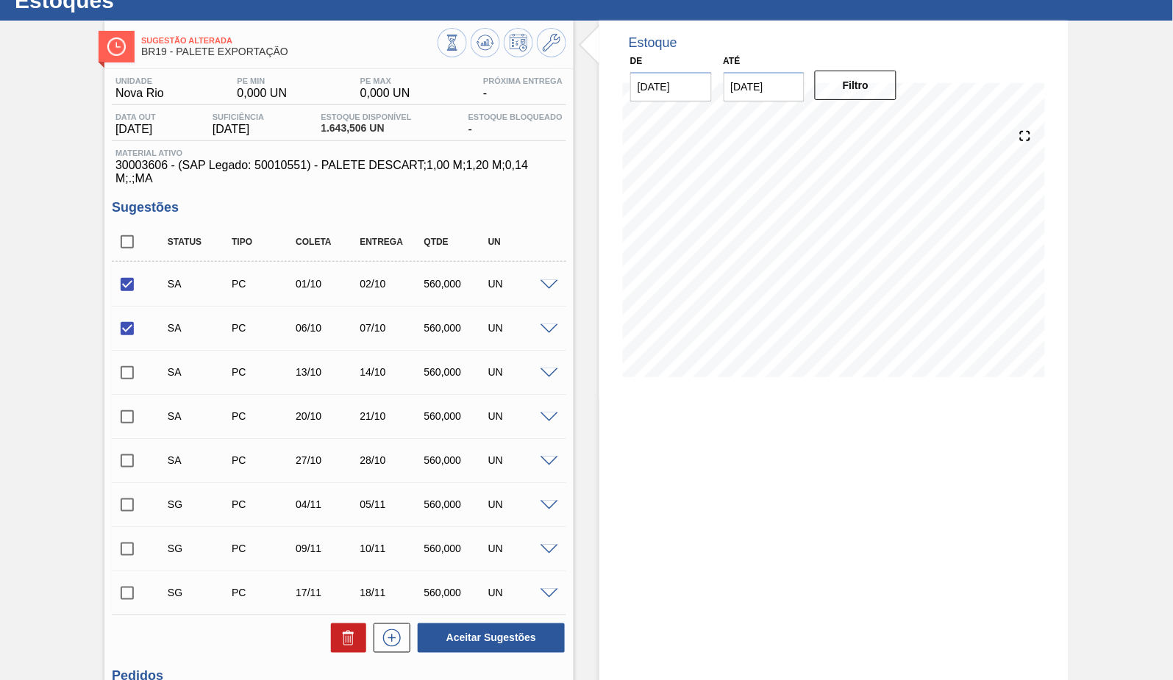
scroll to position [135, 0]
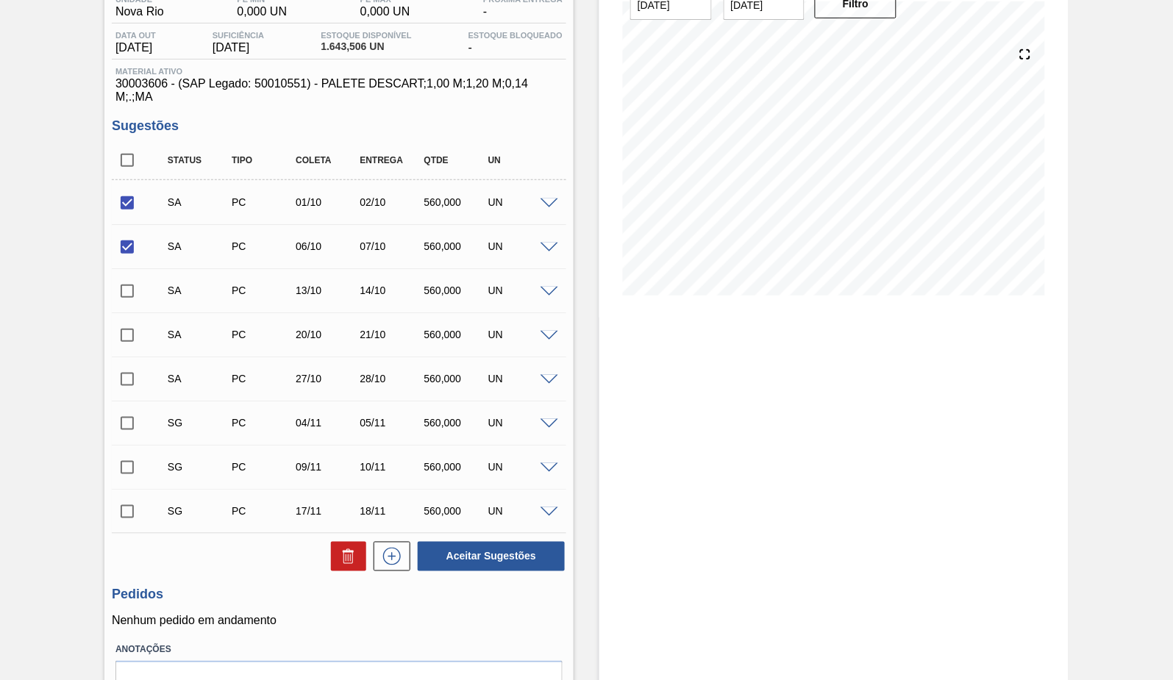
click at [551, 419] on div at bounding box center [551, 423] width 29 height 11
click at [547, 423] on span at bounding box center [549, 424] width 18 height 11
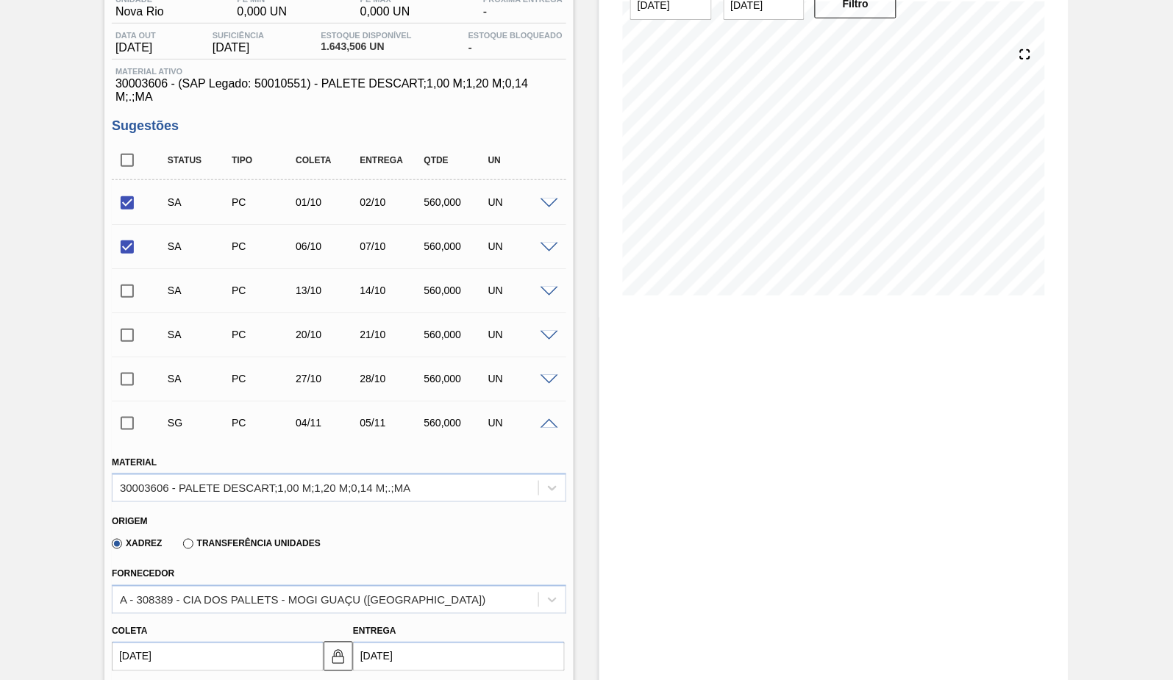
scroll to position [299, 0]
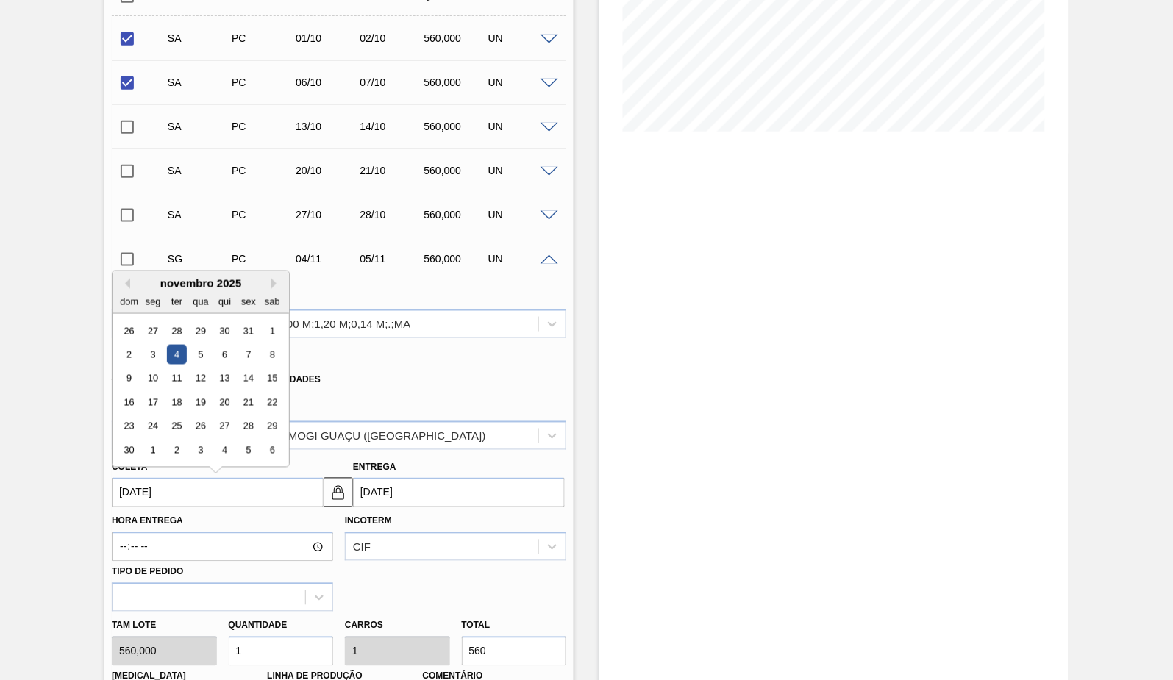
click at [130, 499] on input "[DATE]" at bounding box center [218, 492] width 212 height 29
click at [152, 454] on div "1" at bounding box center [153, 450] width 20 height 20
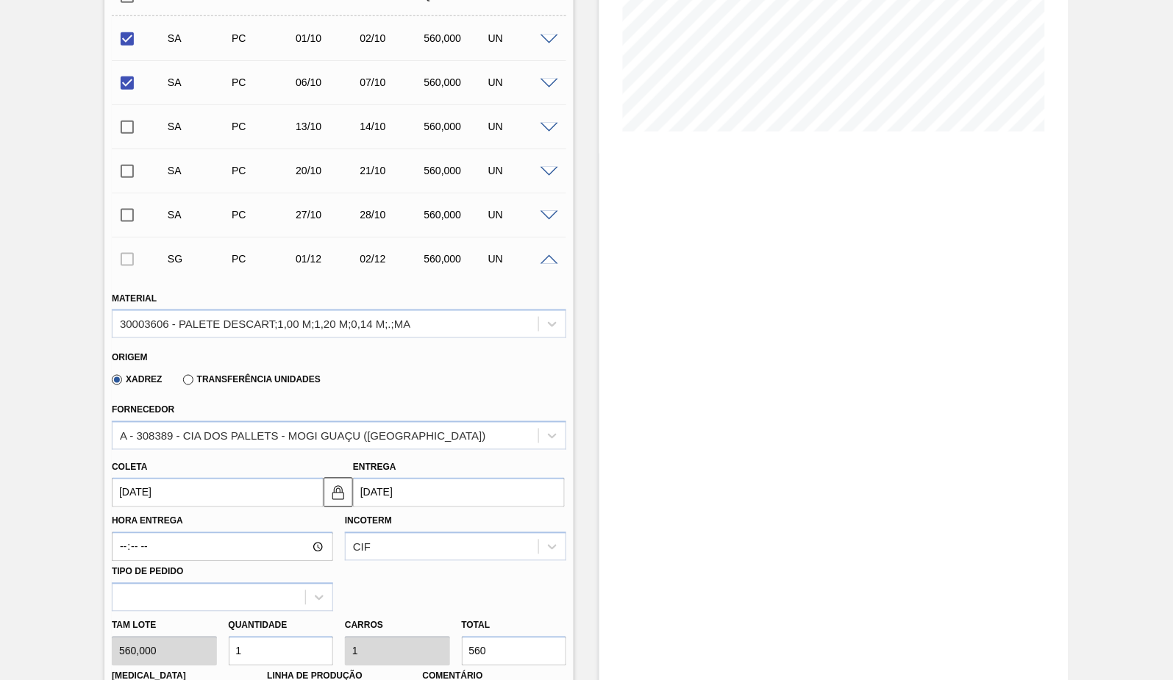
type input "[DATE]"
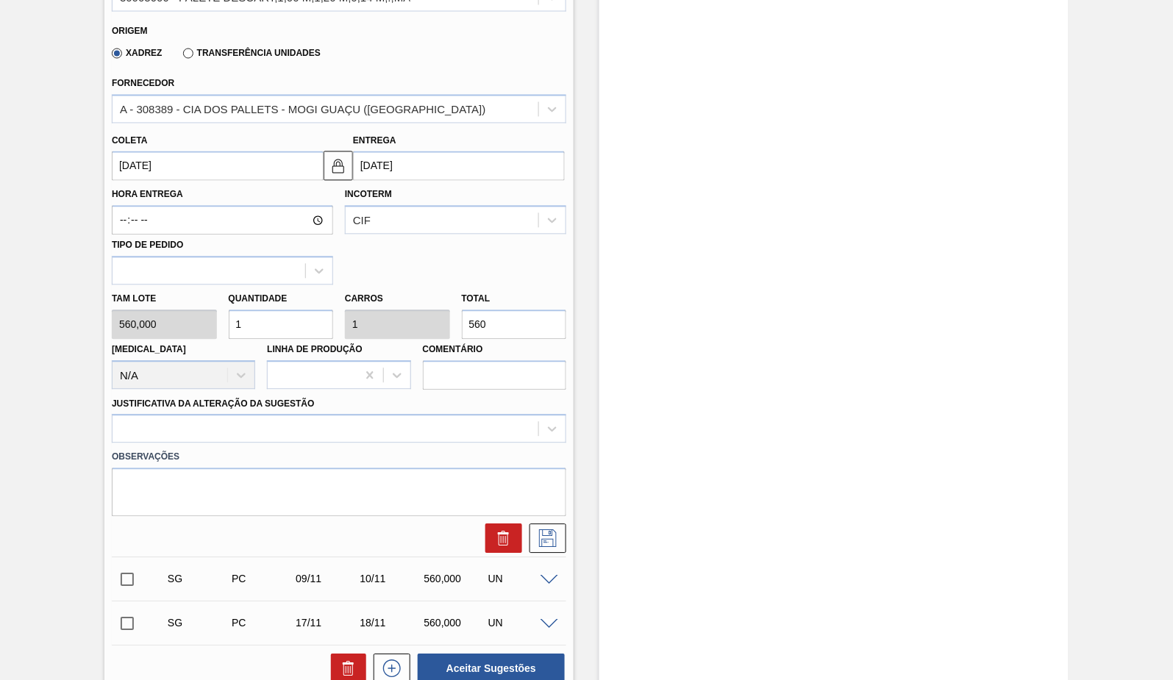
click at [132, 450] on label "Observações" at bounding box center [339, 457] width 454 height 21
click at [140, 435] on div at bounding box center [325, 429] width 426 height 21
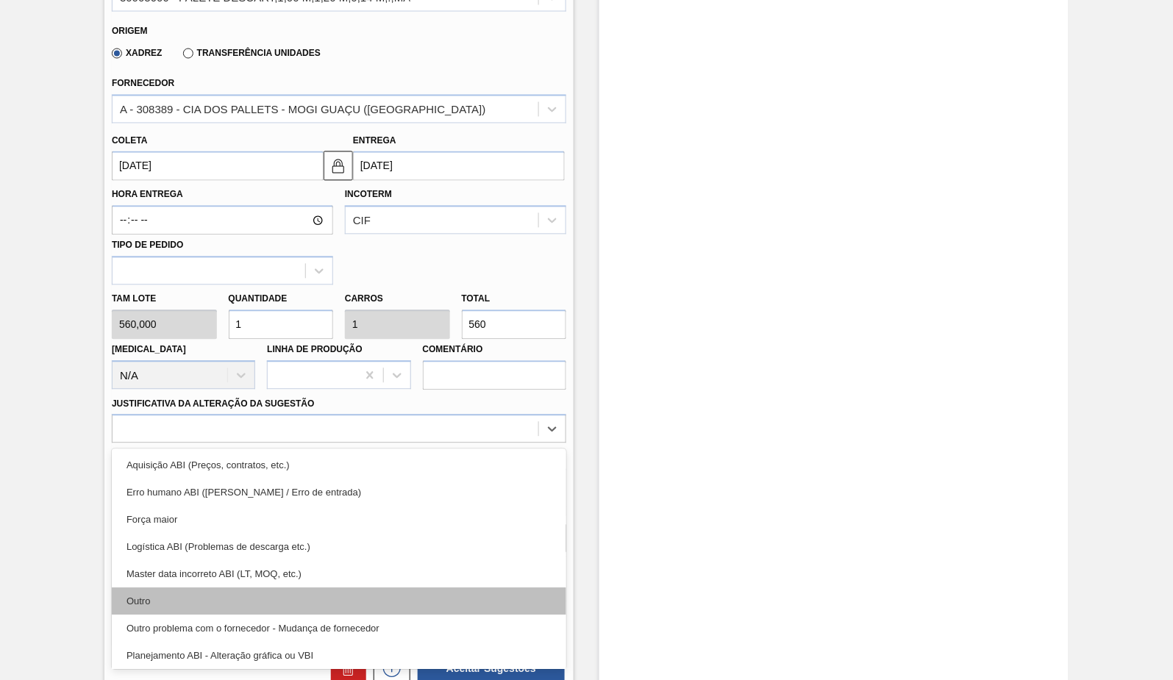
drag, startPoint x: 170, startPoint y: 585, endPoint x: 187, endPoint y: 594, distance: 19.1
click at [187, 594] on div "Aquisição ABI (Preços, contratos, etc.) Erro humano ABI (Cálculo / Erro de entr…" at bounding box center [339, 559] width 454 height 221
click at [187, 594] on div "Outro" at bounding box center [339, 601] width 454 height 27
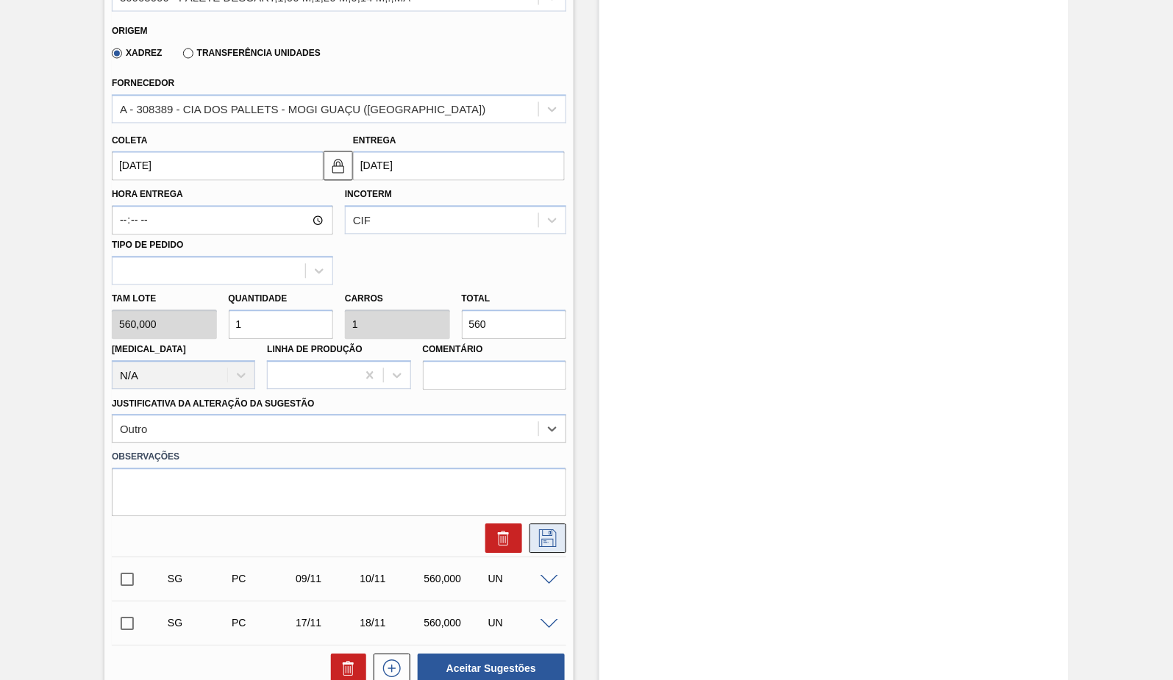
click at [557, 526] on button at bounding box center [547, 538] width 37 height 29
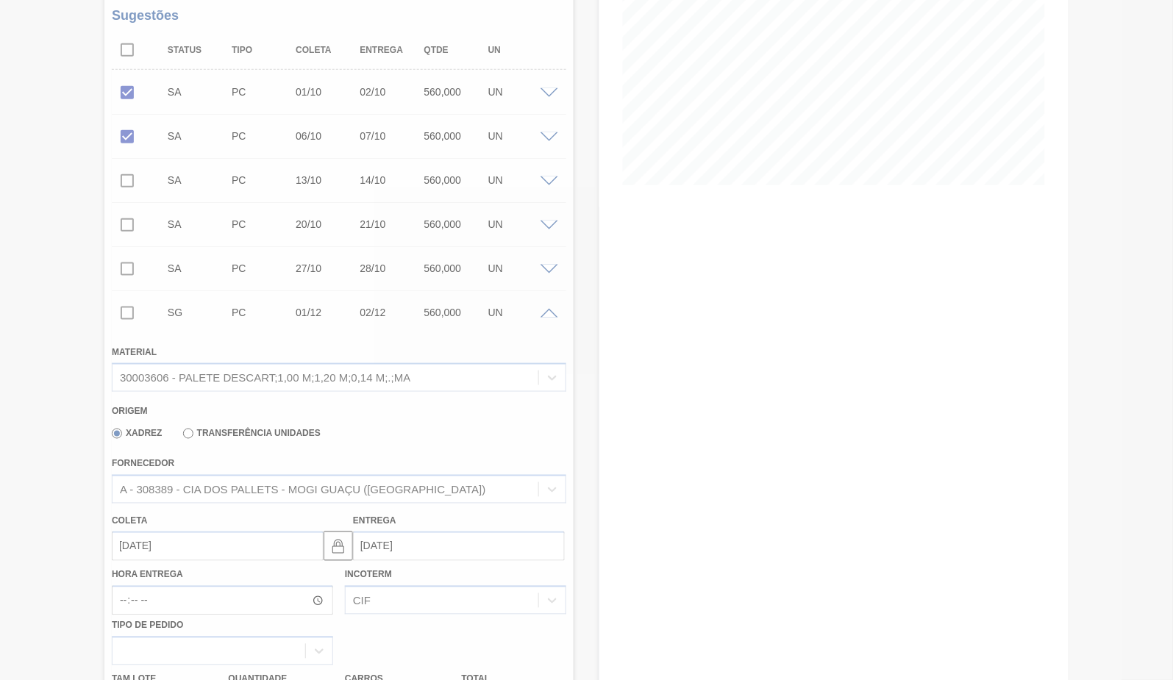
scroll to position [217, 0]
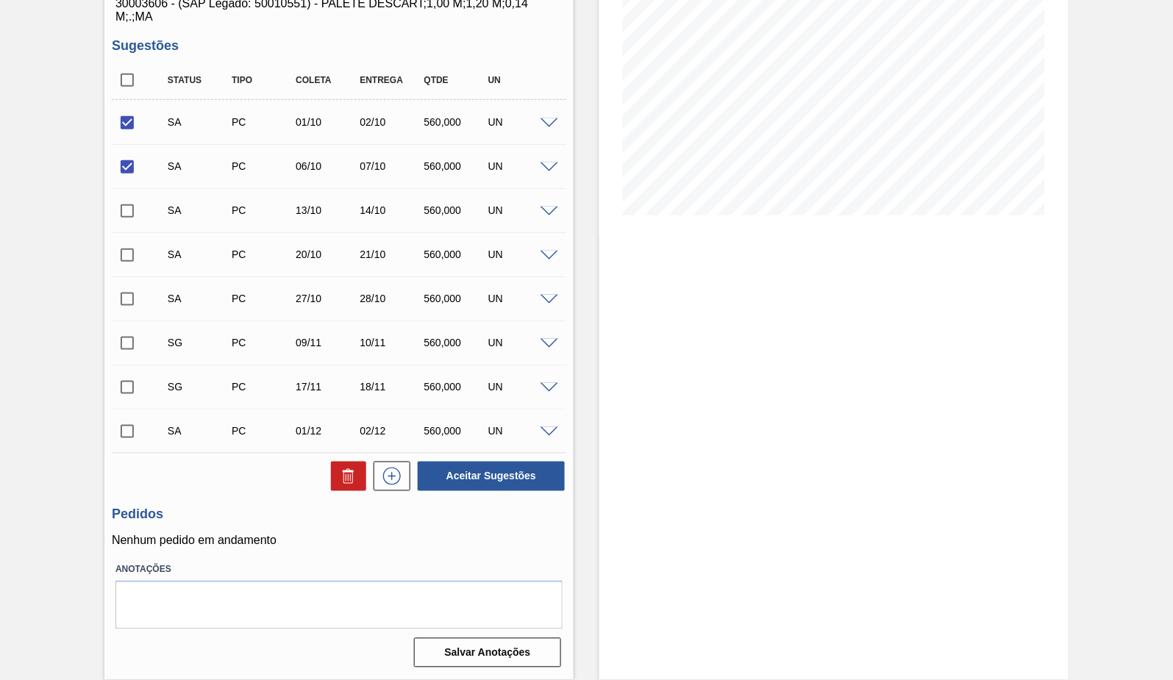
click at [539, 390] on div at bounding box center [551, 387] width 29 height 11
click at [543, 392] on span at bounding box center [549, 388] width 18 height 11
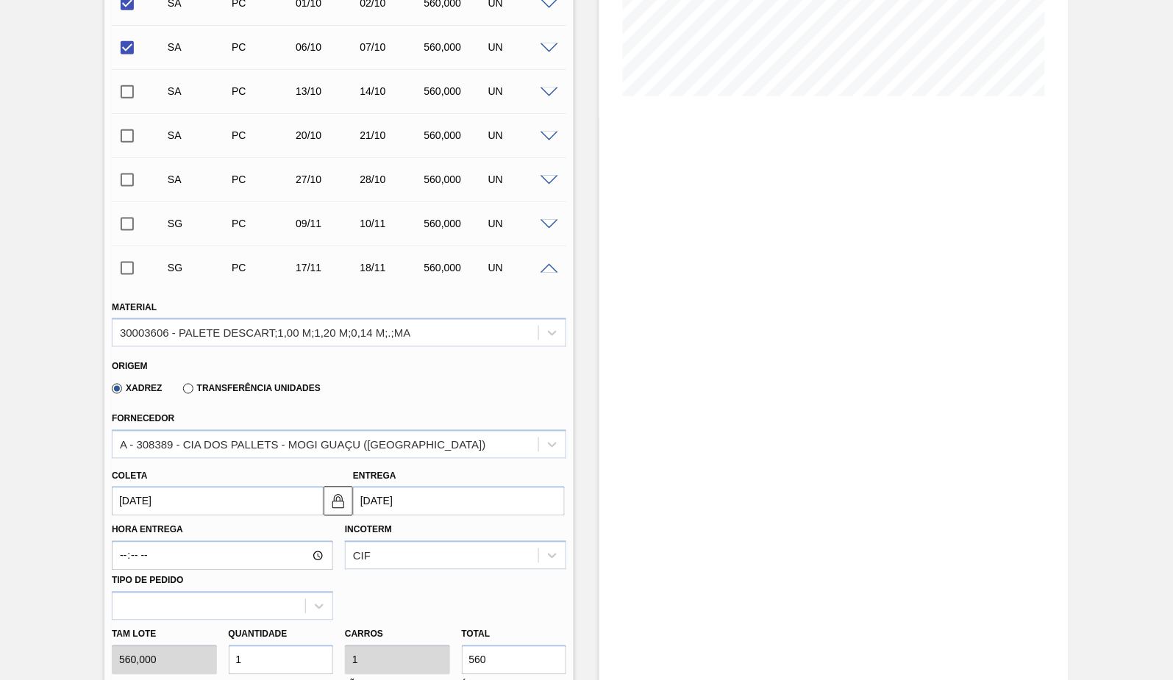
scroll to position [490, 0]
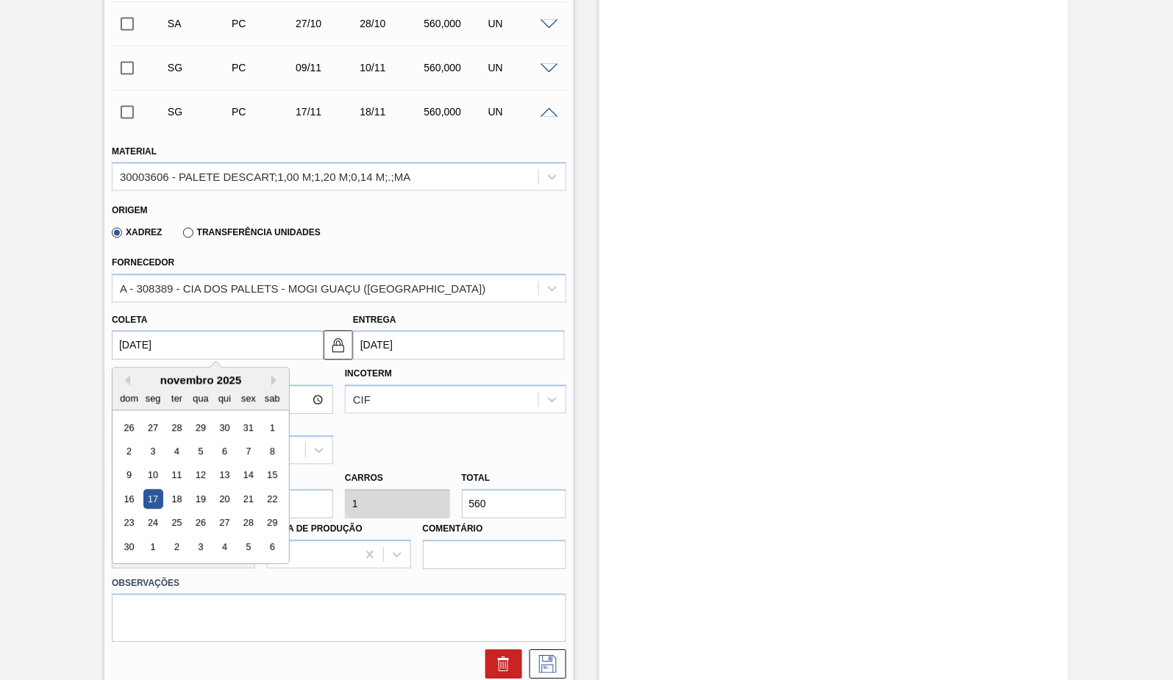
click at [162, 343] on input "[DATE]" at bounding box center [218, 345] width 212 height 29
click at [273, 379] on button "Next Month" at bounding box center [276, 381] width 10 height 10
click at [152, 446] on div "8" at bounding box center [153, 452] width 20 height 20
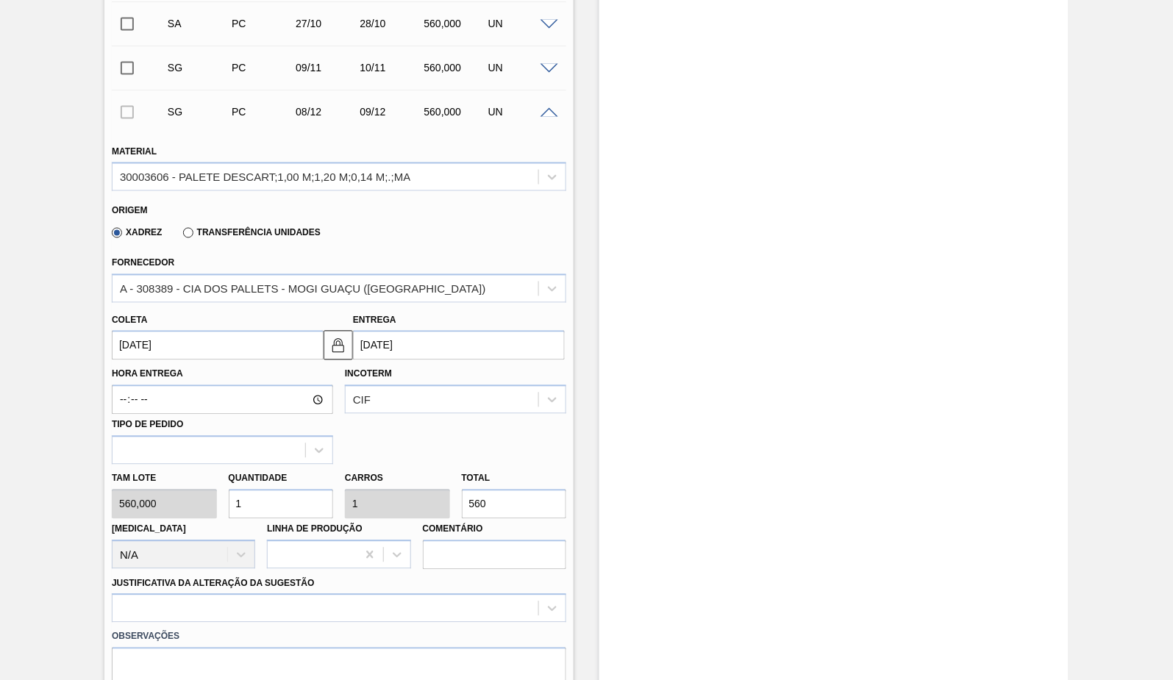
type input "[DATE]"
click at [351, 604] on div at bounding box center [339, 608] width 454 height 29
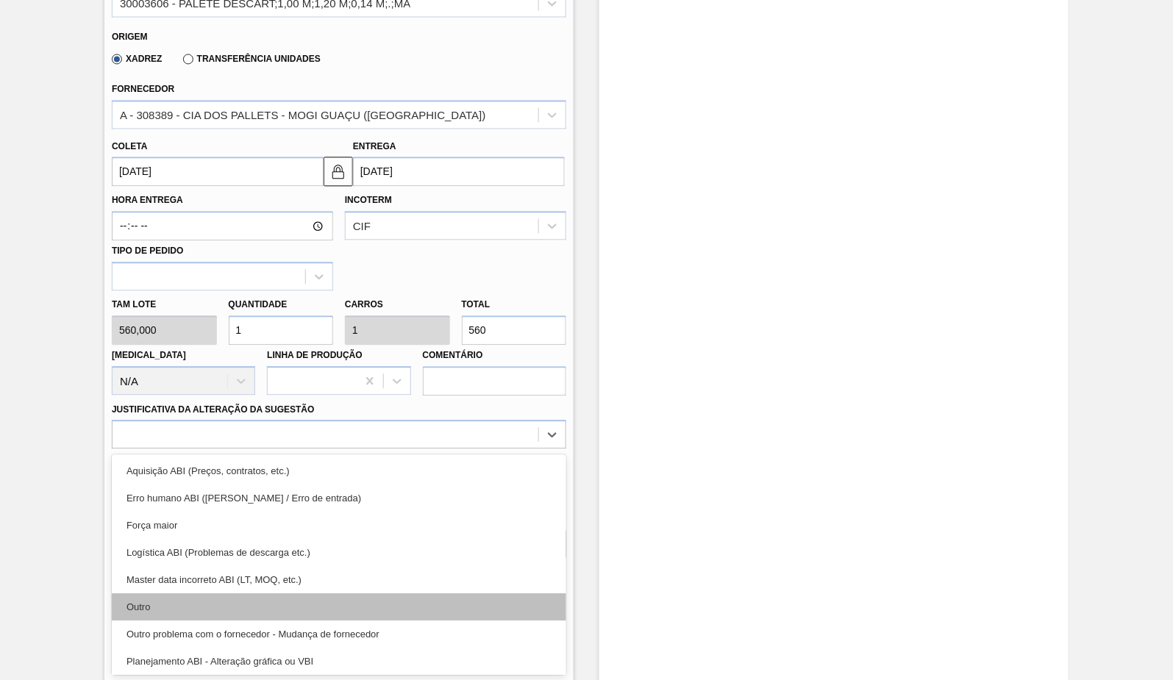
click at [176, 605] on div "Outro" at bounding box center [339, 606] width 454 height 27
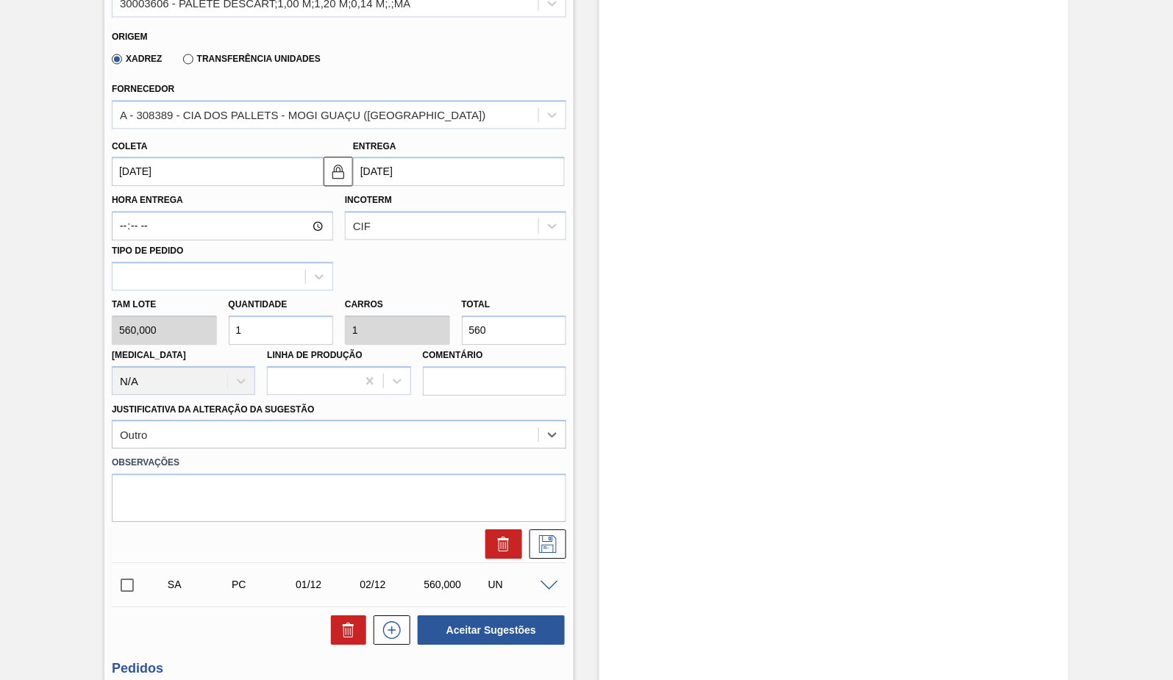
scroll to position [746, 0]
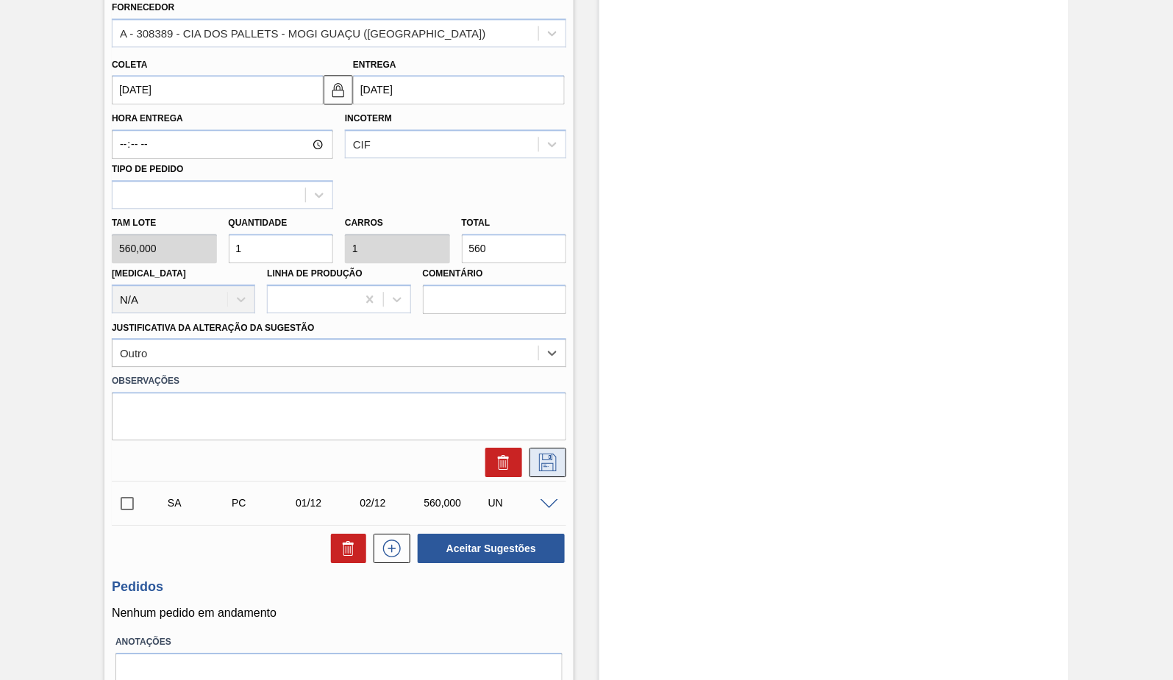
click at [535, 455] on button at bounding box center [547, 462] width 37 height 29
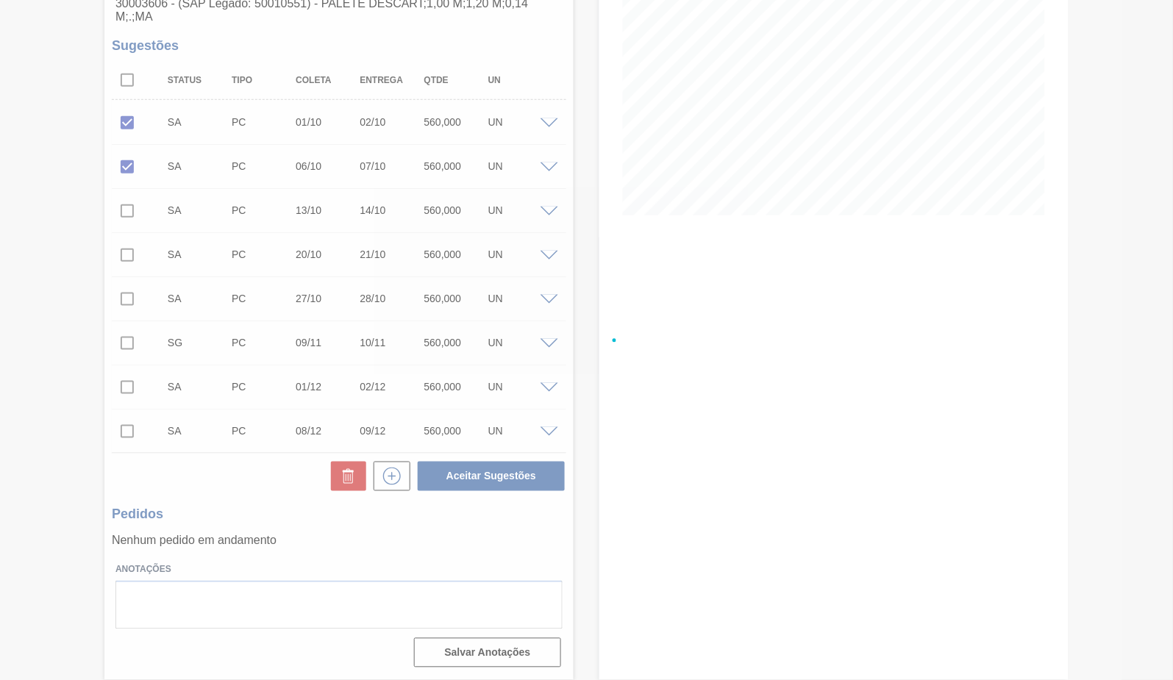
scroll to position [101, 0]
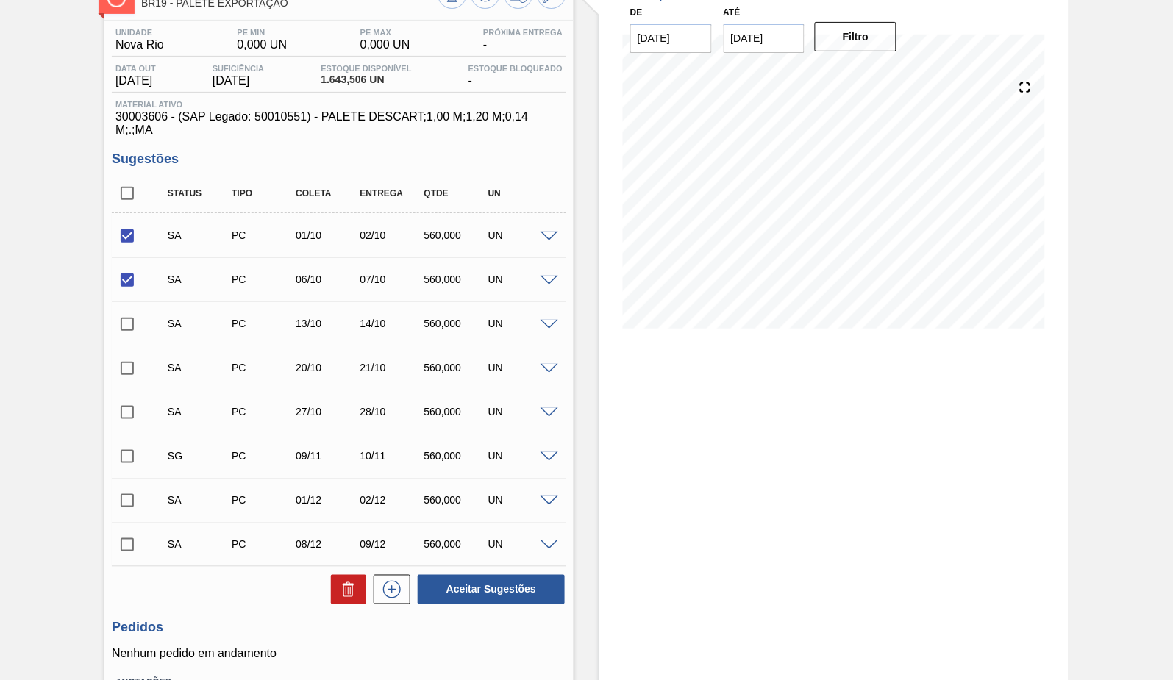
click at [551, 546] on span at bounding box center [549, 545] width 18 height 11
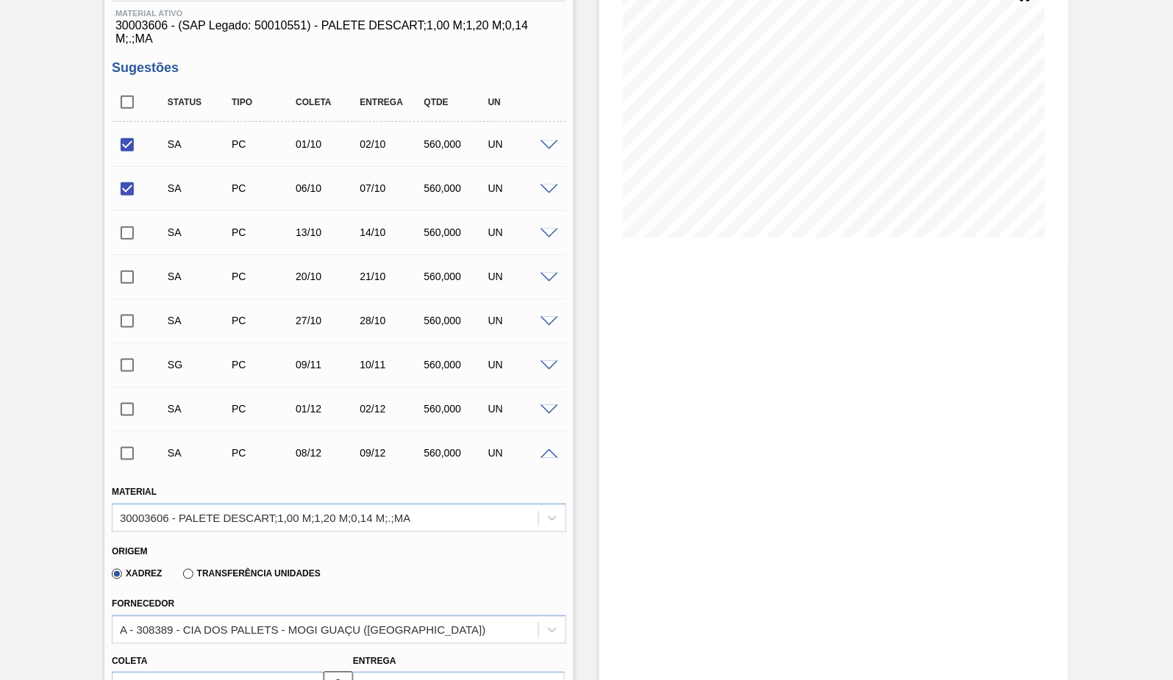
scroll to position [265, 0]
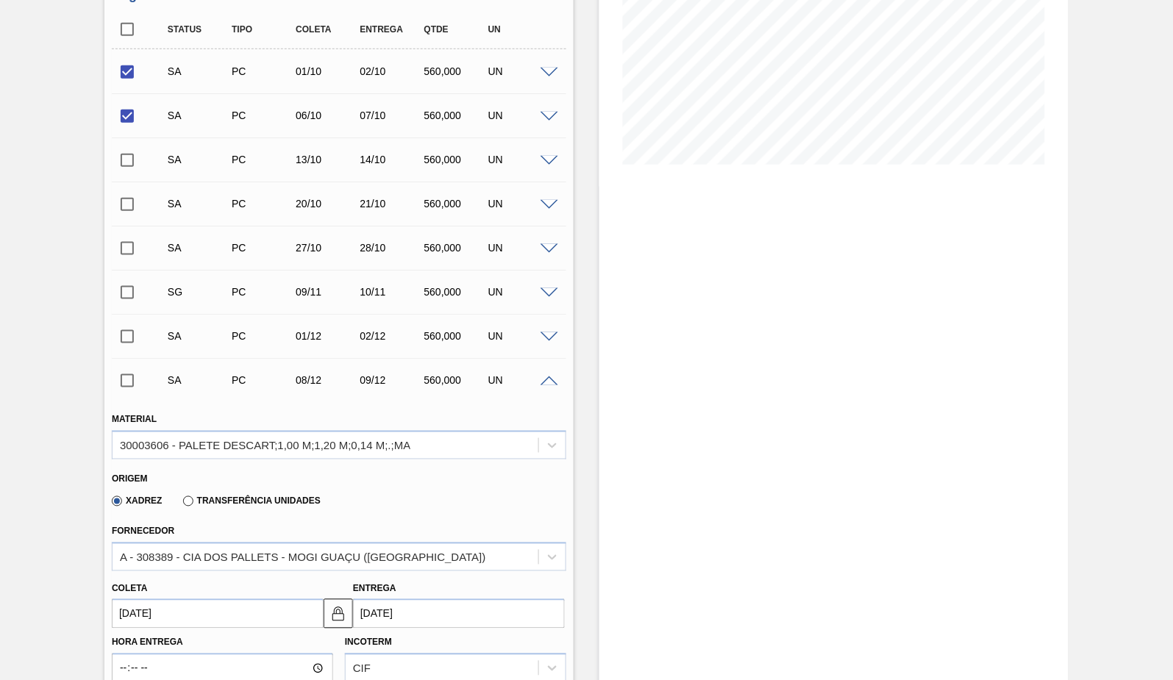
click at [179, 626] on input "[DATE]" at bounding box center [218, 613] width 212 height 29
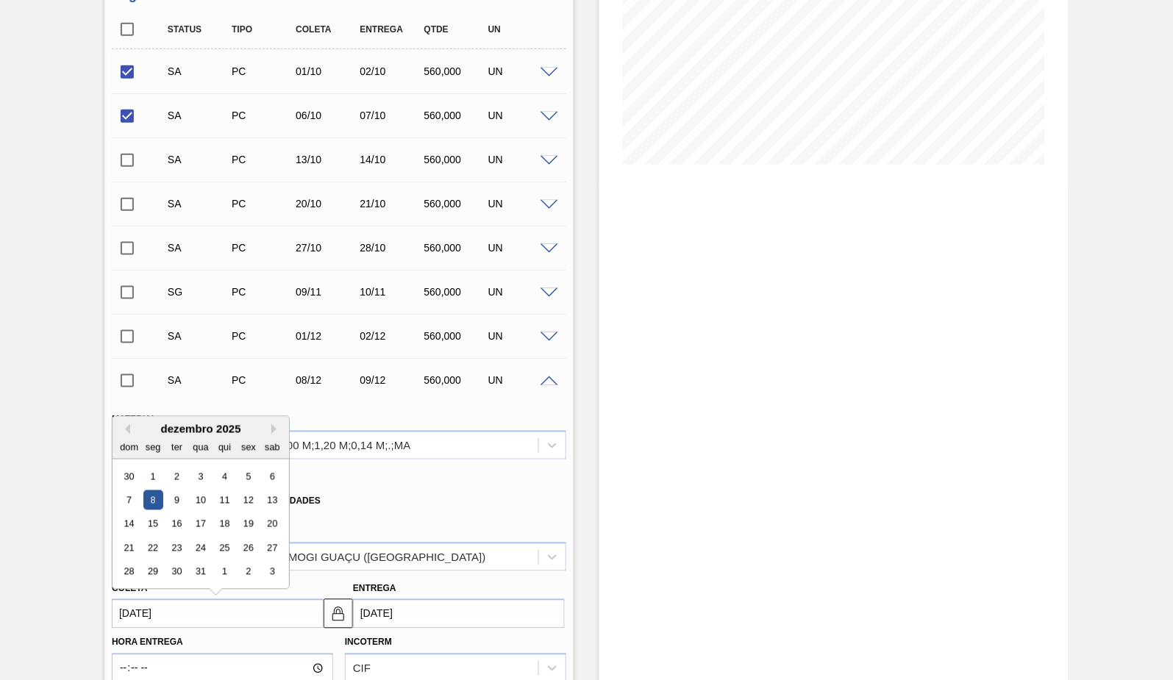
click at [543, 358] on div "SA PC 01/12 02/12 560,000 UN Material 30003606 - PALETE DESCART;1,00 M;1,20 M;0…" at bounding box center [339, 336] width 454 height 44
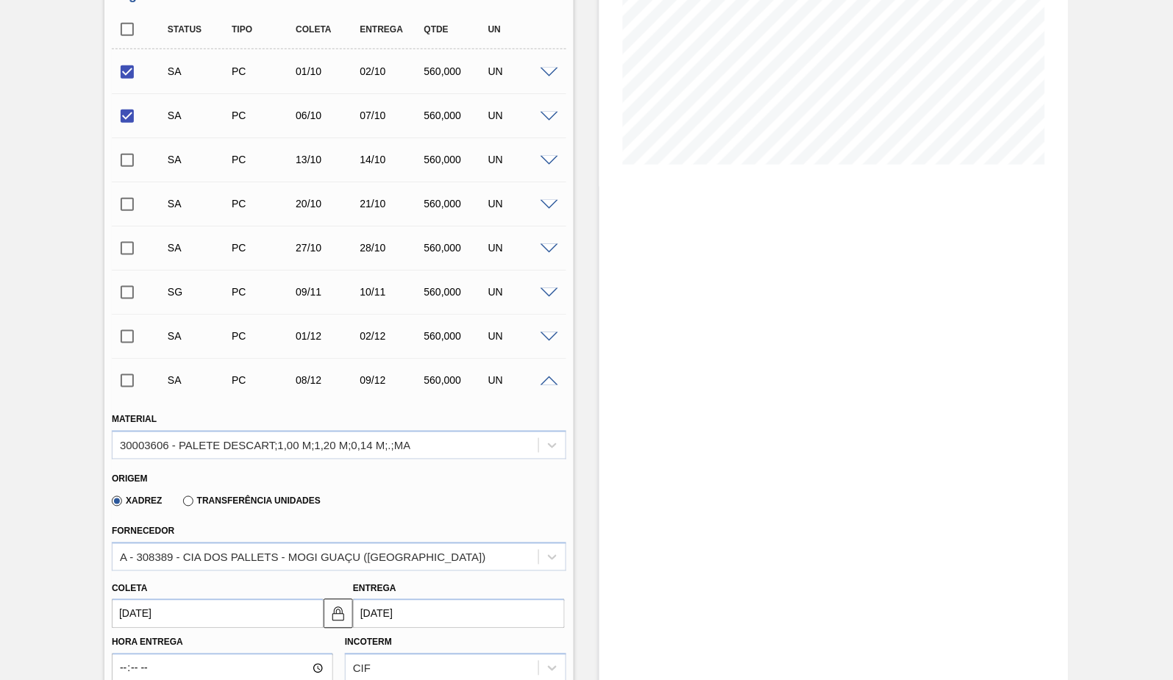
click at [547, 349] on div "SA PC 01/12 02/12 560,000 UN" at bounding box center [339, 336] width 454 height 37
click at [547, 339] on span at bounding box center [549, 337] width 18 height 11
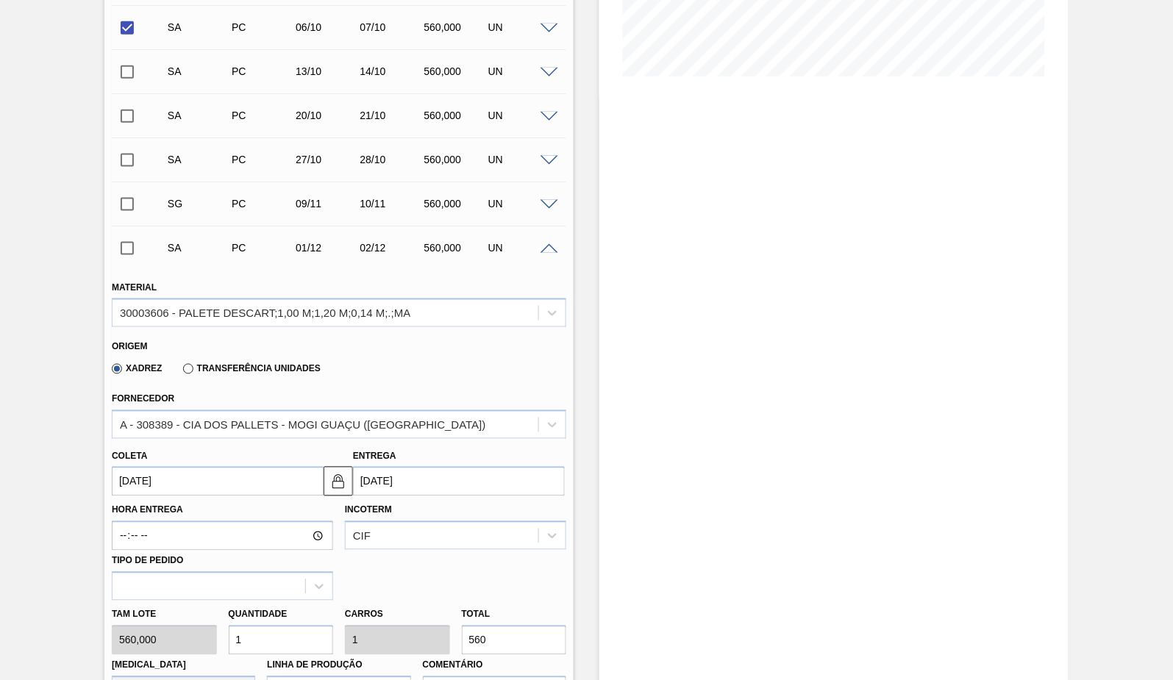
scroll to position [510, 0]
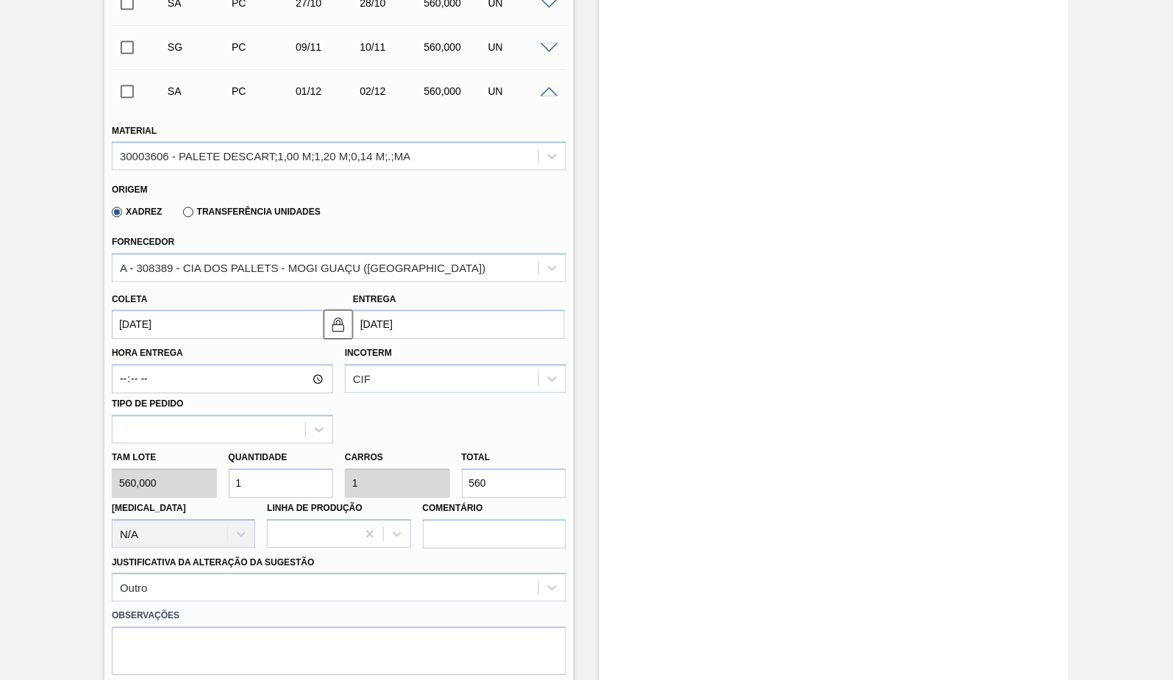
click at [168, 337] on input "[DATE]" at bounding box center [218, 324] width 212 height 29
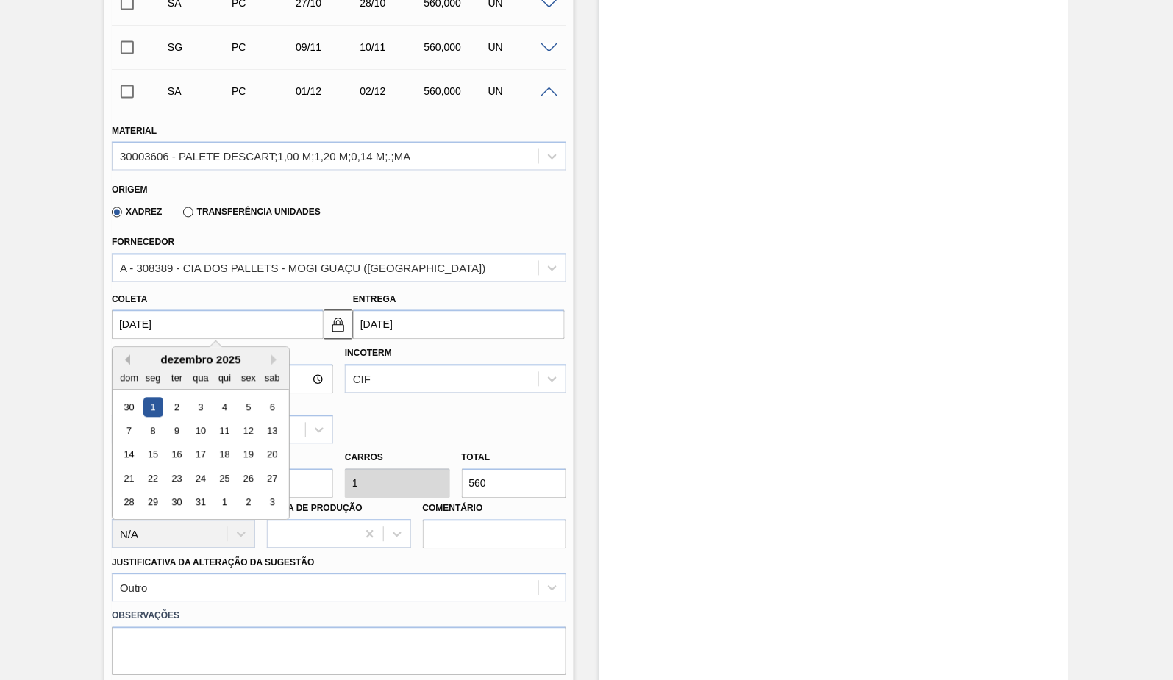
click at [129, 357] on button "Previous Month" at bounding box center [125, 360] width 10 height 10
click at [273, 361] on button "Next Month" at bounding box center [276, 360] width 10 height 10
click at [154, 457] on div "10" at bounding box center [153, 456] width 20 height 20
type input "[DATE]"
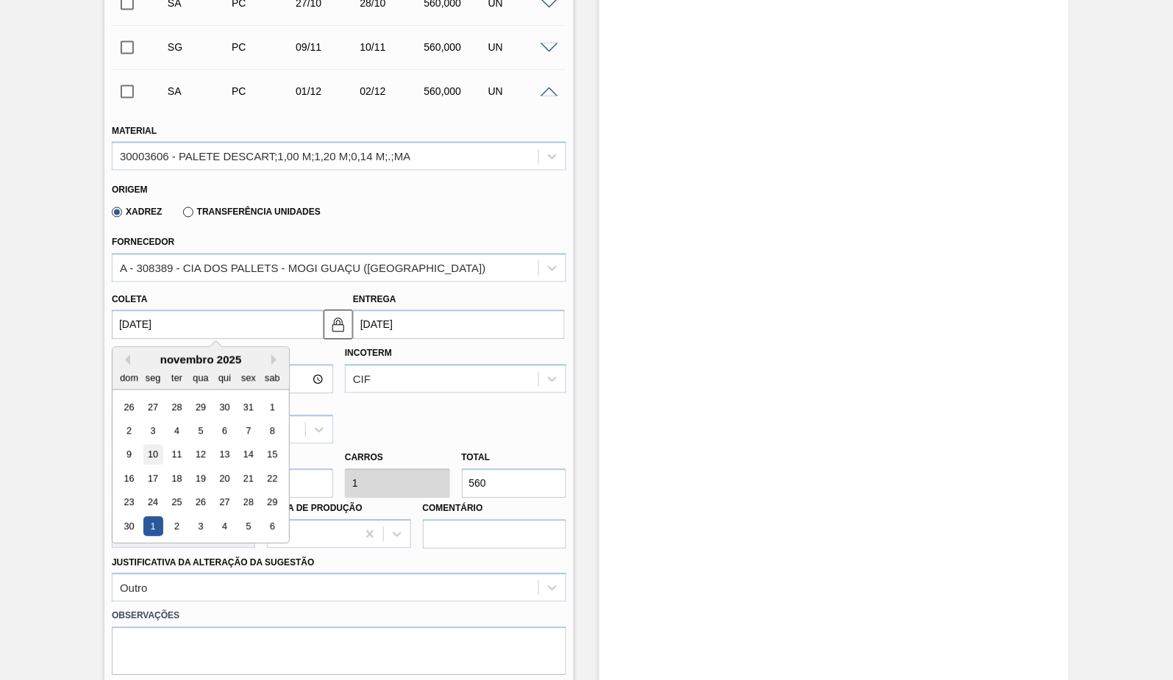
type input "[DATE]"
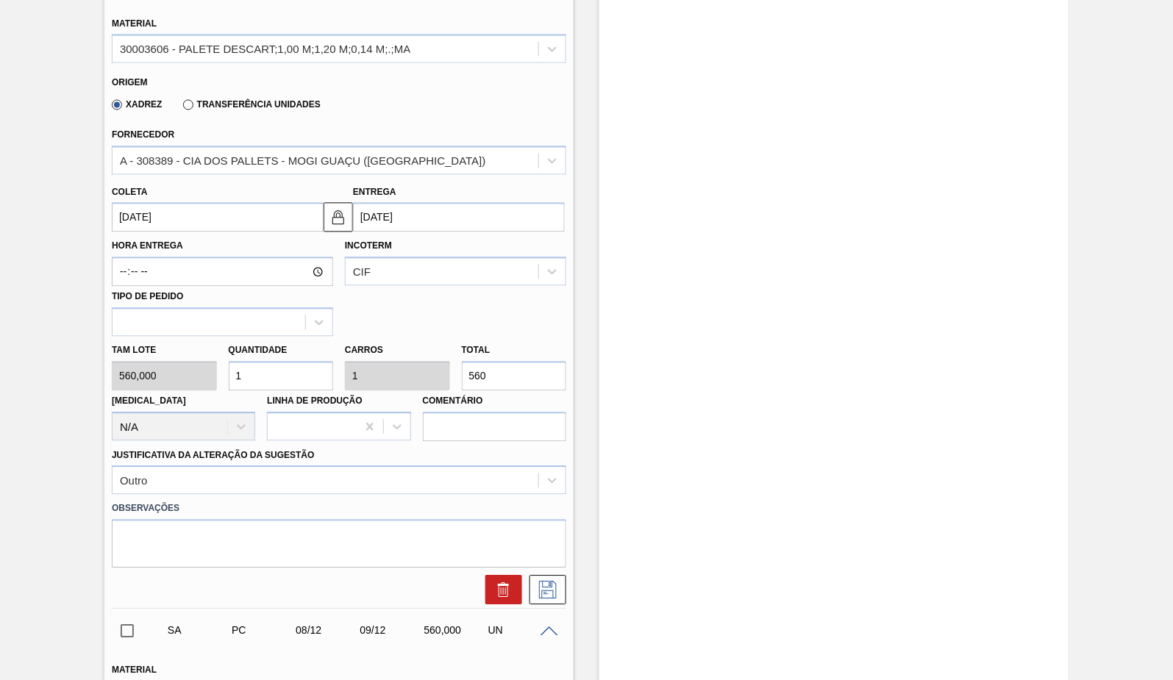
scroll to position [674, 0]
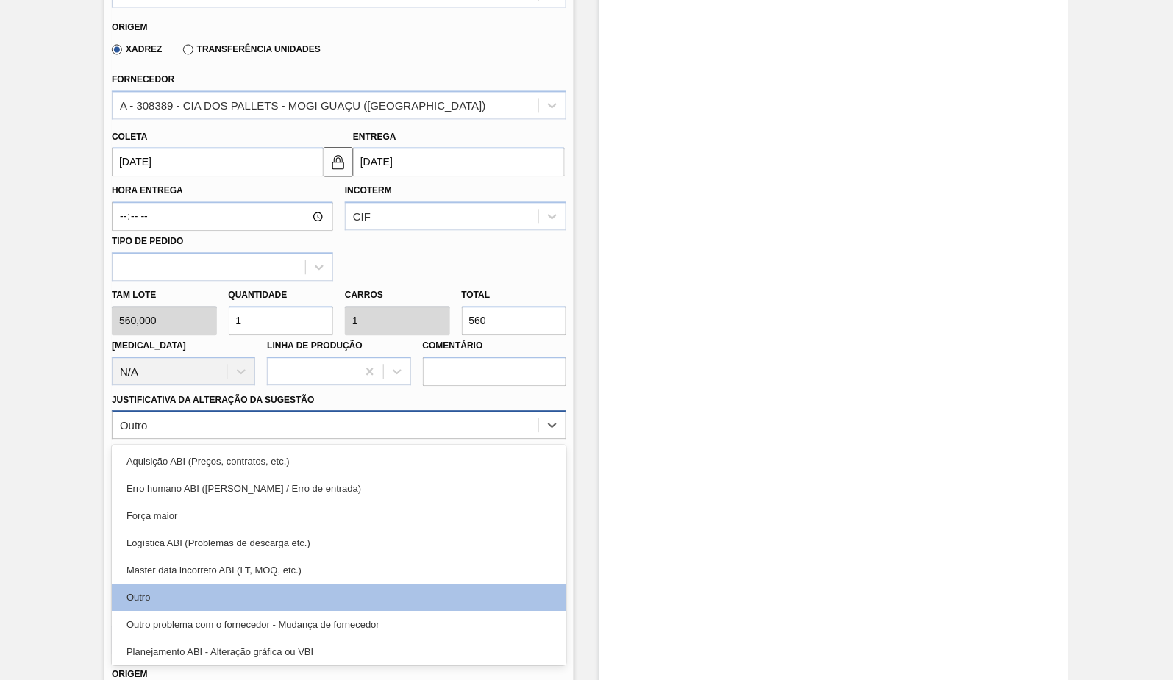
click at [226, 429] on div "Outro" at bounding box center [325, 425] width 426 height 21
click at [719, 424] on div "Estoque De [DATE] Até [DATE] Filtro 11/10 Projeção de Estoque 269.122 [DOMAIN_N…" at bounding box center [833, 413] width 469 height 2027
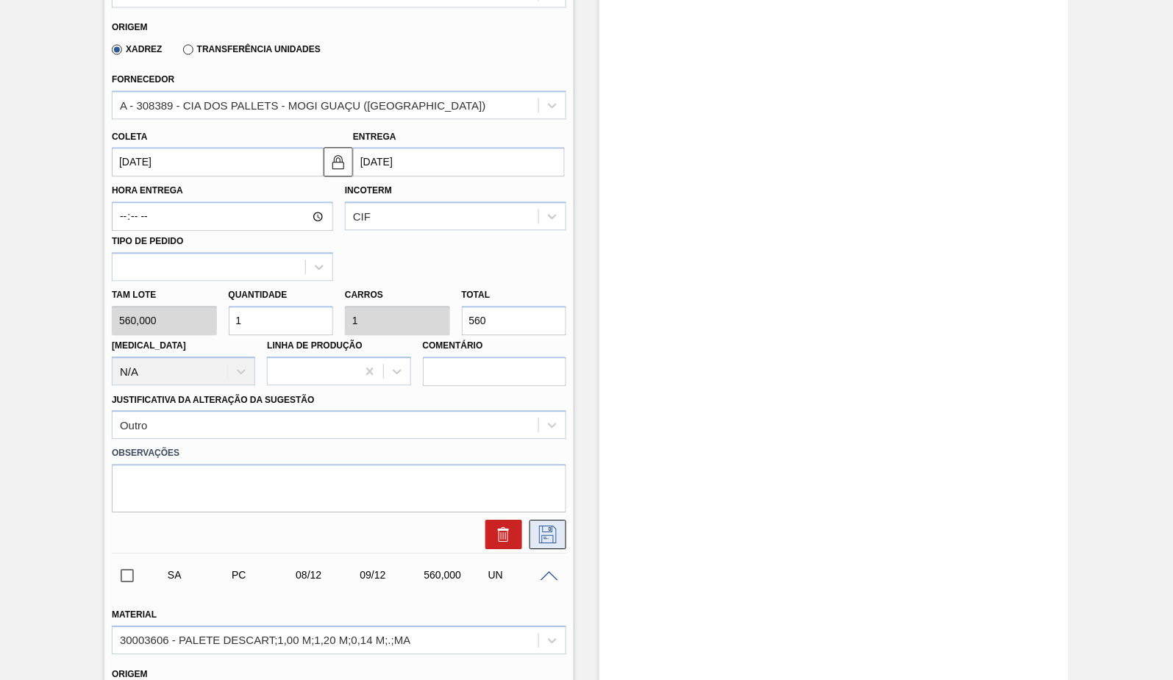
click at [549, 526] on icon at bounding box center [548, 535] width 24 height 18
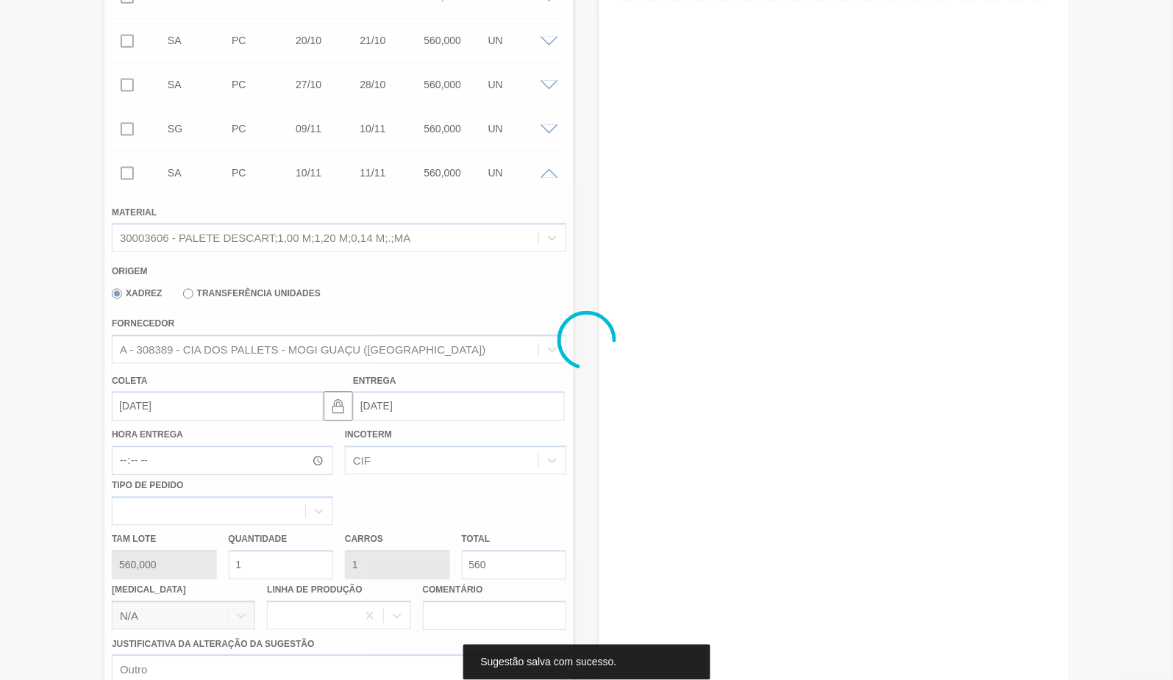
scroll to position [217, 0]
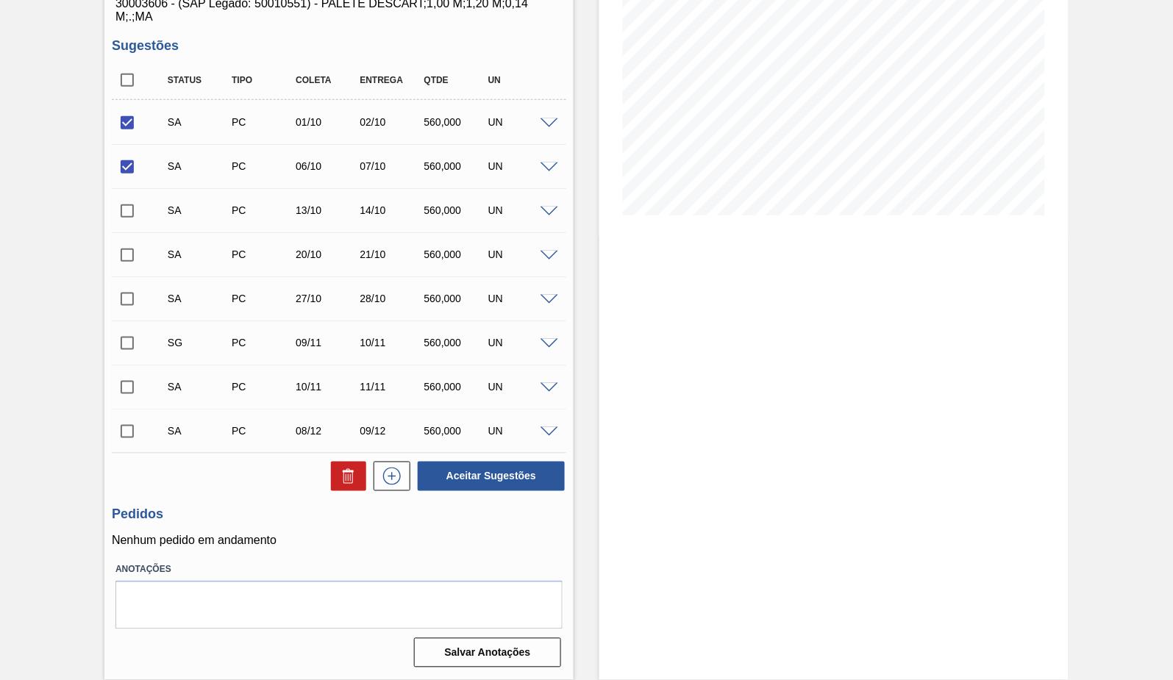
click at [543, 339] on span at bounding box center [549, 344] width 18 height 11
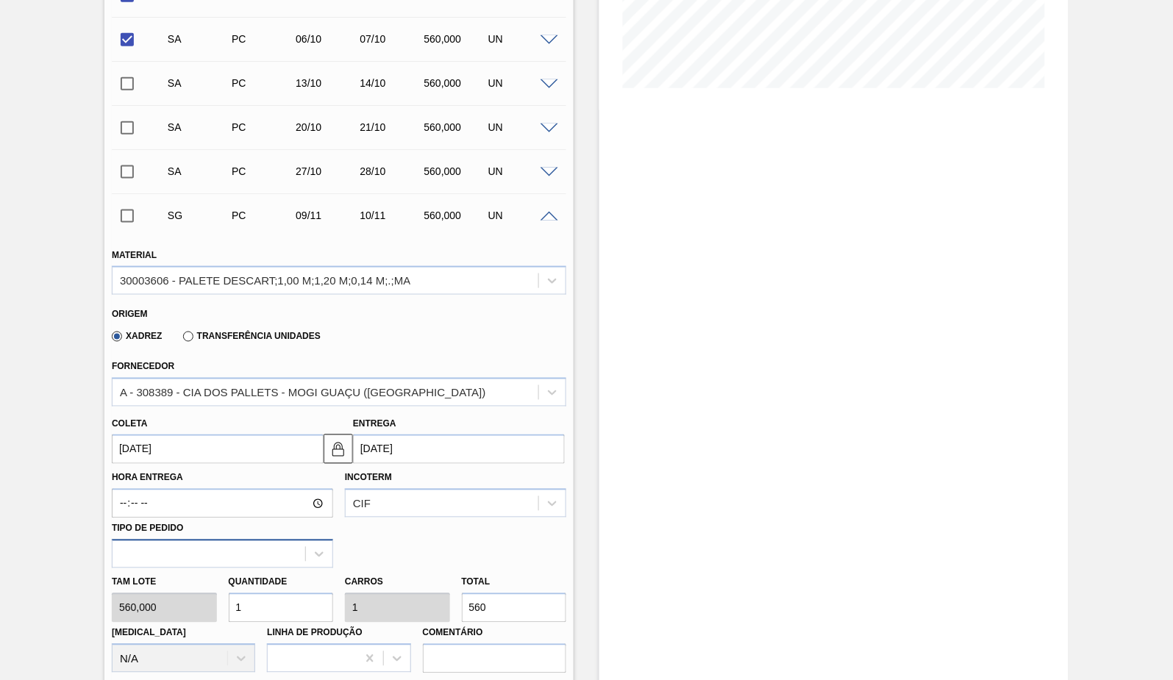
scroll to position [462, 0]
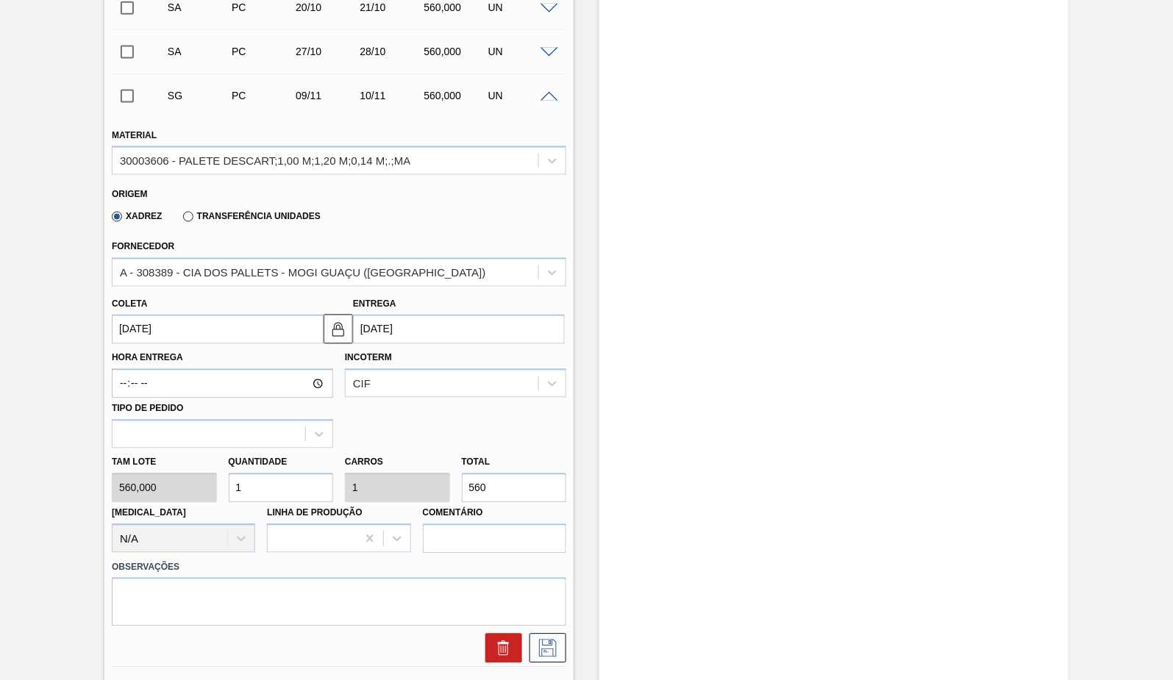
click at [155, 321] on input "[DATE]" at bounding box center [218, 329] width 212 height 29
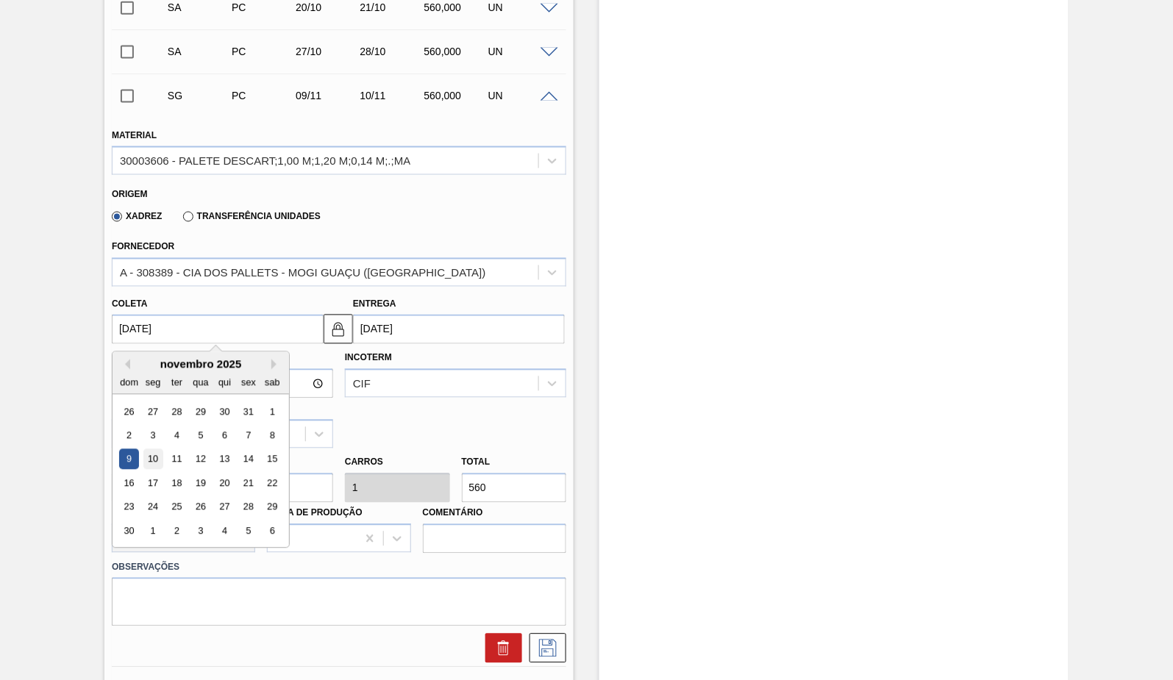
click at [154, 457] on div "10" at bounding box center [153, 460] width 20 height 20
type input "[DATE]"
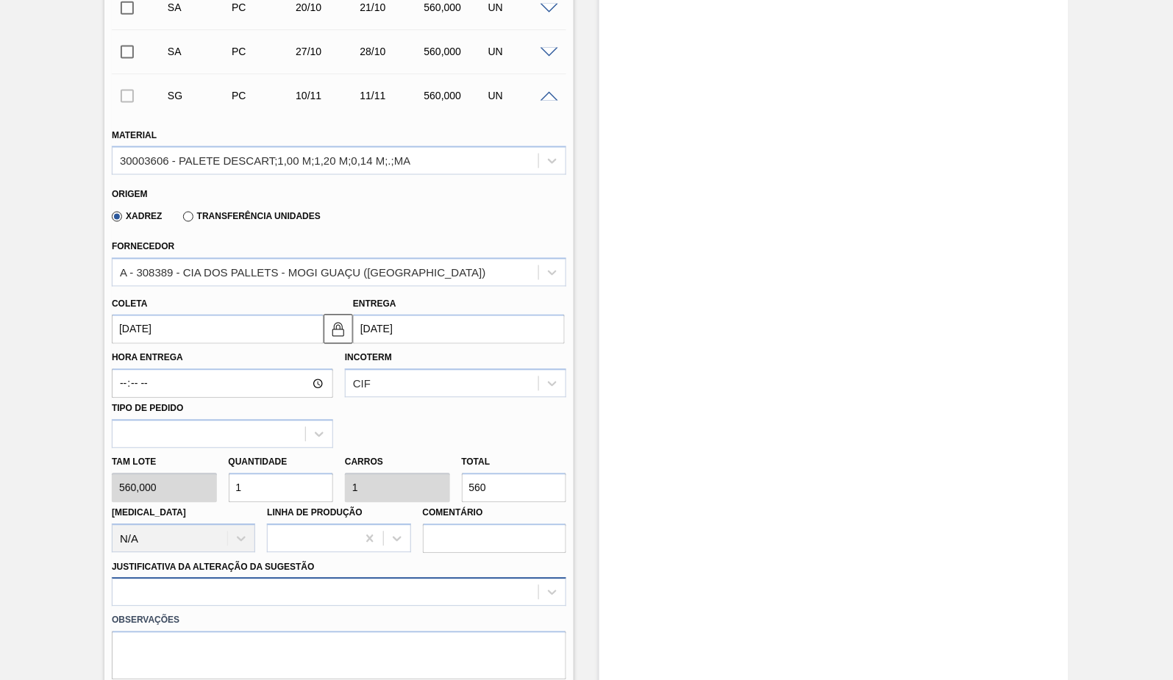
click at [282, 593] on div at bounding box center [339, 592] width 454 height 29
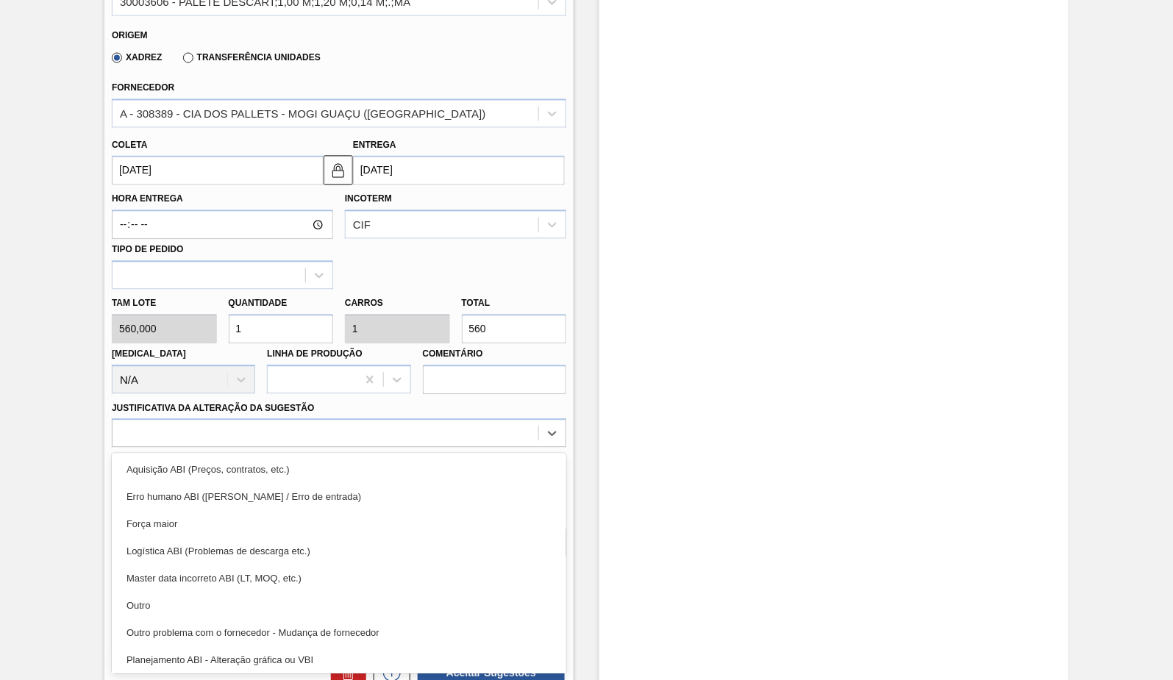
drag, startPoint x: 183, startPoint y: 602, endPoint x: 185, endPoint y: 553, distance: 49.3
click at [183, 601] on div "Outro" at bounding box center [339, 606] width 454 height 27
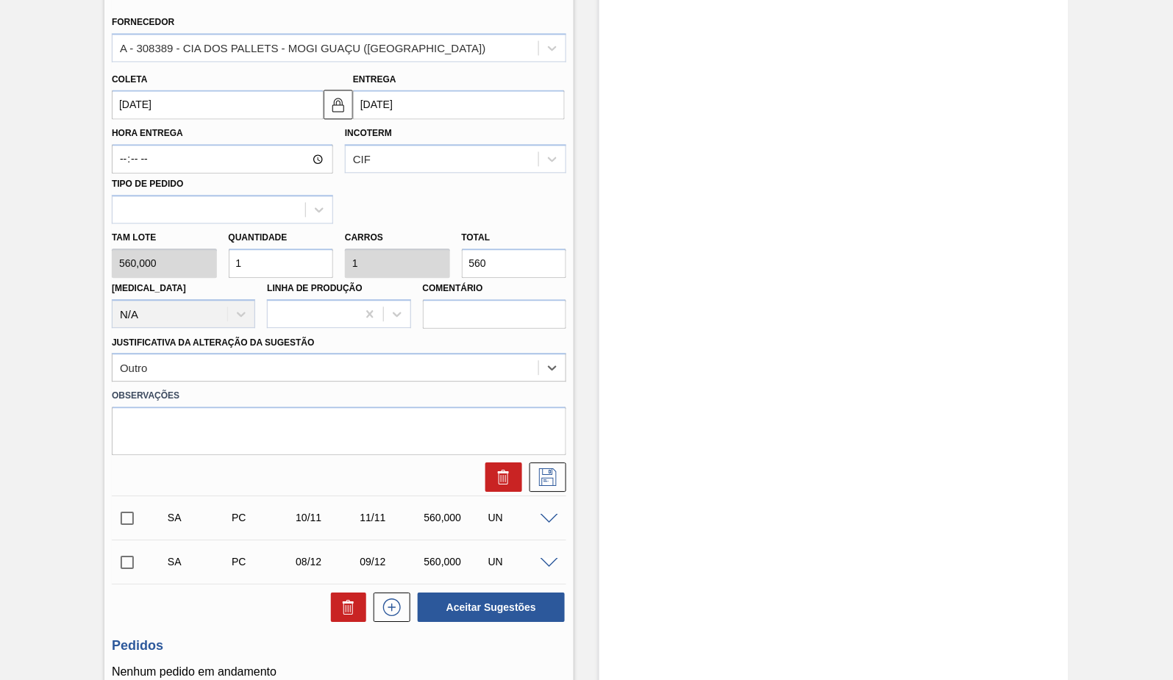
scroll to position [538, 0]
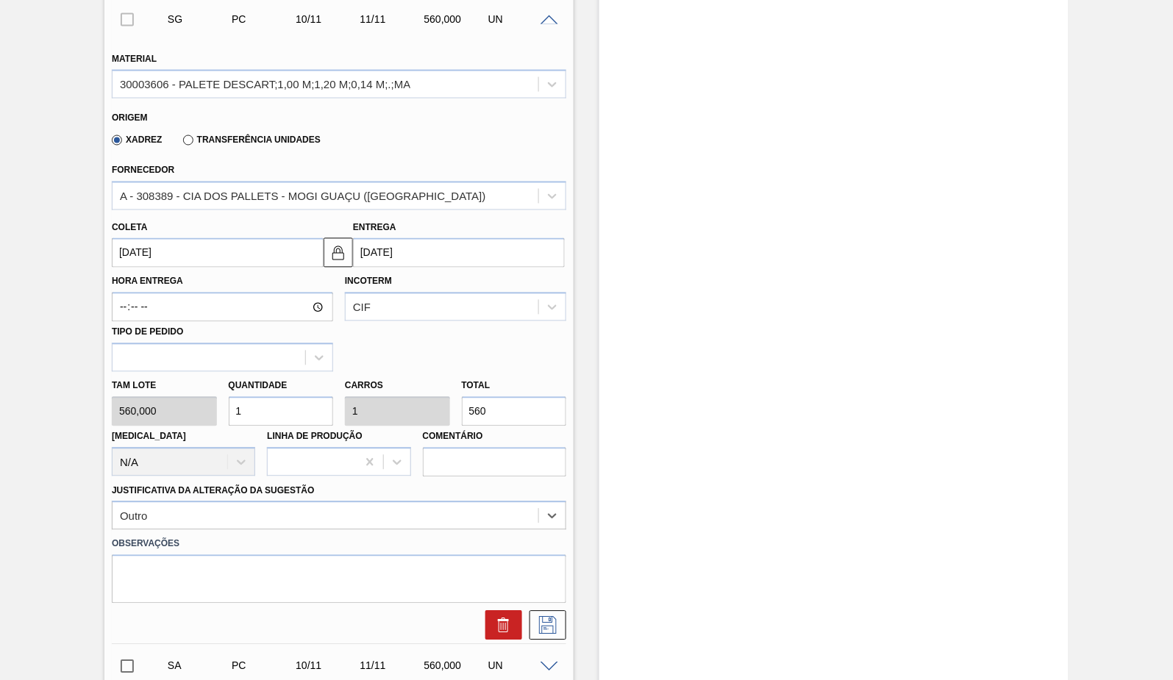
click at [193, 254] on input "[DATE]" at bounding box center [218, 252] width 212 height 29
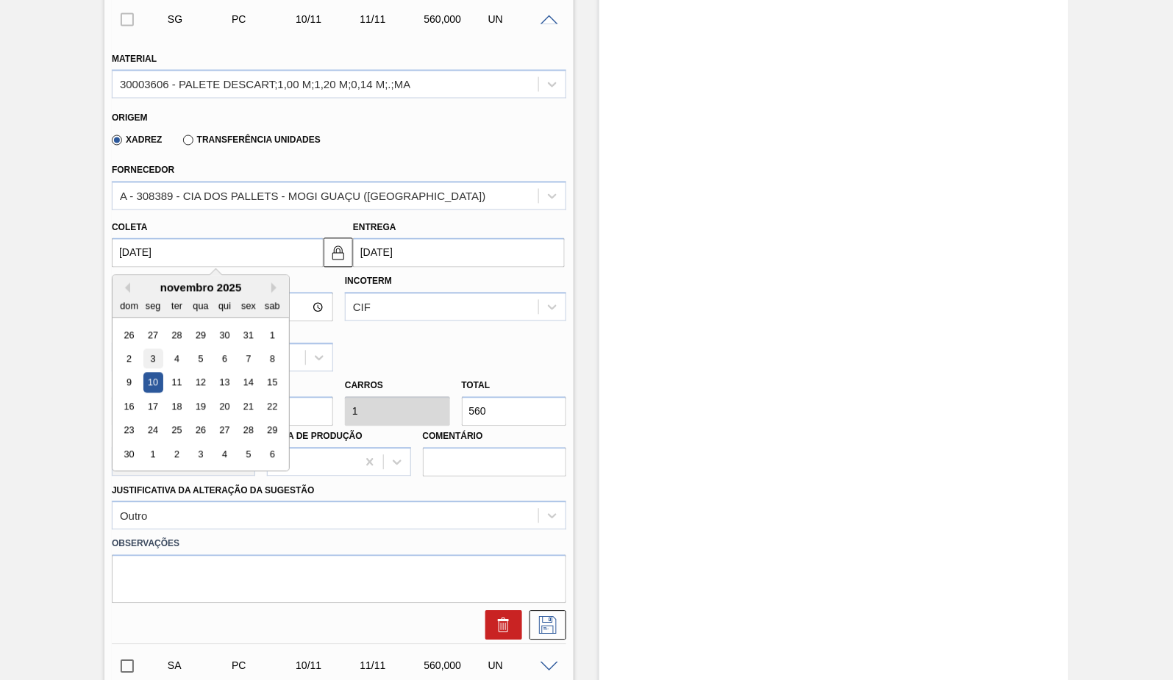
click at [156, 365] on div "3" at bounding box center [153, 359] width 20 height 20
type input "[DATE]"
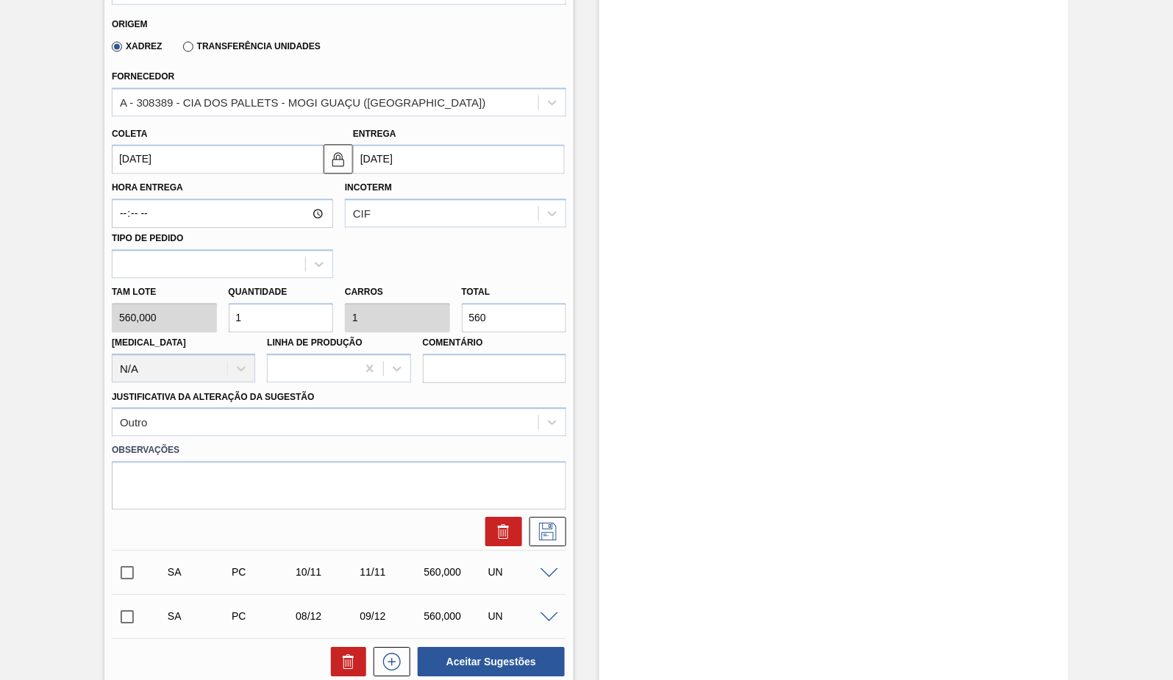
scroll to position [701, 0]
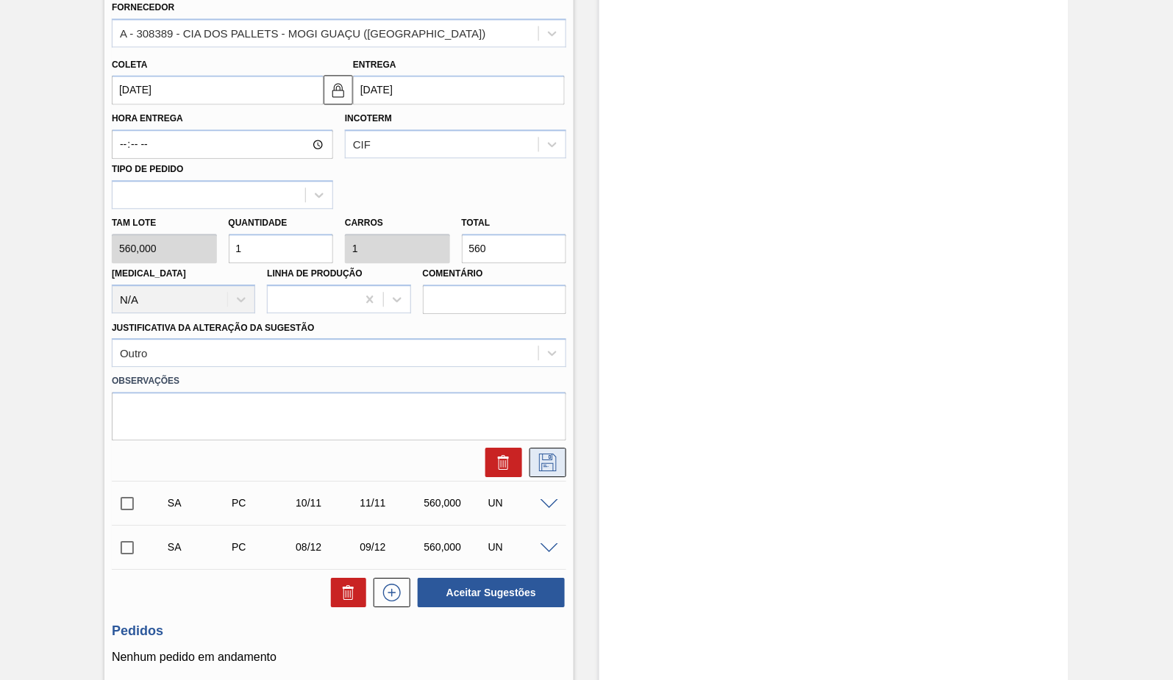
click at [561, 450] on button at bounding box center [547, 462] width 37 height 29
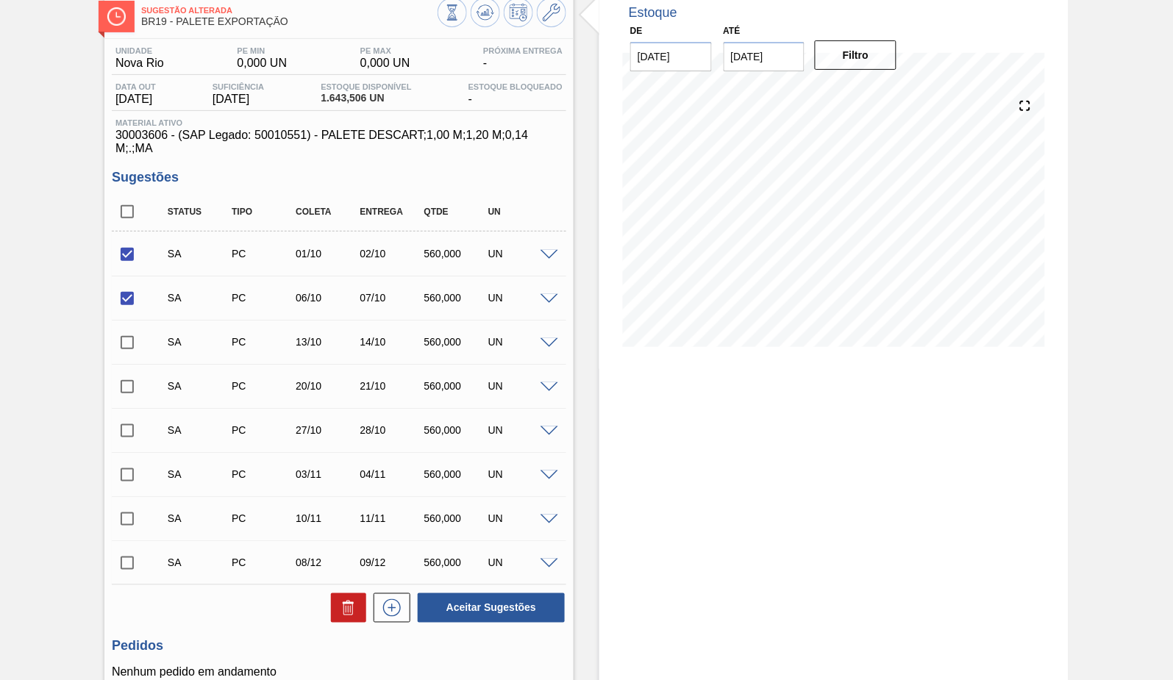
scroll to position [217, 0]
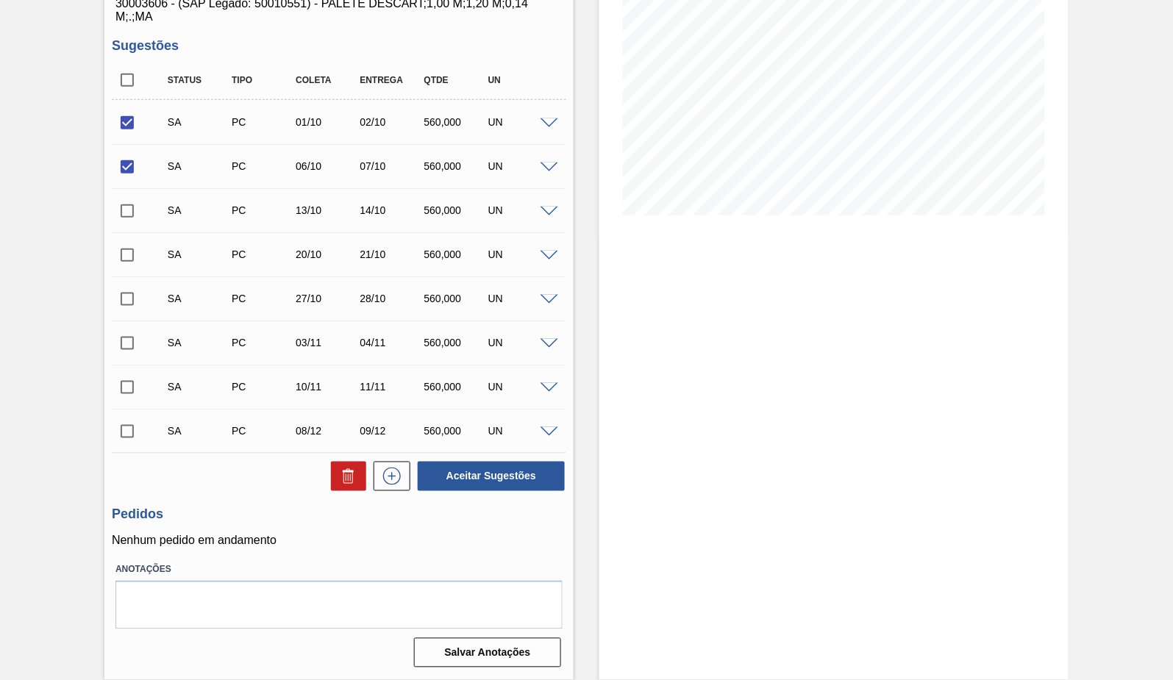
click at [546, 429] on span at bounding box center [549, 432] width 18 height 11
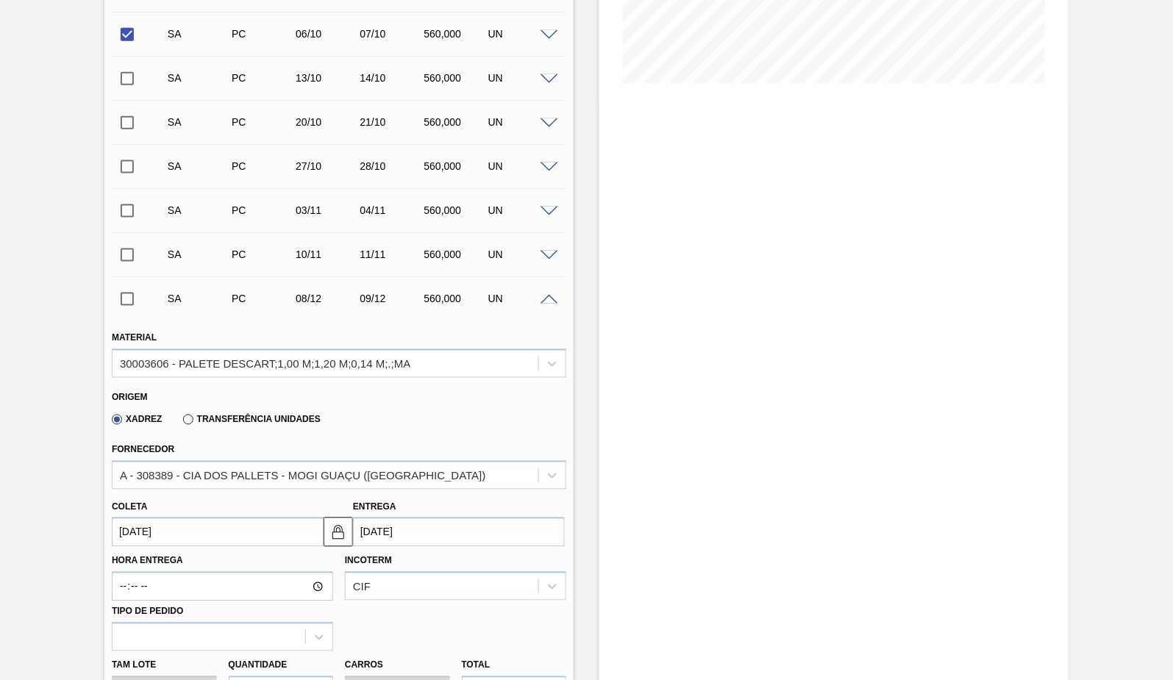
scroll to position [462, 0]
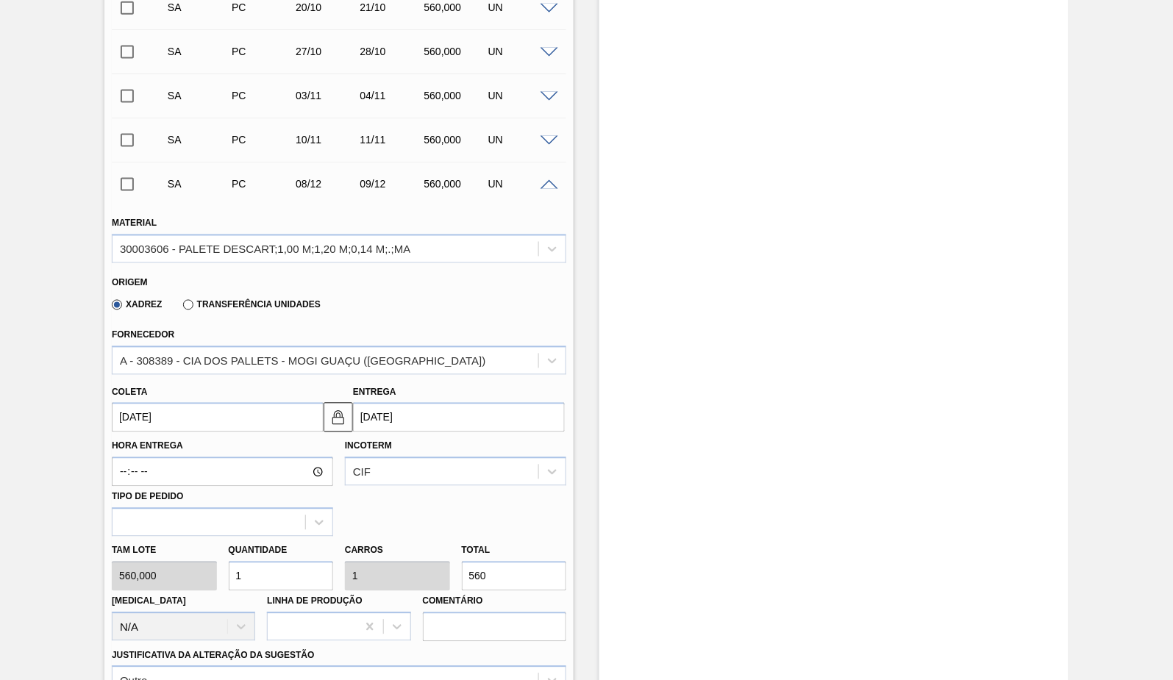
drag, startPoint x: 176, startPoint y: 413, endPoint x: 189, endPoint y: 415, distance: 13.4
click at [176, 413] on input "[DATE]" at bounding box center [218, 417] width 212 height 29
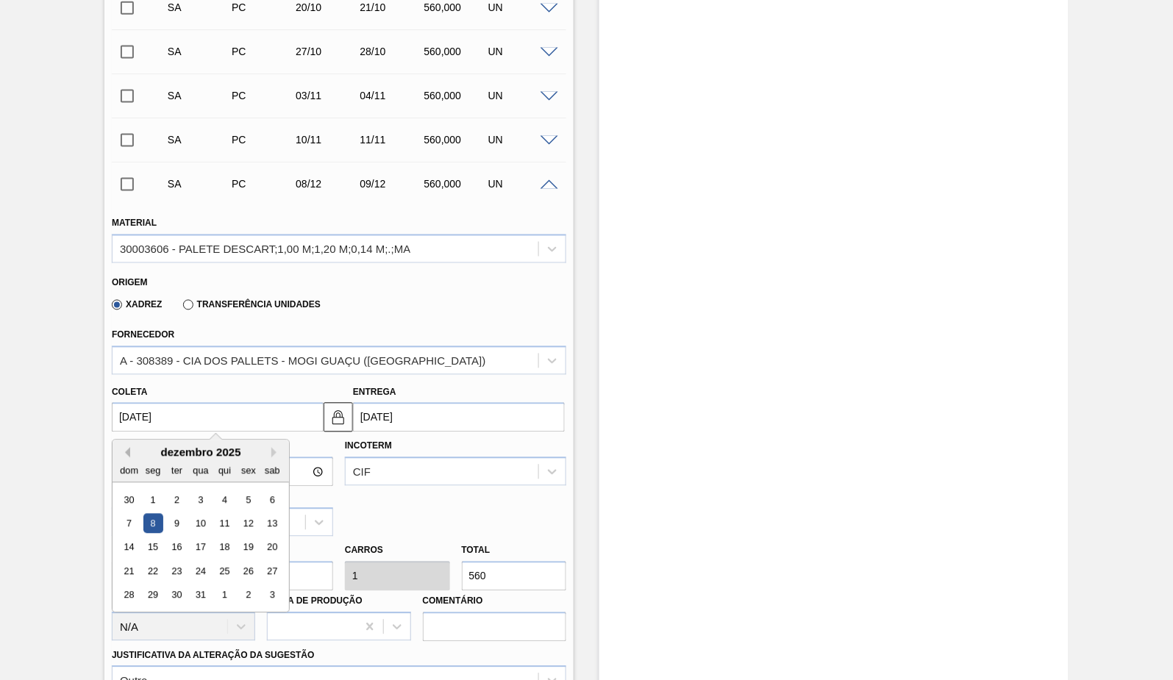
click at [129, 451] on button "Previous Month" at bounding box center [125, 453] width 10 height 10
drag, startPoint x: 157, startPoint y: 570, endPoint x: 268, endPoint y: 539, distance: 116.0
click at [155, 570] on div "17" at bounding box center [153, 572] width 20 height 20
type input "[DATE]"
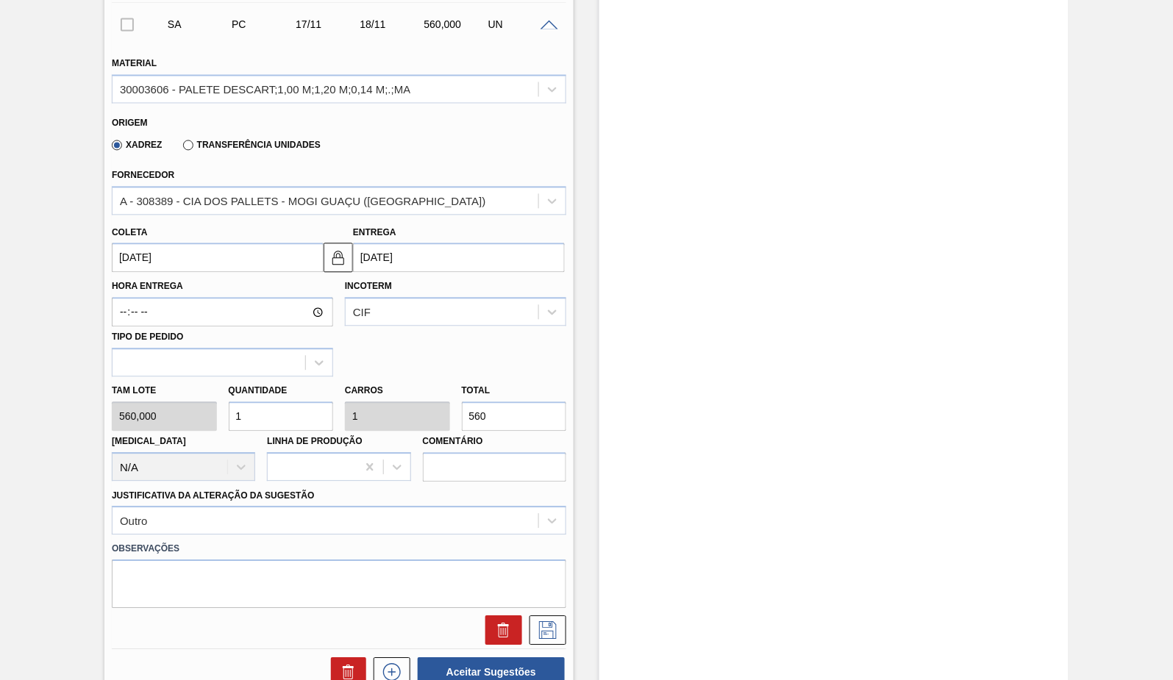
scroll to position [626, 0]
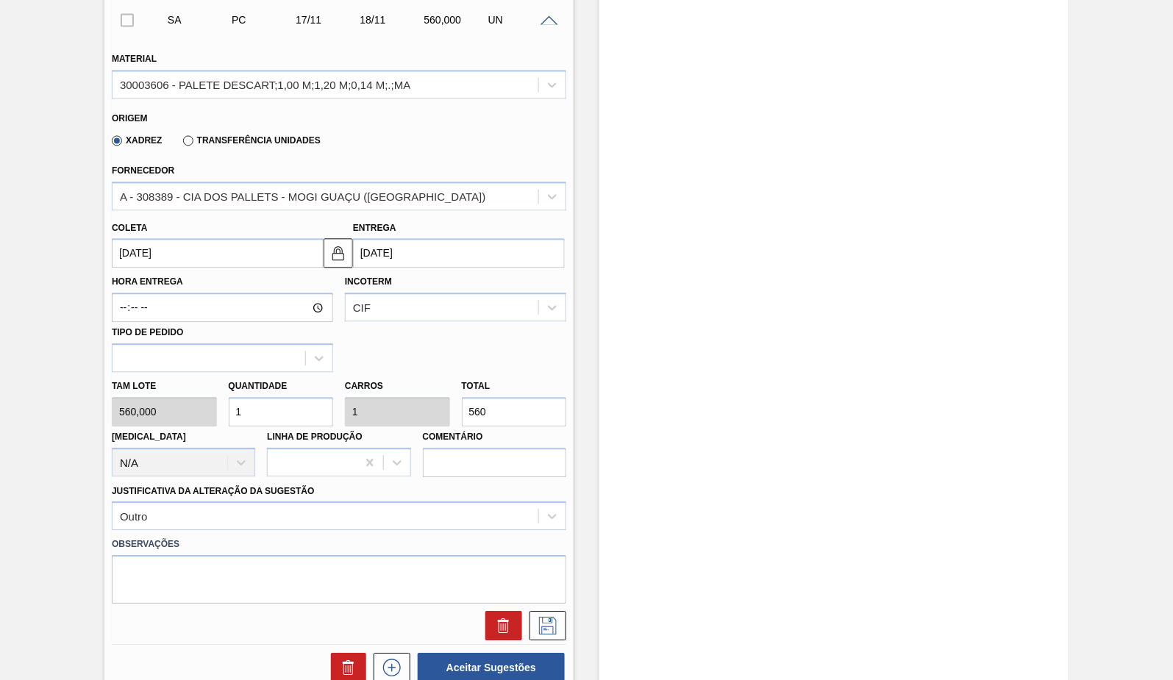
drag, startPoint x: 264, startPoint y: 531, endPoint x: 262, endPoint y: 579, distance: 47.8
click at [262, 531] on div "Observações" at bounding box center [339, 568] width 466 height 74
click at [547, 598] on textarea at bounding box center [339, 580] width 454 height 49
click at [548, 618] on icon at bounding box center [548, 627] width 24 height 18
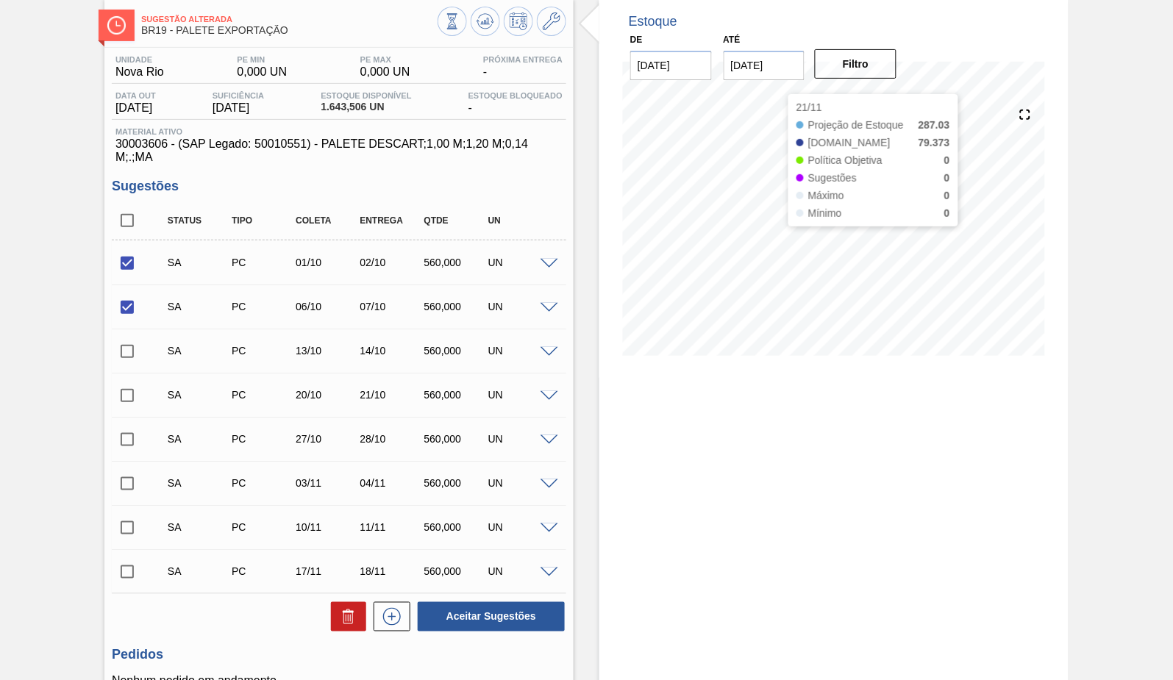
scroll to position [53, 0]
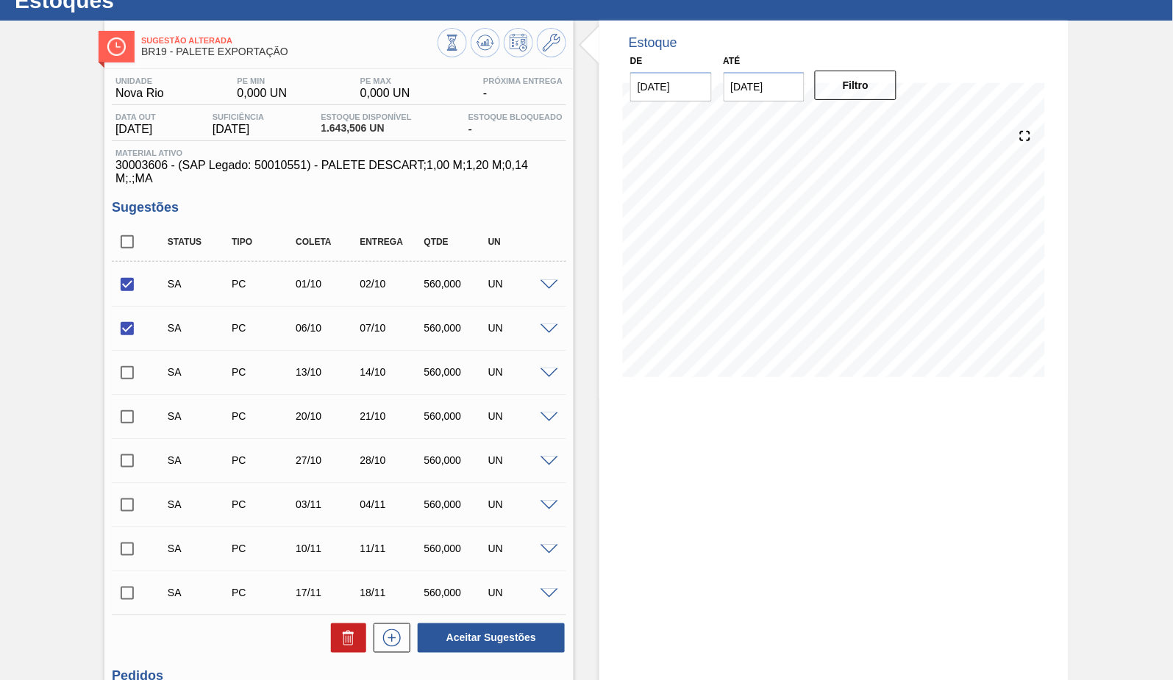
click at [126, 251] on input "checkbox" at bounding box center [127, 241] width 31 height 31
checkbox input "true"
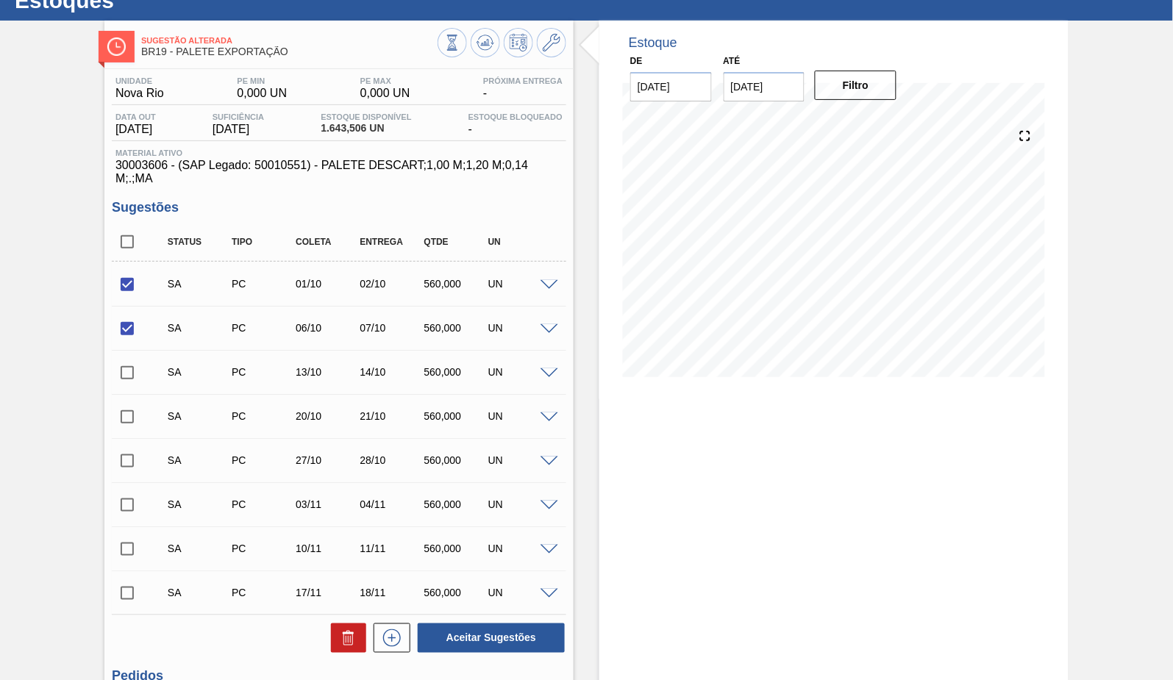
checkbox input "true"
click at [452, 653] on button "Aceitar Sugestões" at bounding box center [491, 638] width 147 height 29
checkbox input "false"
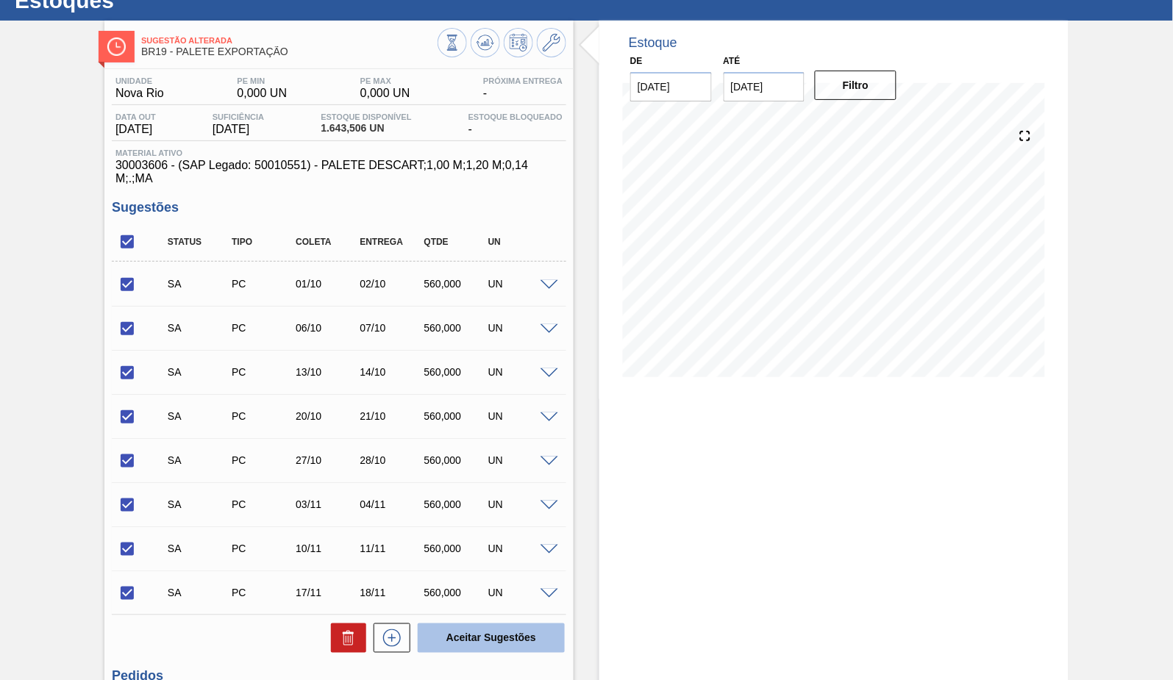
checkbox input "false"
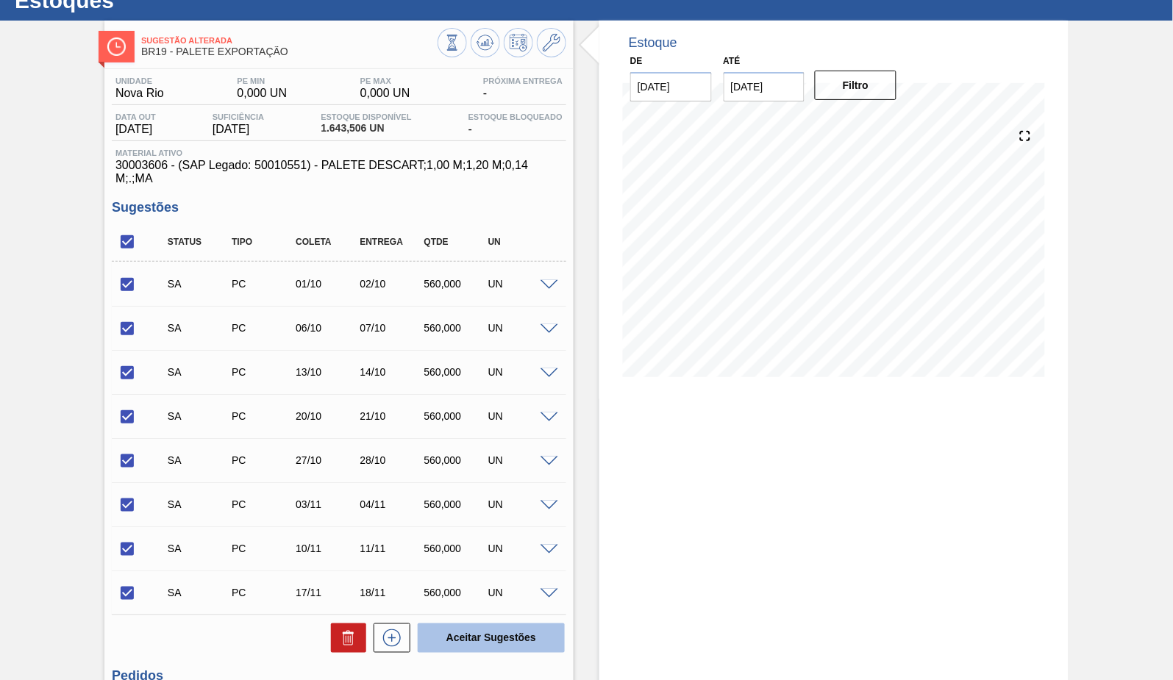
checkbox input "false"
